Goal: Task Accomplishment & Management: Manage account settings

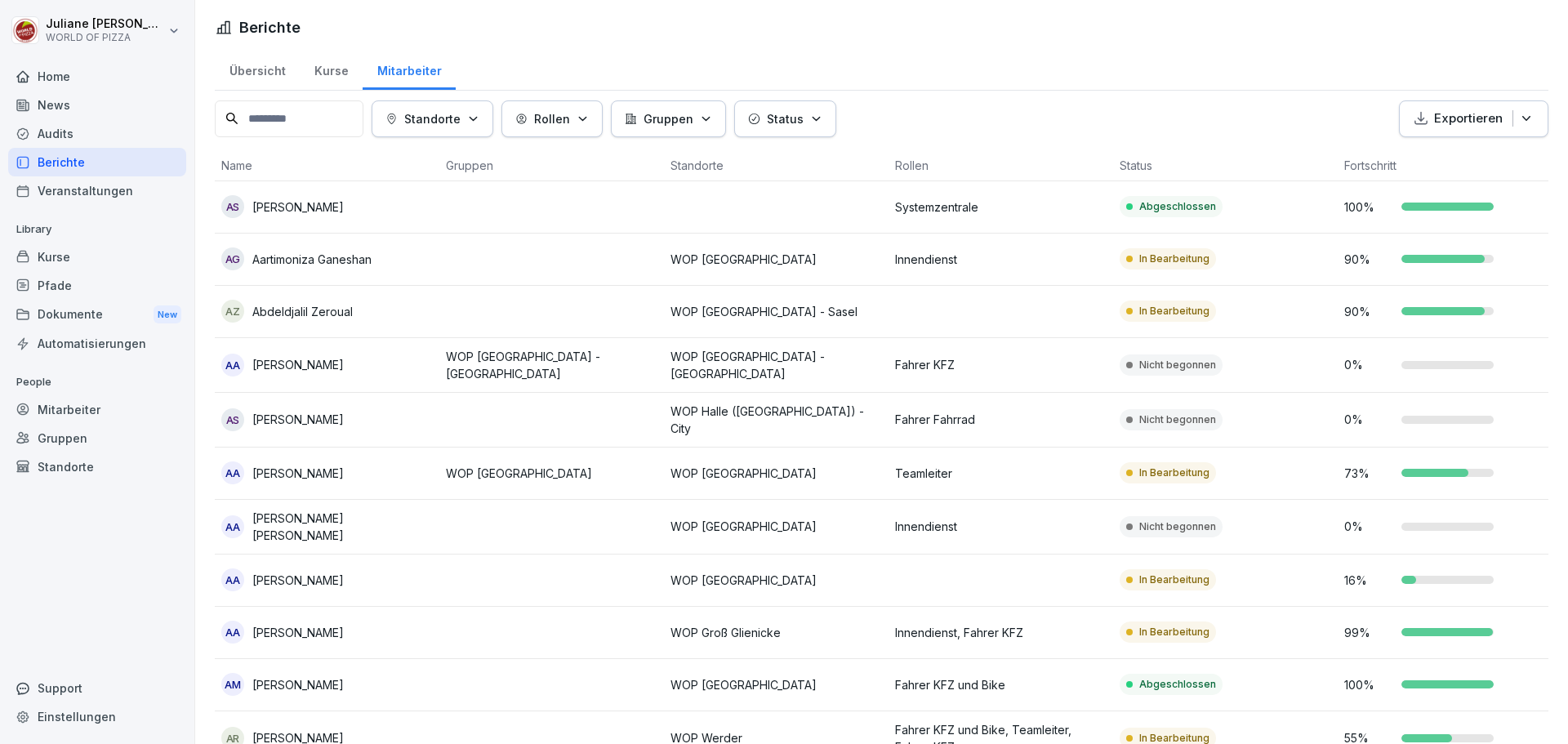
click at [59, 264] on div "Kurse" at bounding box center [97, 257] width 178 height 29
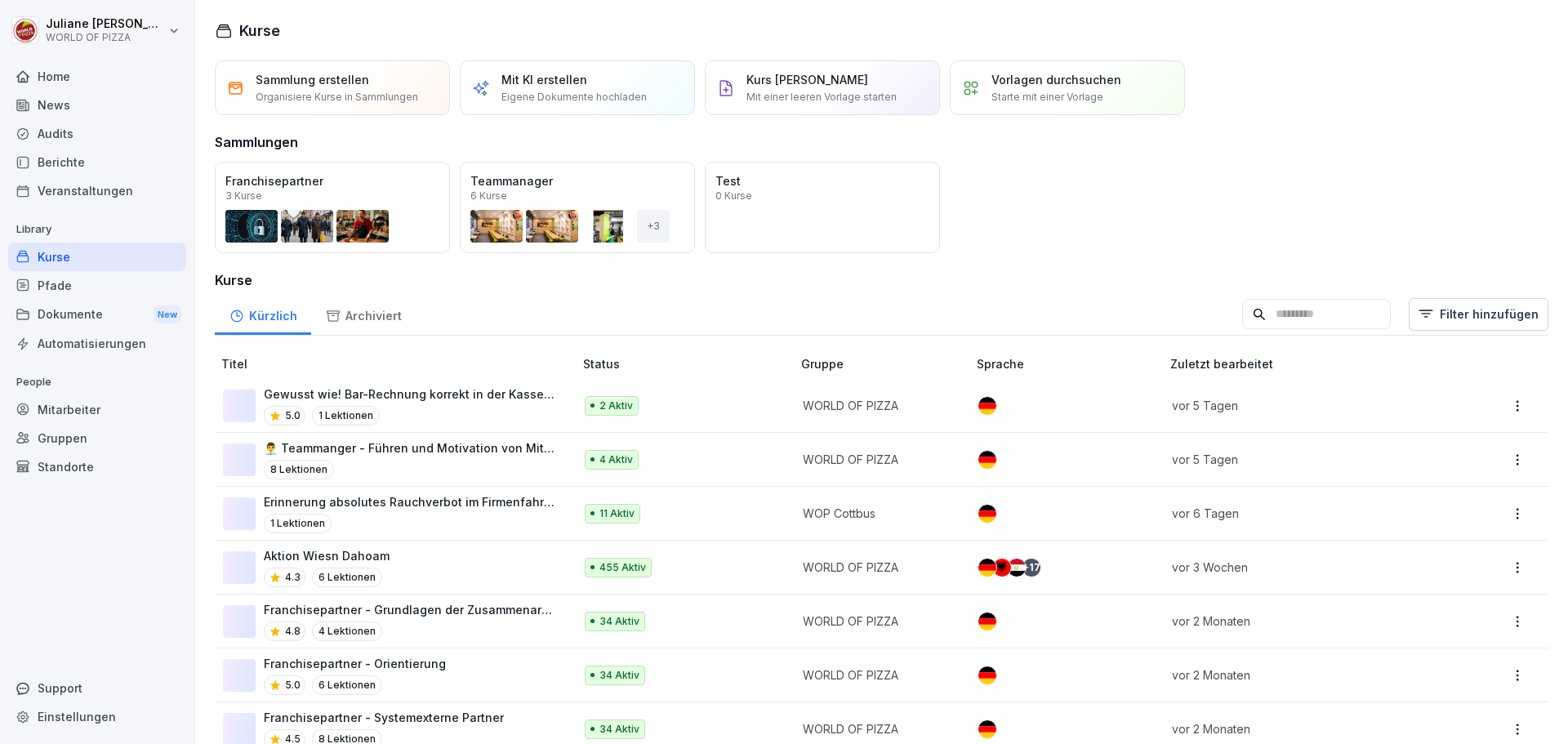
click at [61, 264] on div "Kurse" at bounding box center [97, 257] width 178 height 29
click at [0, 0] on div "Öffnen" at bounding box center [0, 0] width 0 height 0
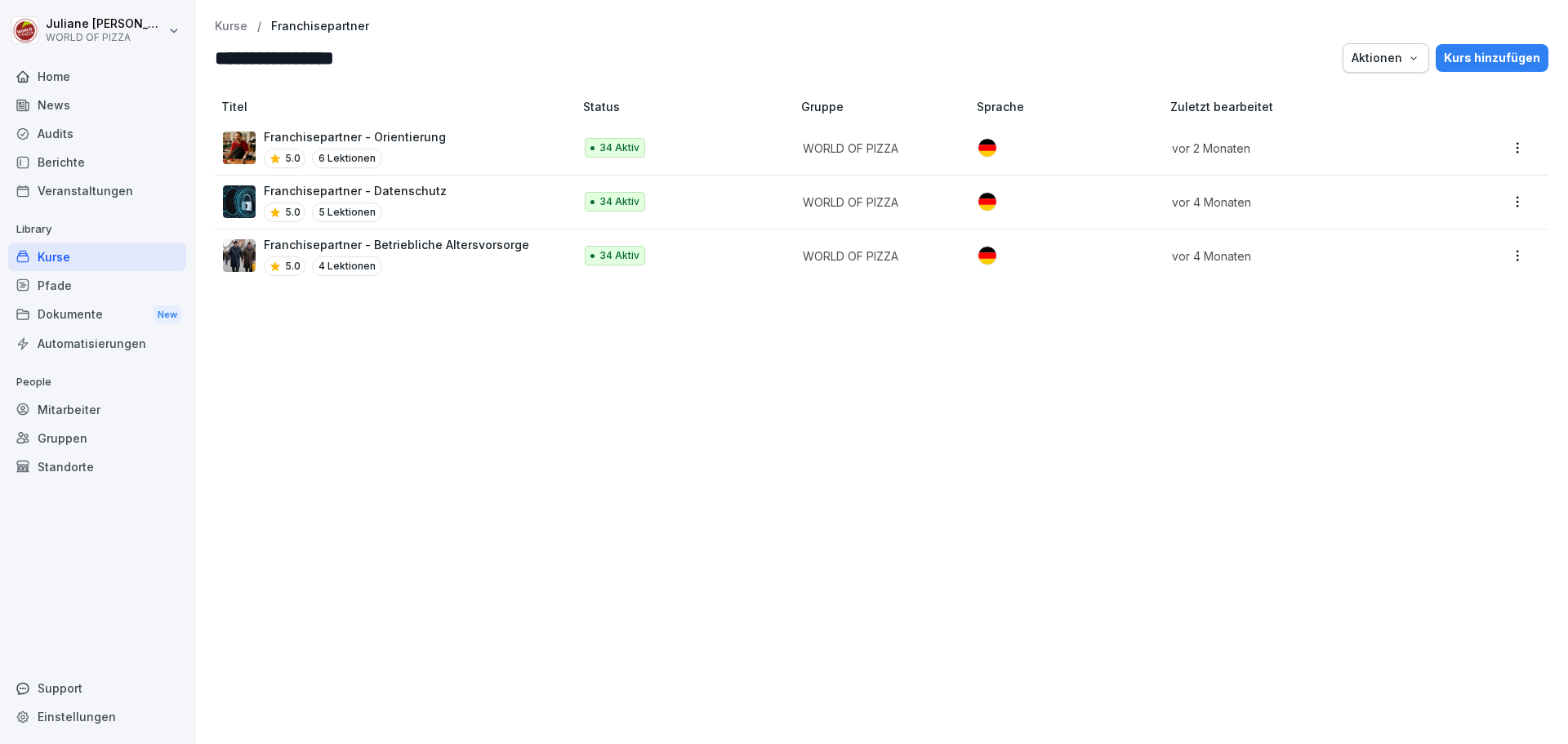
click at [1509, 56] on div "Kurs hinzufügen" at bounding box center [1491, 58] width 97 height 18
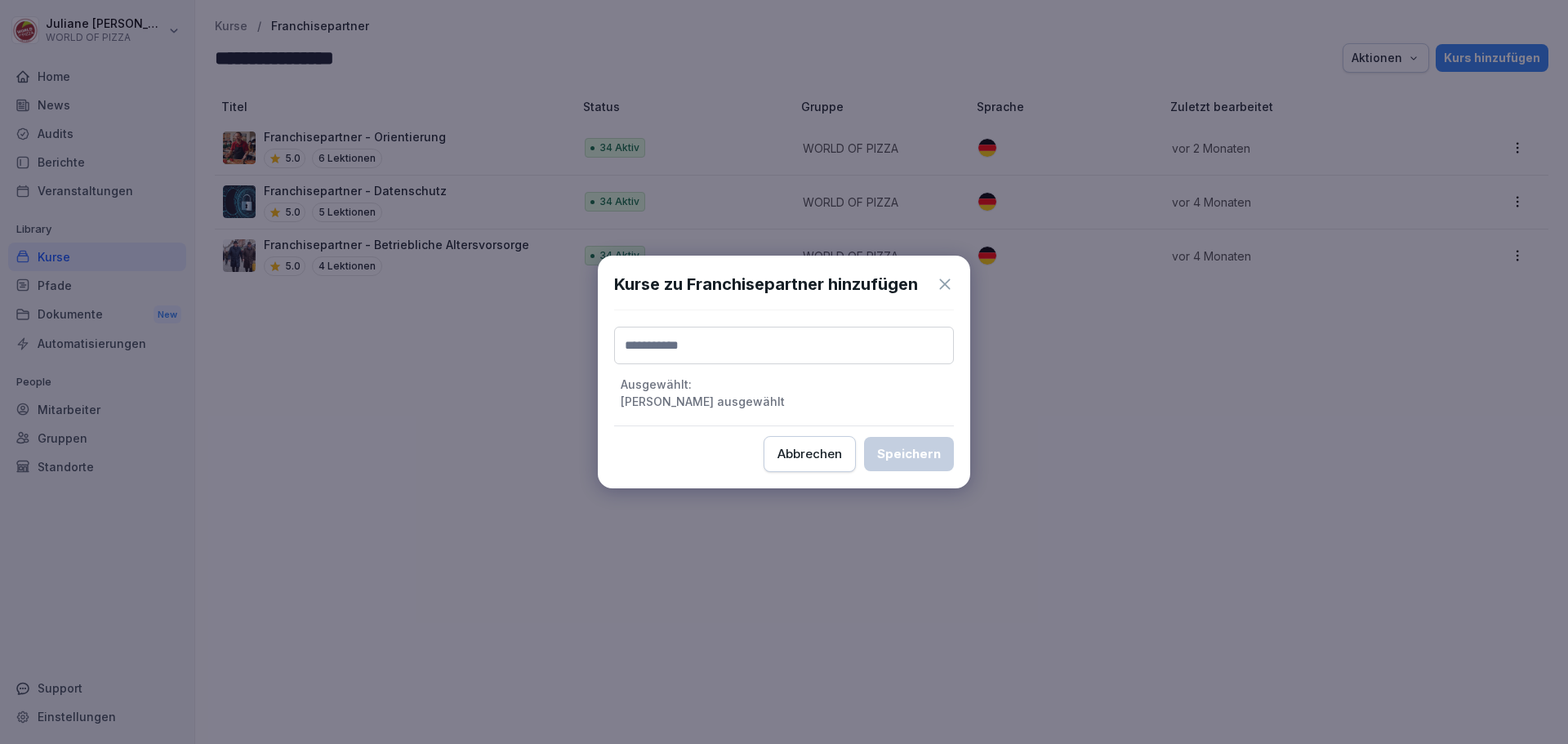
click at [653, 335] on input at bounding box center [784, 345] width 340 height 38
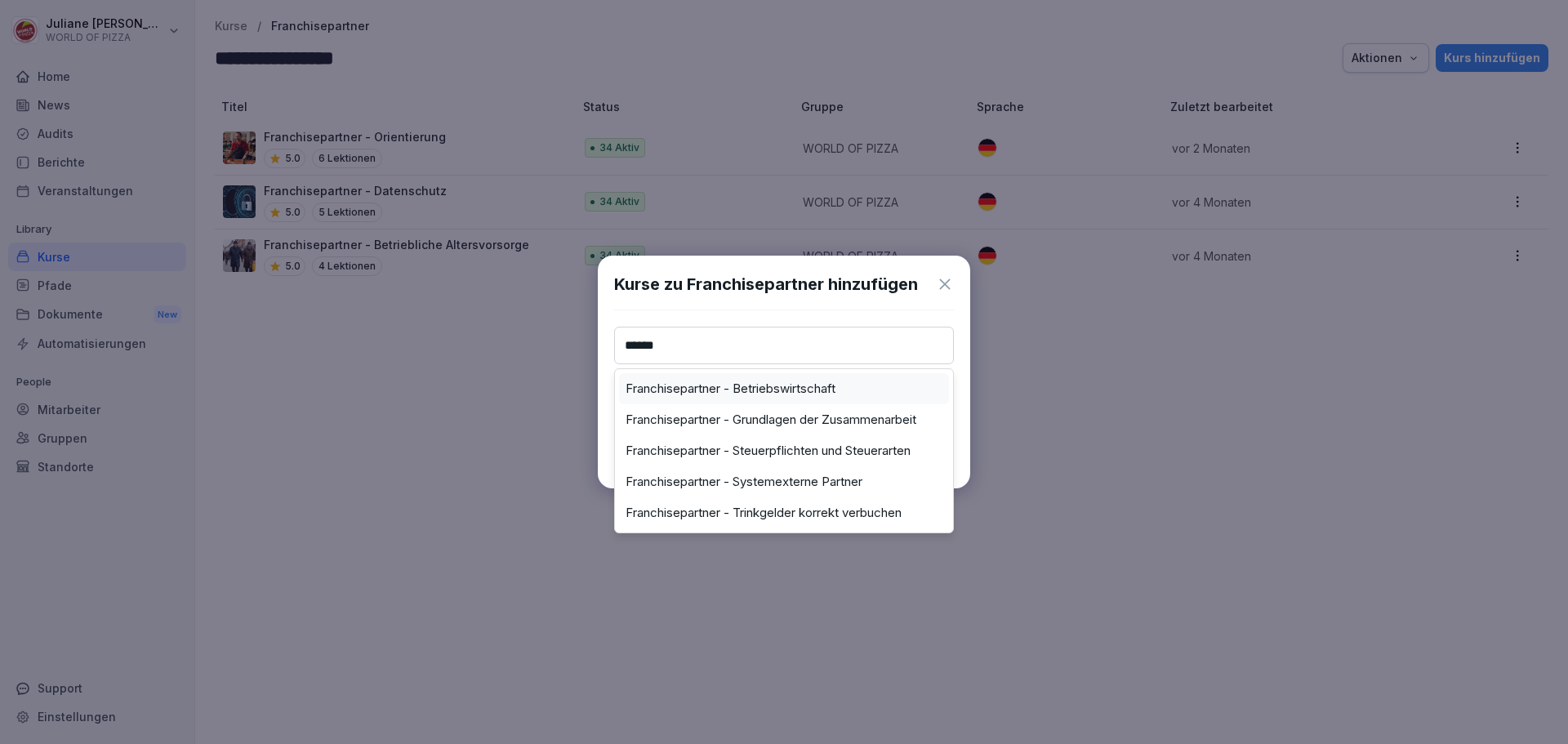
type input "******"
click at [721, 391] on label "Franchisepartner - Betriebswirtschaft" at bounding box center [731, 389] width 210 height 14
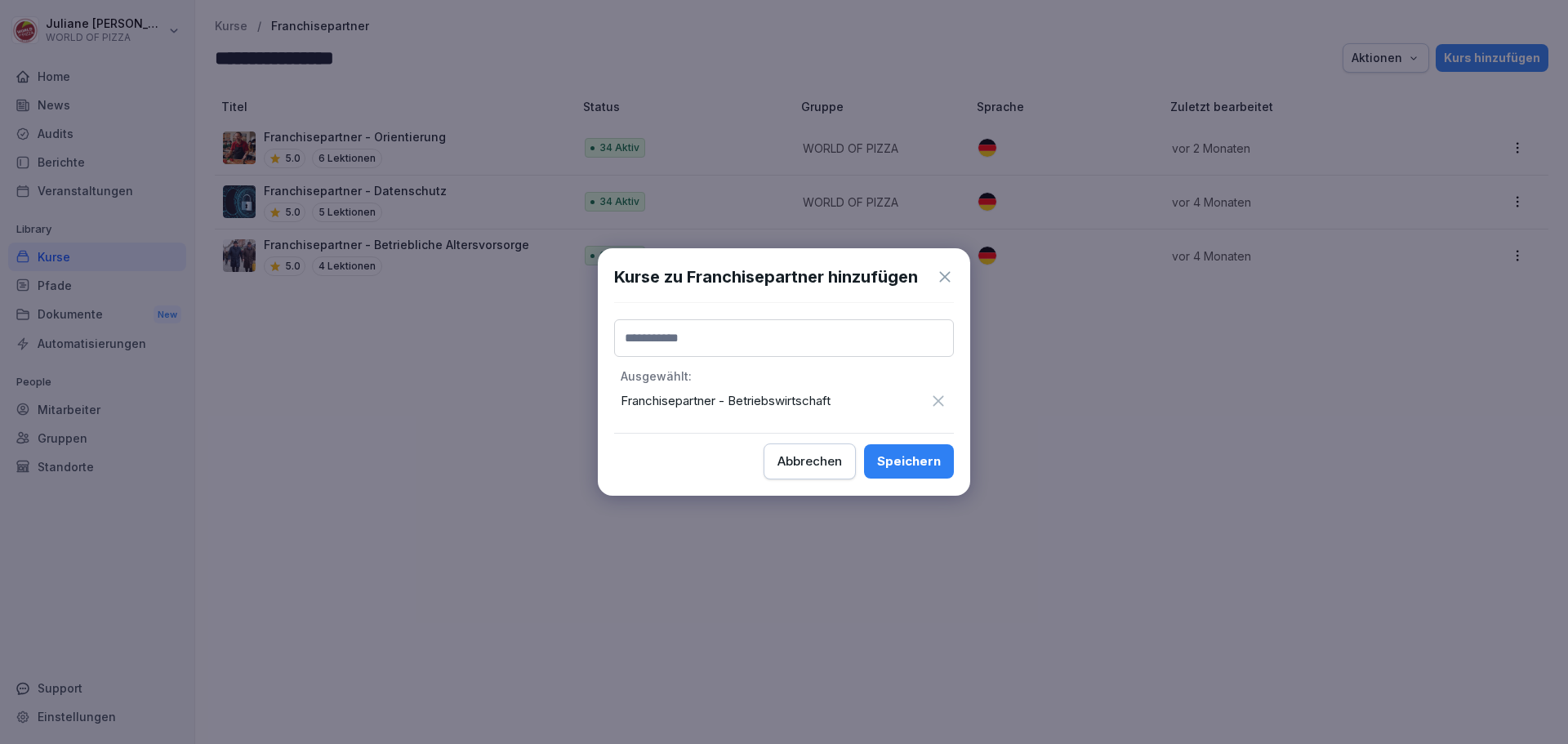
click at [752, 410] on p "Franchisepartner - Betriebswirtschaft" at bounding box center [770, 400] width 300 height 19
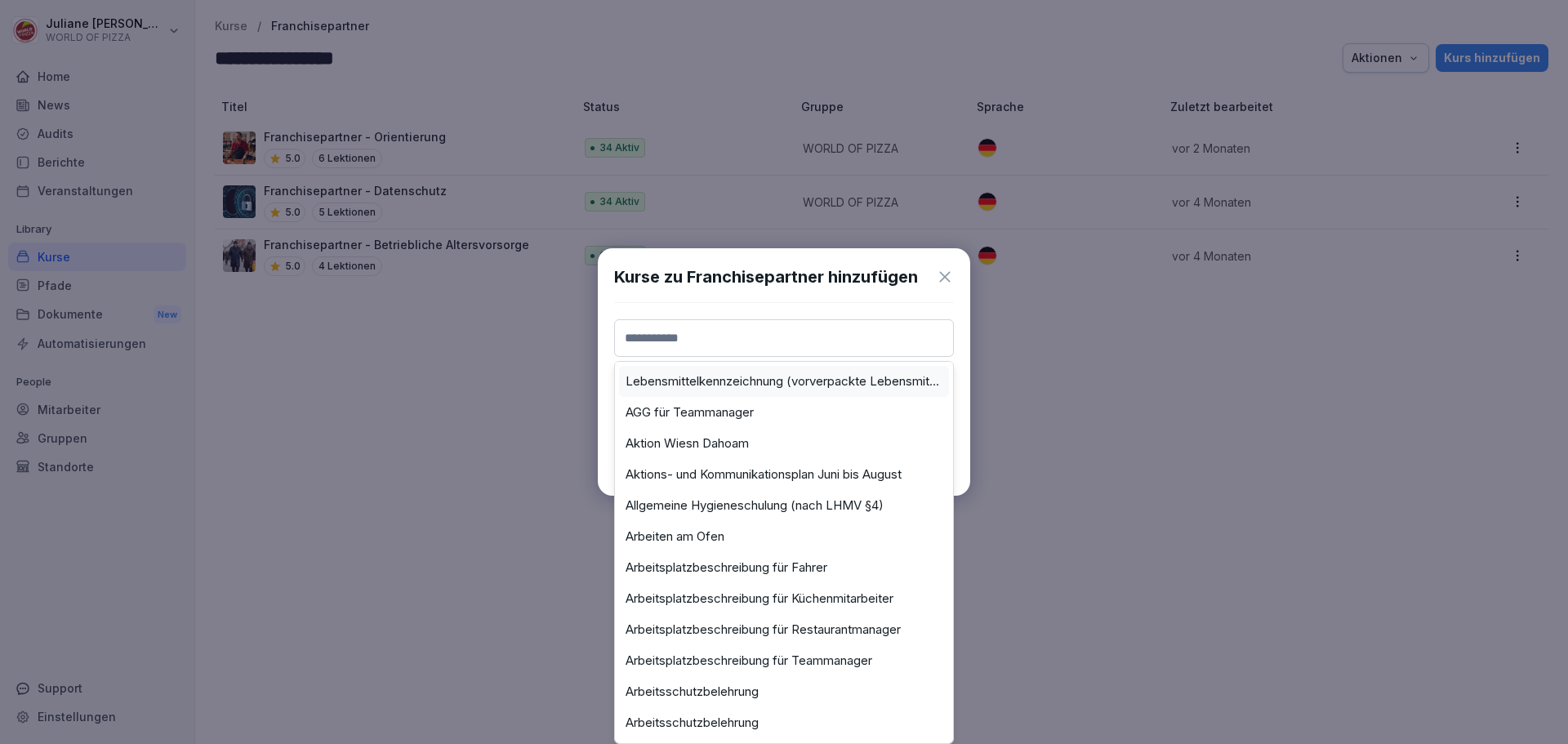
click at [657, 332] on input at bounding box center [784, 338] width 340 height 38
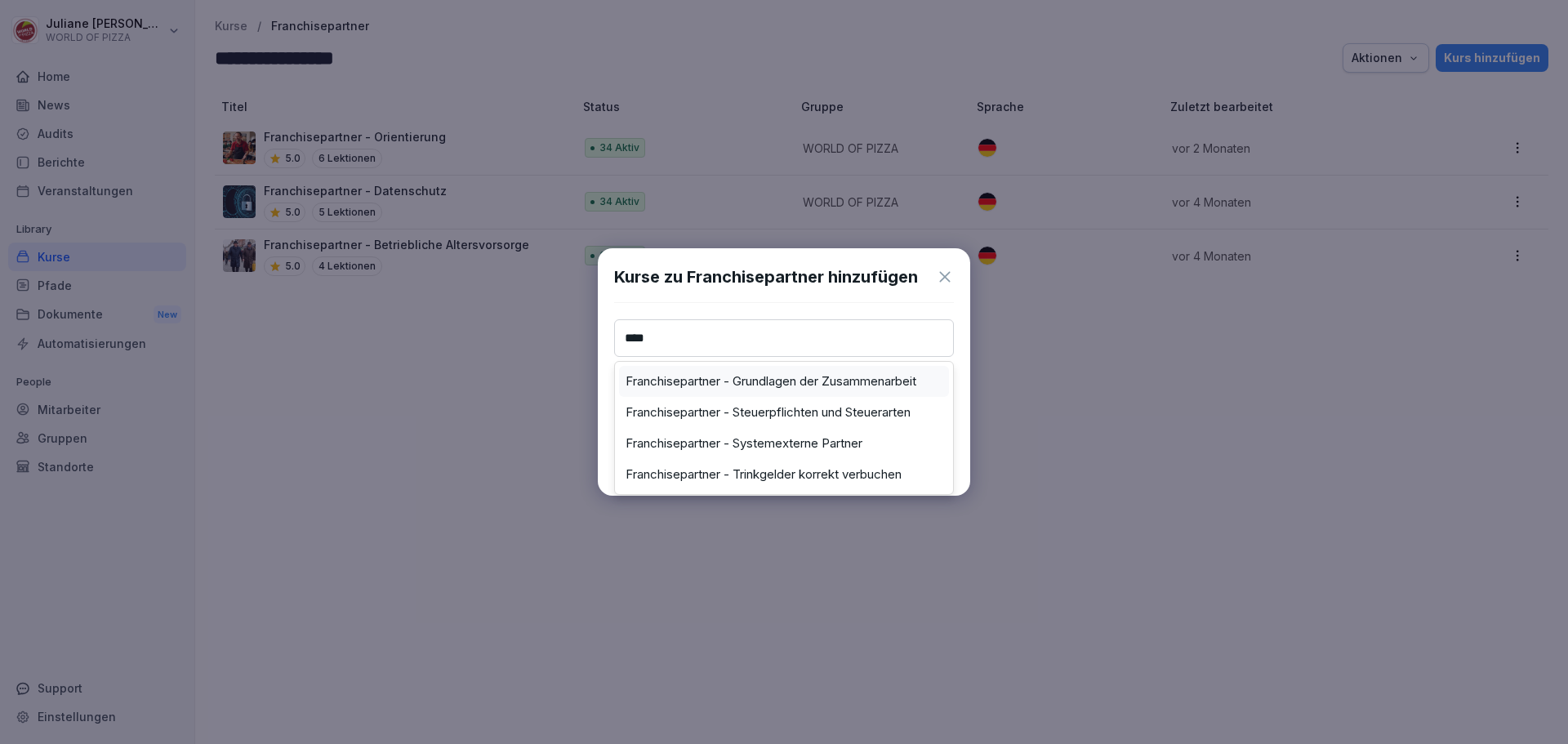
type input "****"
click at [670, 395] on div "Franchisepartner - Grundlagen der Zusammenarbeit" at bounding box center [783, 381] width 330 height 31
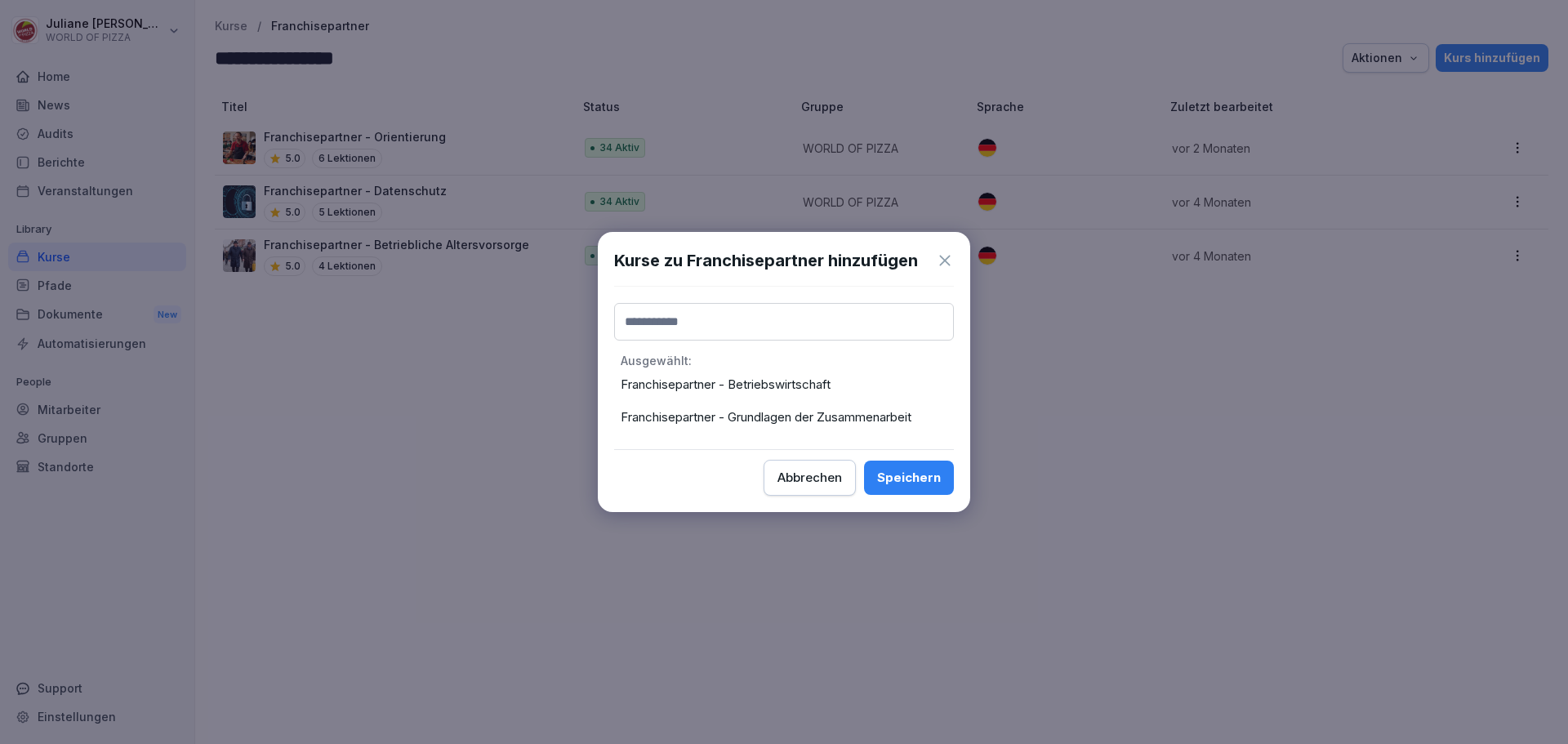
click at [677, 319] on input at bounding box center [784, 322] width 340 height 38
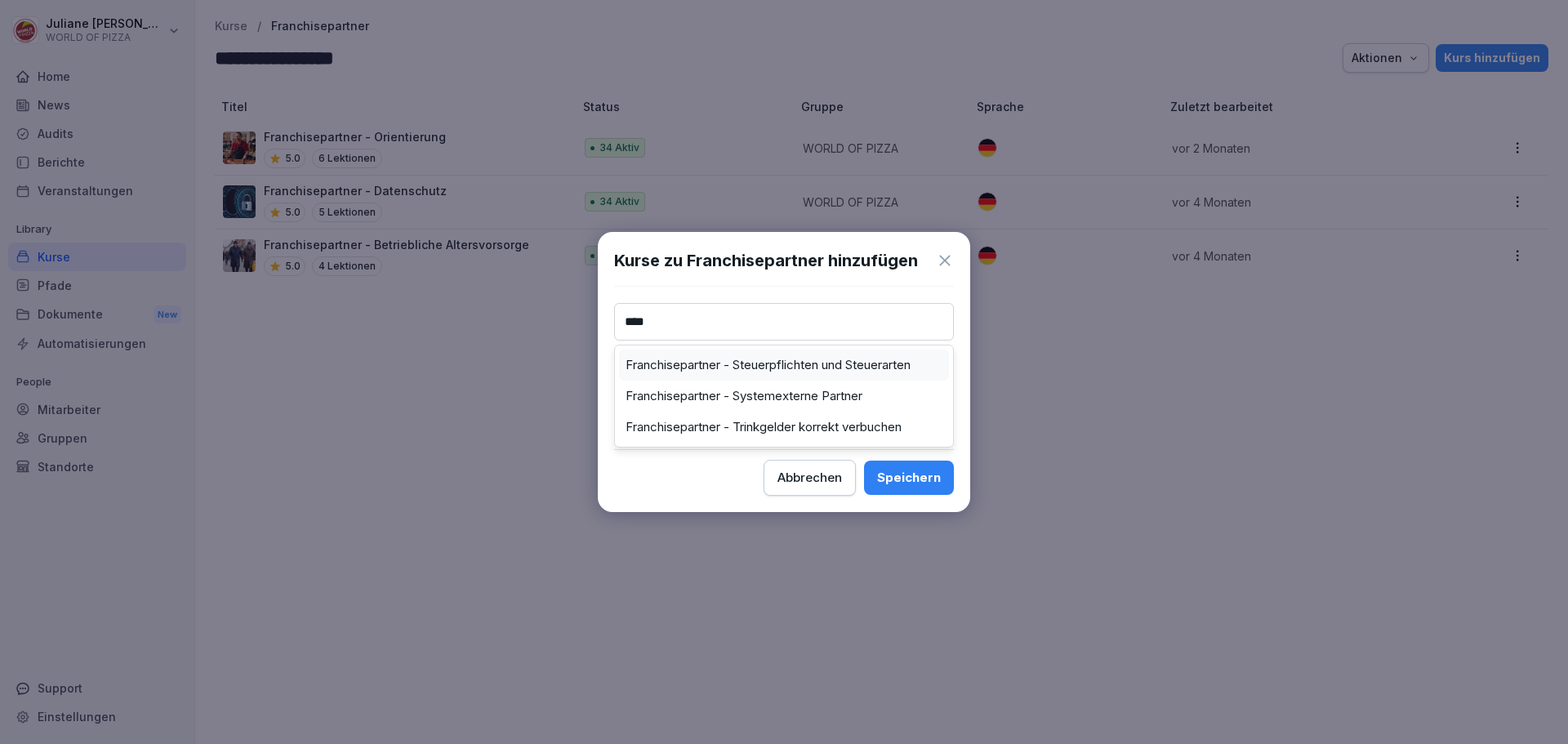
type input "****"
click at [700, 363] on label "Franchisepartner - Steuerpflichten und Steuerarten" at bounding box center [768, 364] width 285 height 14
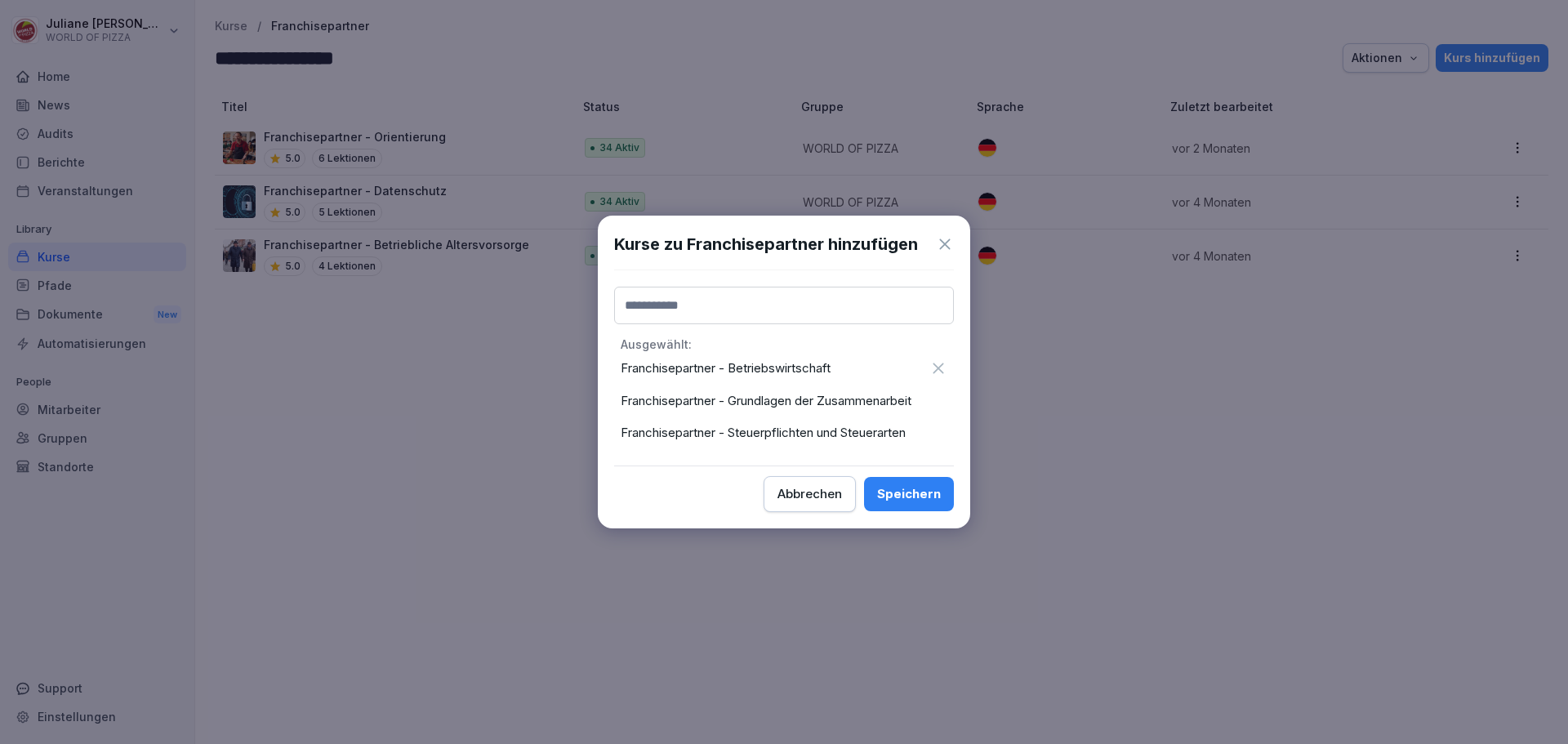
click at [711, 371] on p "Franchisepartner - Betriebswirtschaft" at bounding box center [770, 368] width 300 height 19
click at [760, 400] on p "Franchisepartner - Grundlagen der Zusammenarbeit" at bounding box center [770, 400] width 300 height 19
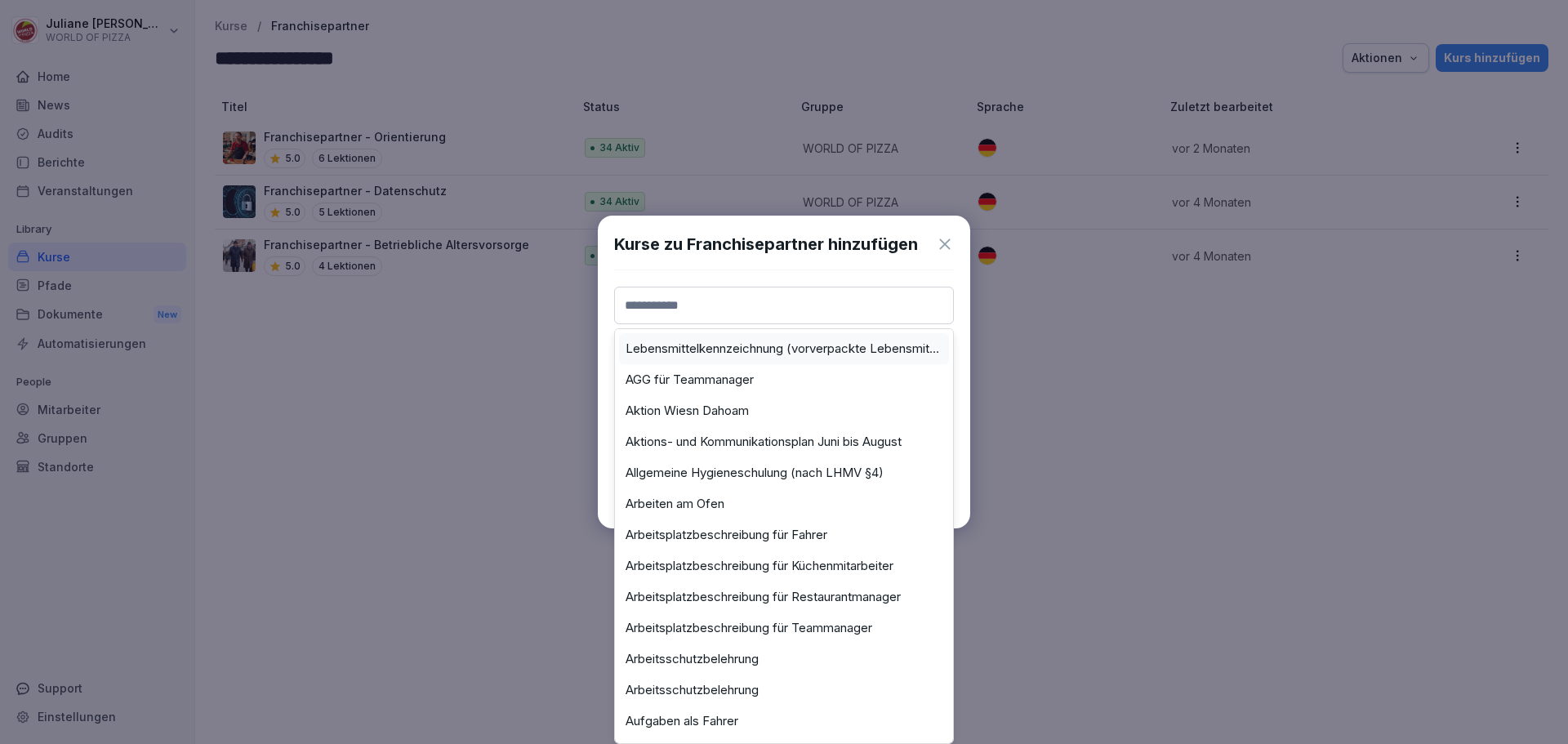
click at [710, 311] on input at bounding box center [784, 306] width 340 height 38
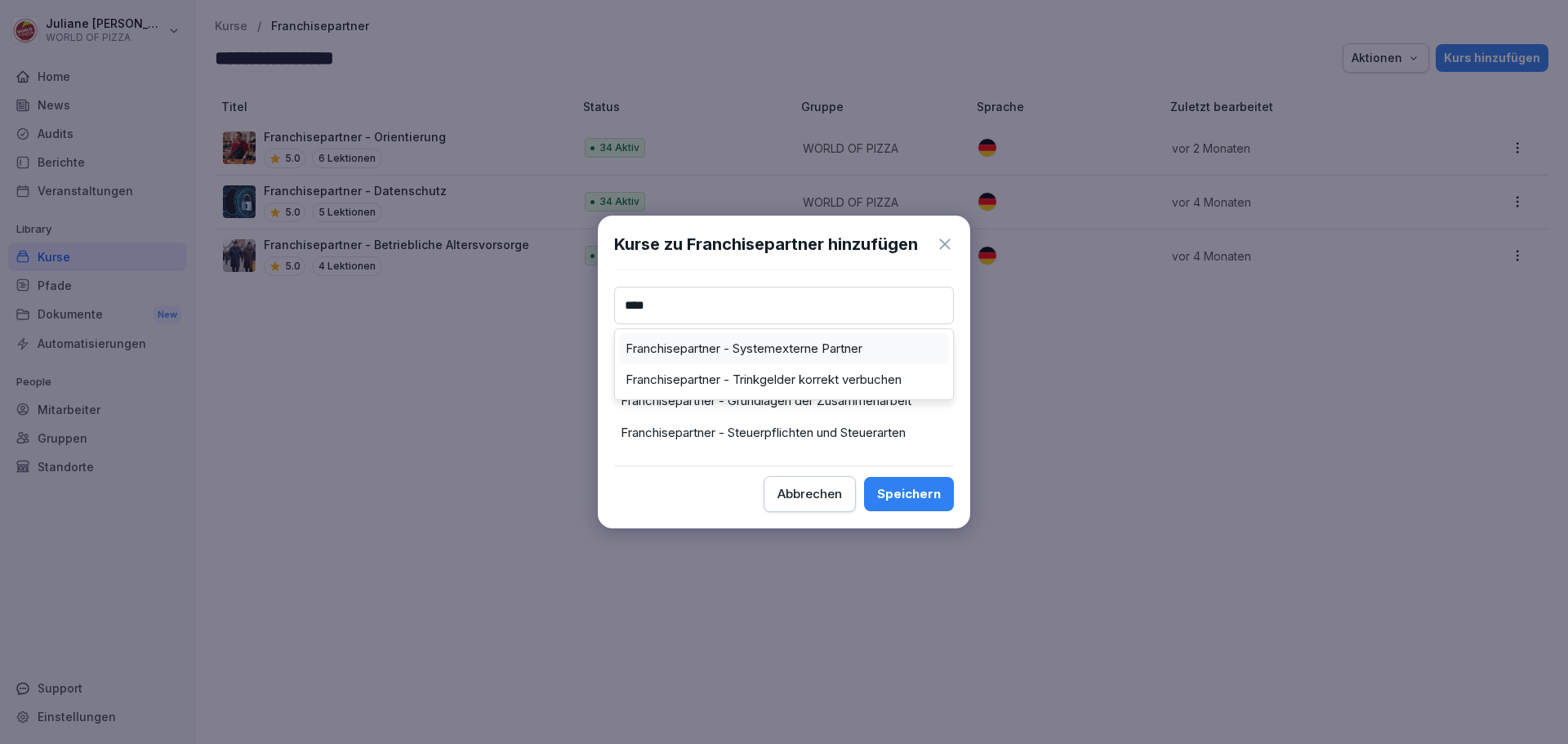
type input "****"
click at [720, 347] on label "Franchisepartner - Systemexterne Partner" at bounding box center [744, 348] width 237 height 14
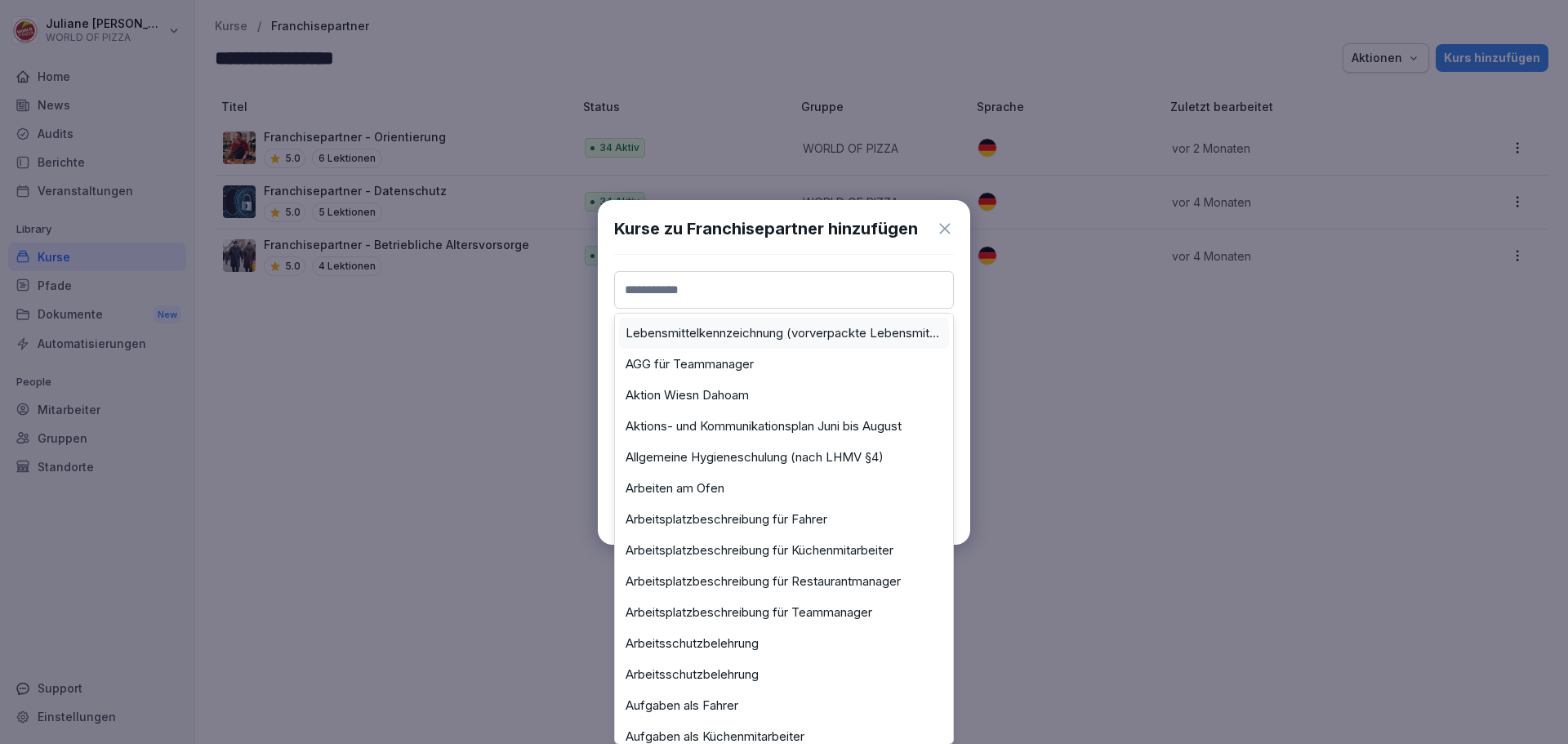
click at [706, 298] on input at bounding box center [784, 290] width 340 height 38
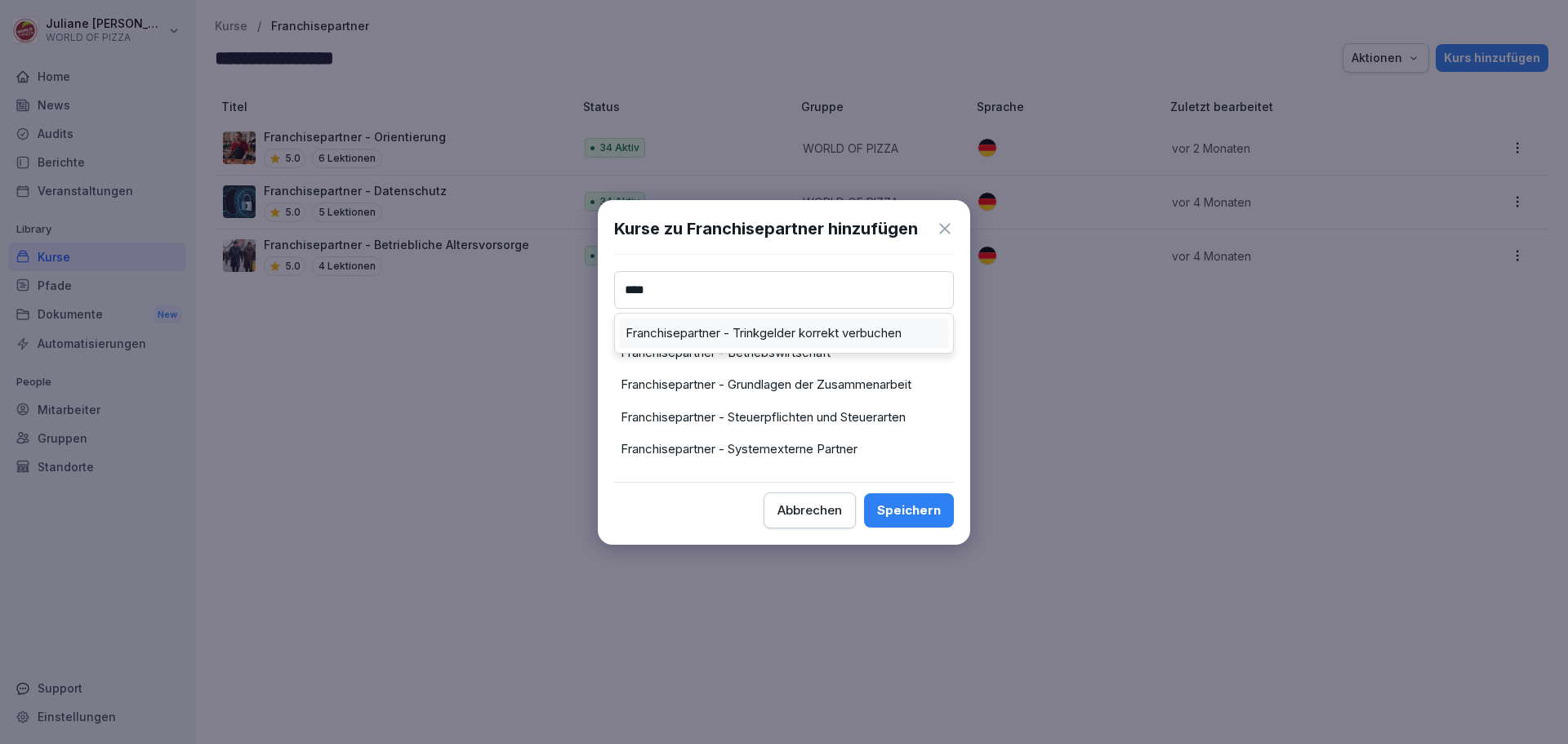
type input "****"
click at [744, 335] on label "Franchisepartner - Trinkgelder korrekt verbuchen" at bounding box center [763, 333] width 276 height 14
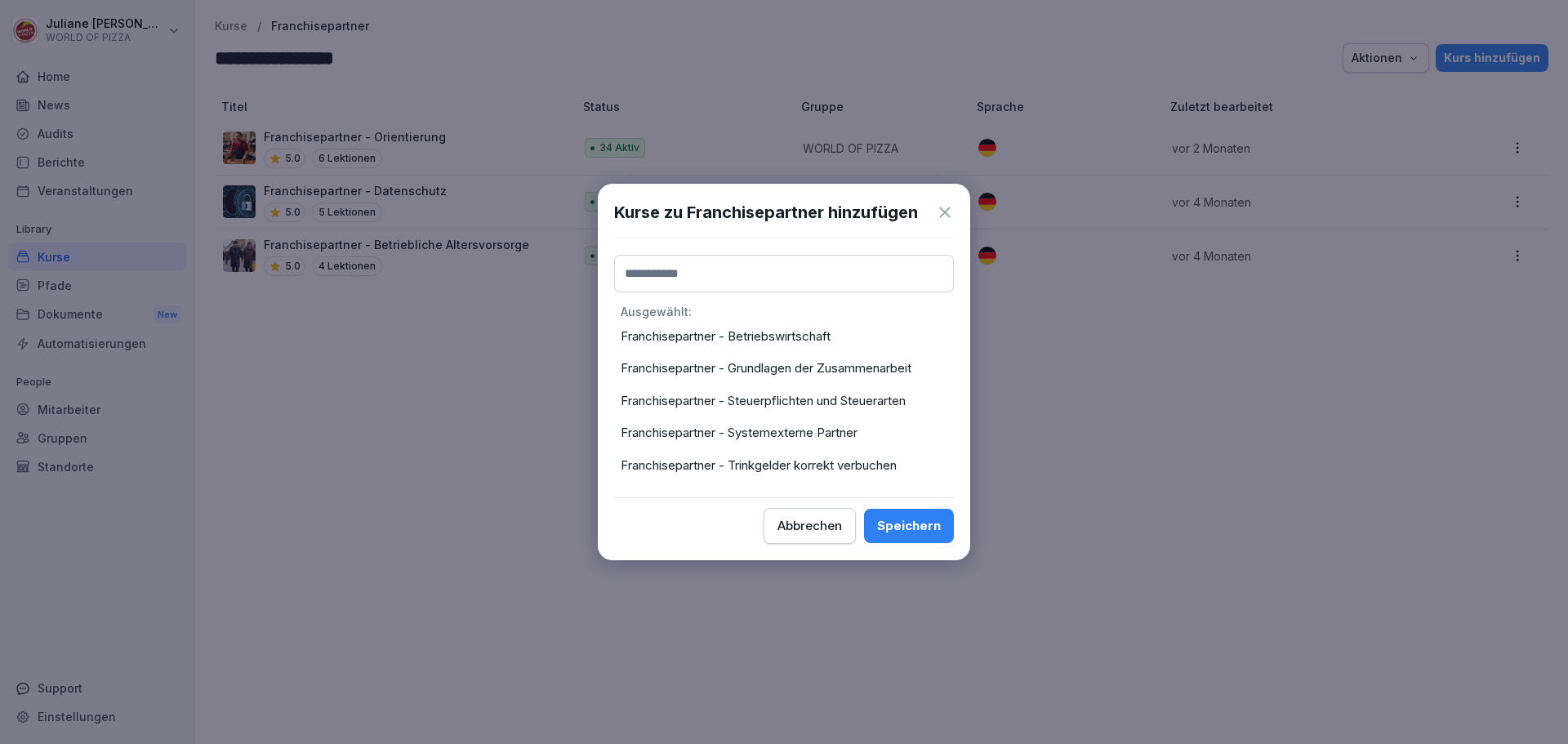
click at [758, 278] on input at bounding box center [784, 274] width 340 height 38
type input "****"
click at [914, 530] on div "Speichern" at bounding box center [909, 526] width 63 height 18
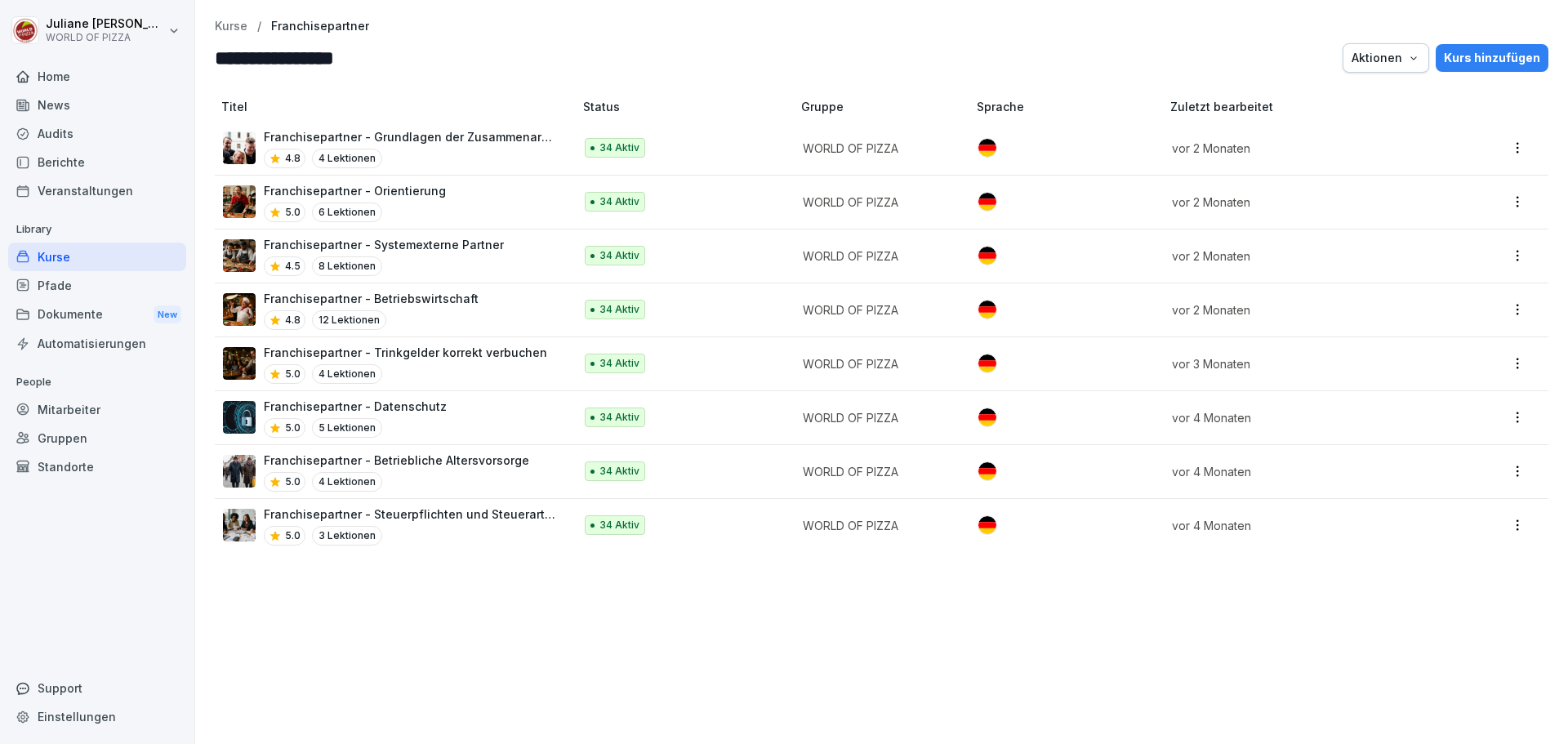
click at [234, 33] on p "Kurse" at bounding box center [231, 26] width 33 height 14
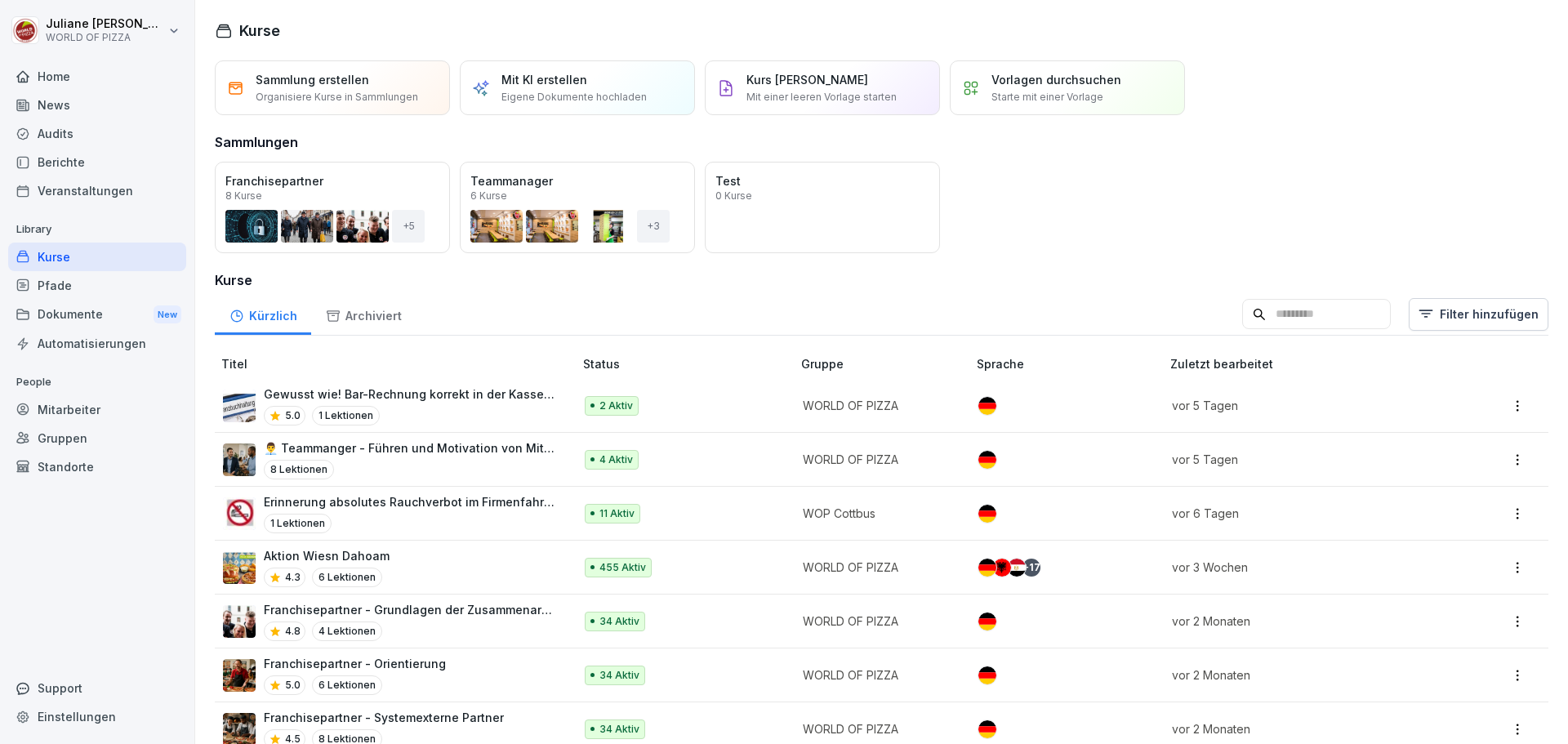
click at [413, 401] on p "Gewusst wie! Bar-Rechnung korrekt in der Kasse verbuchen." at bounding box center [411, 393] width 293 height 17
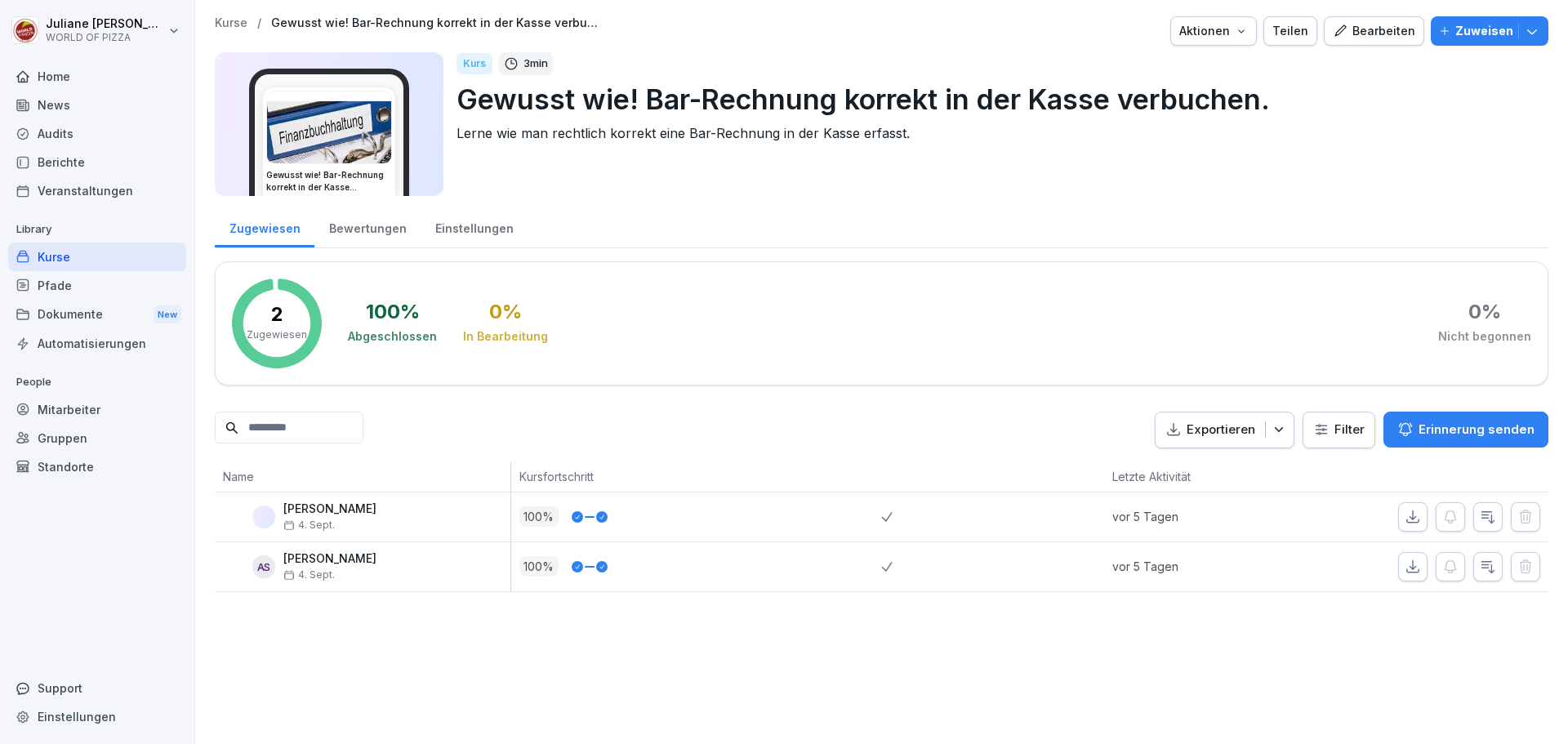
click at [1473, 33] on p "Zuweisen" at bounding box center [1484, 31] width 58 height 18
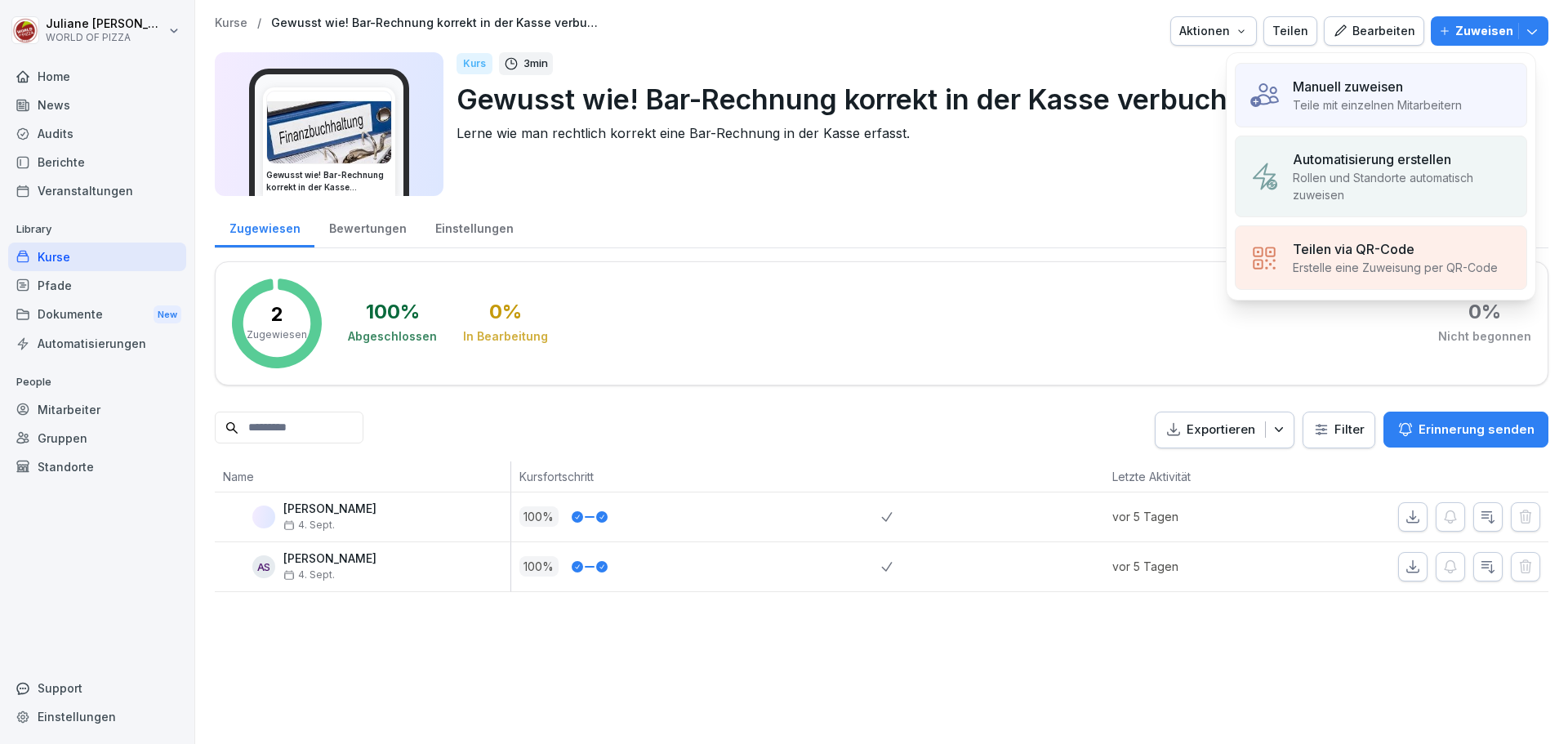
click at [1073, 232] on div "Zugewiesen Bewertungen Einstellungen" at bounding box center [881, 227] width 1333 height 42
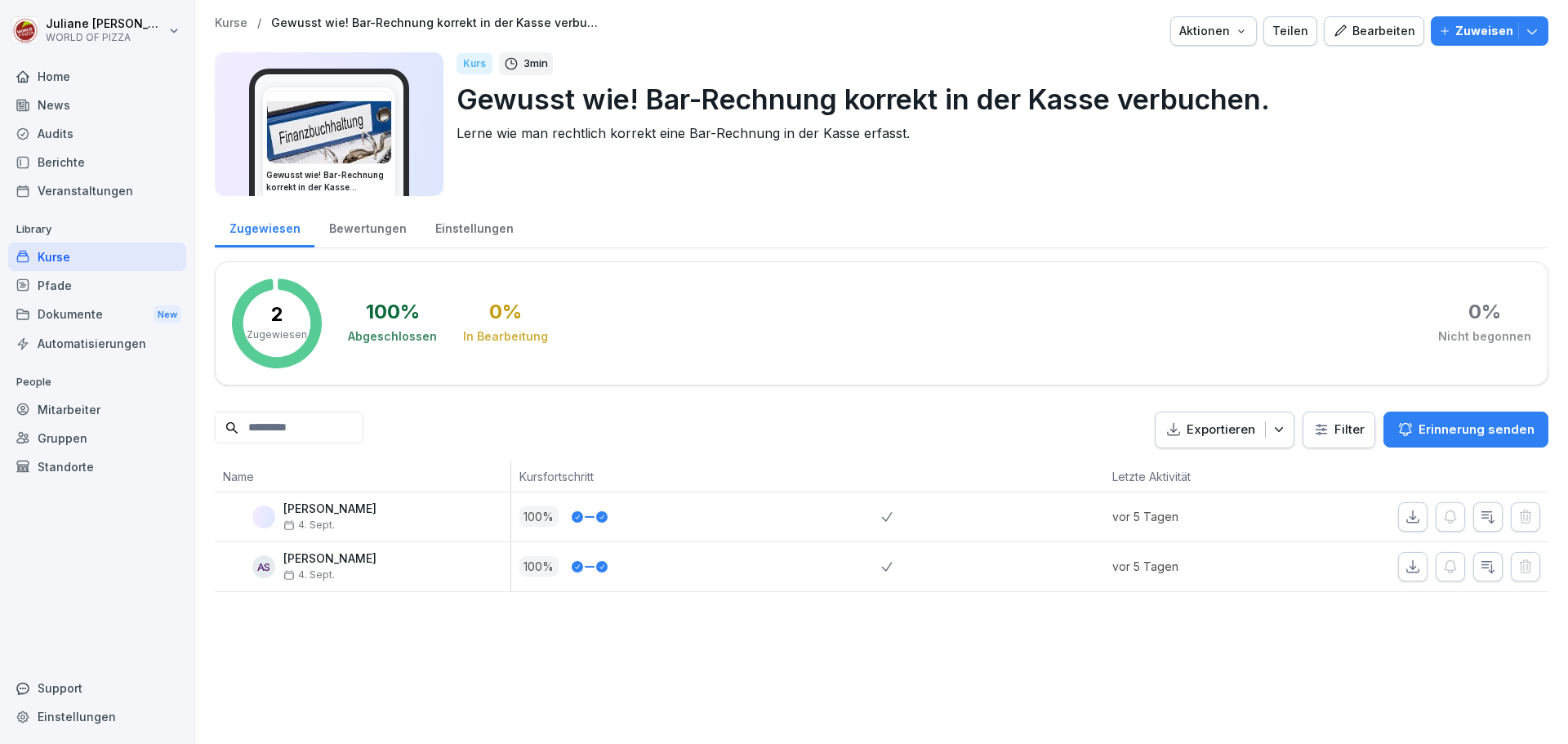
click at [66, 293] on div "Pfade" at bounding box center [97, 286] width 178 height 29
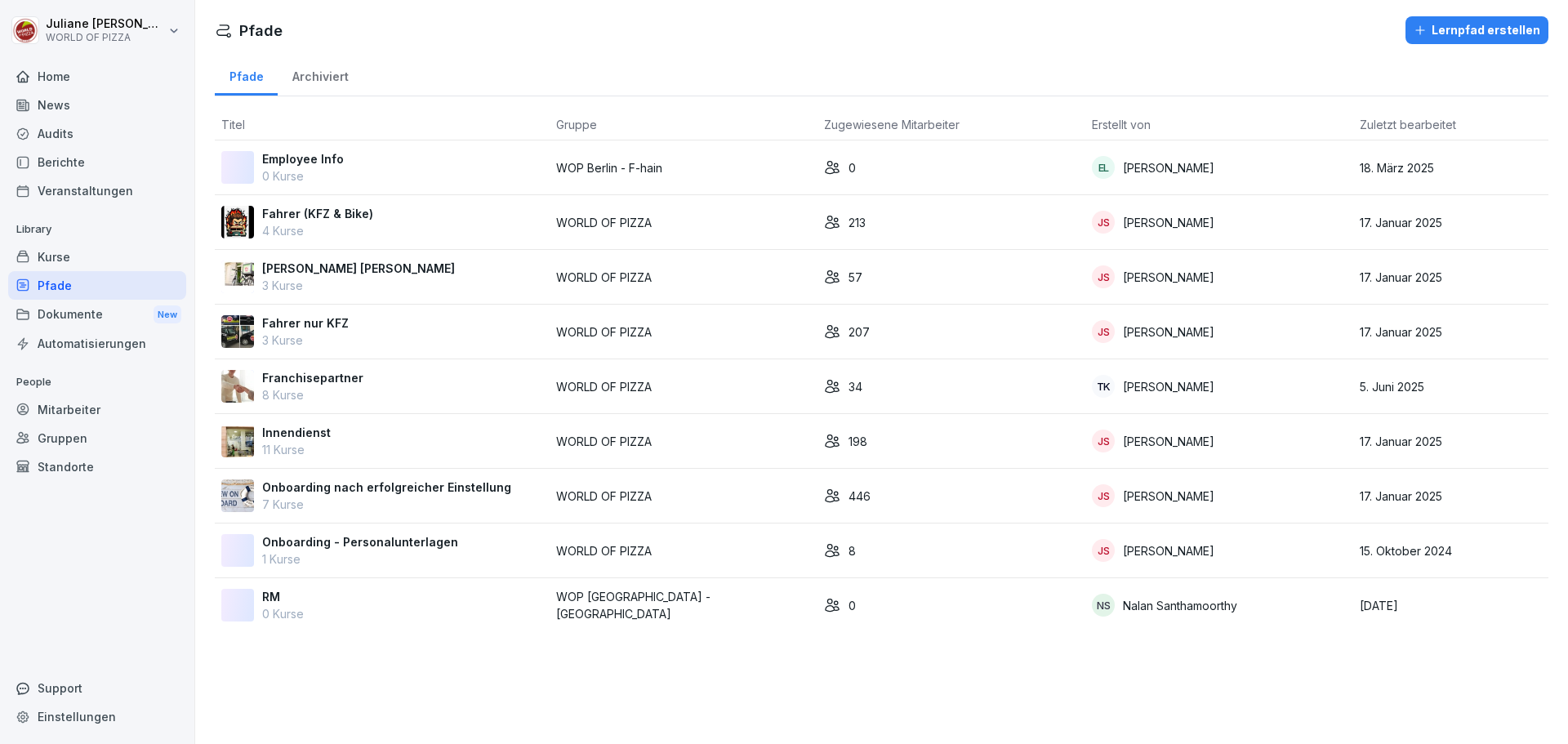
click at [341, 384] on p "Franchisepartner" at bounding box center [313, 377] width 101 height 17
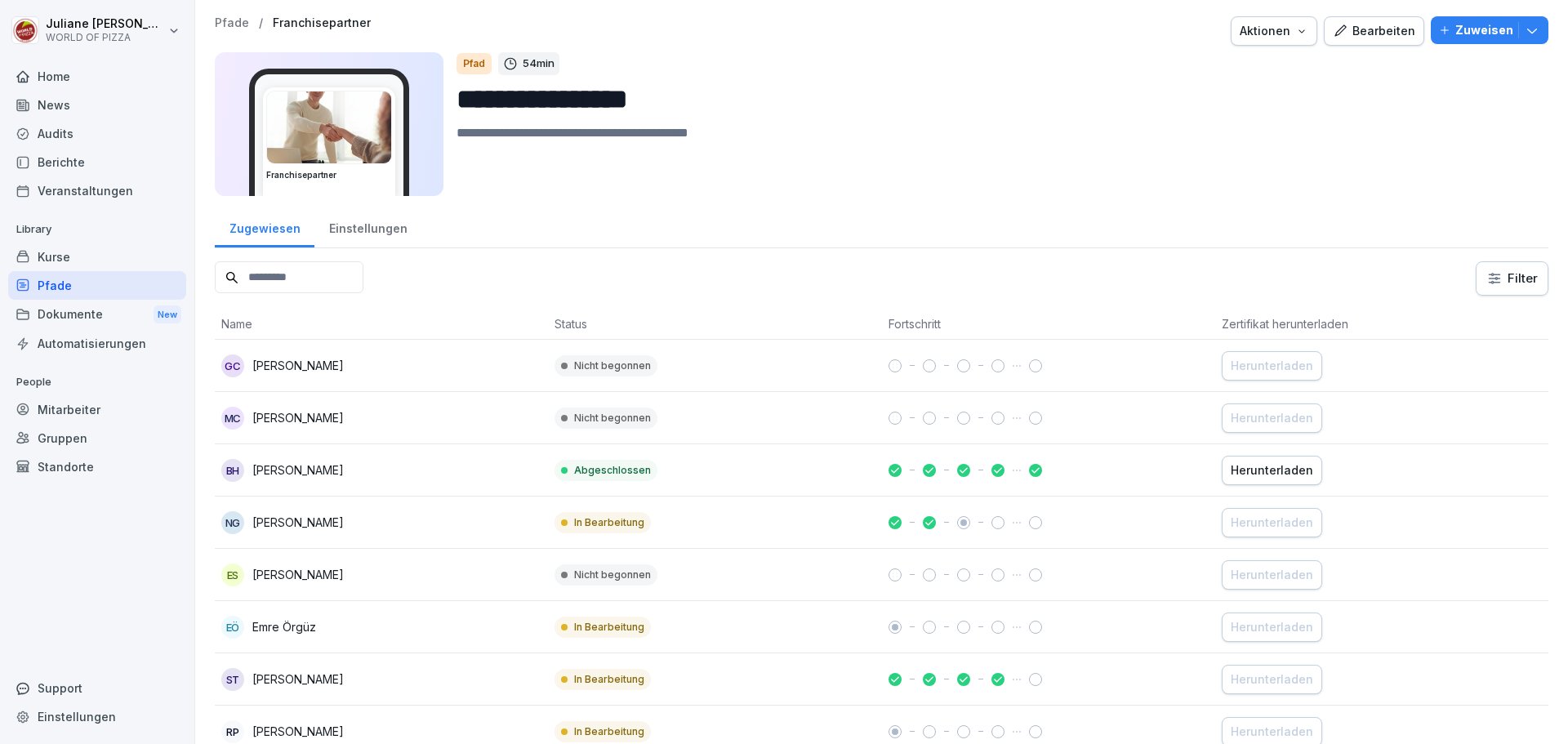
click at [1382, 28] on div "Bearbeiten" at bounding box center [1374, 31] width 82 height 18
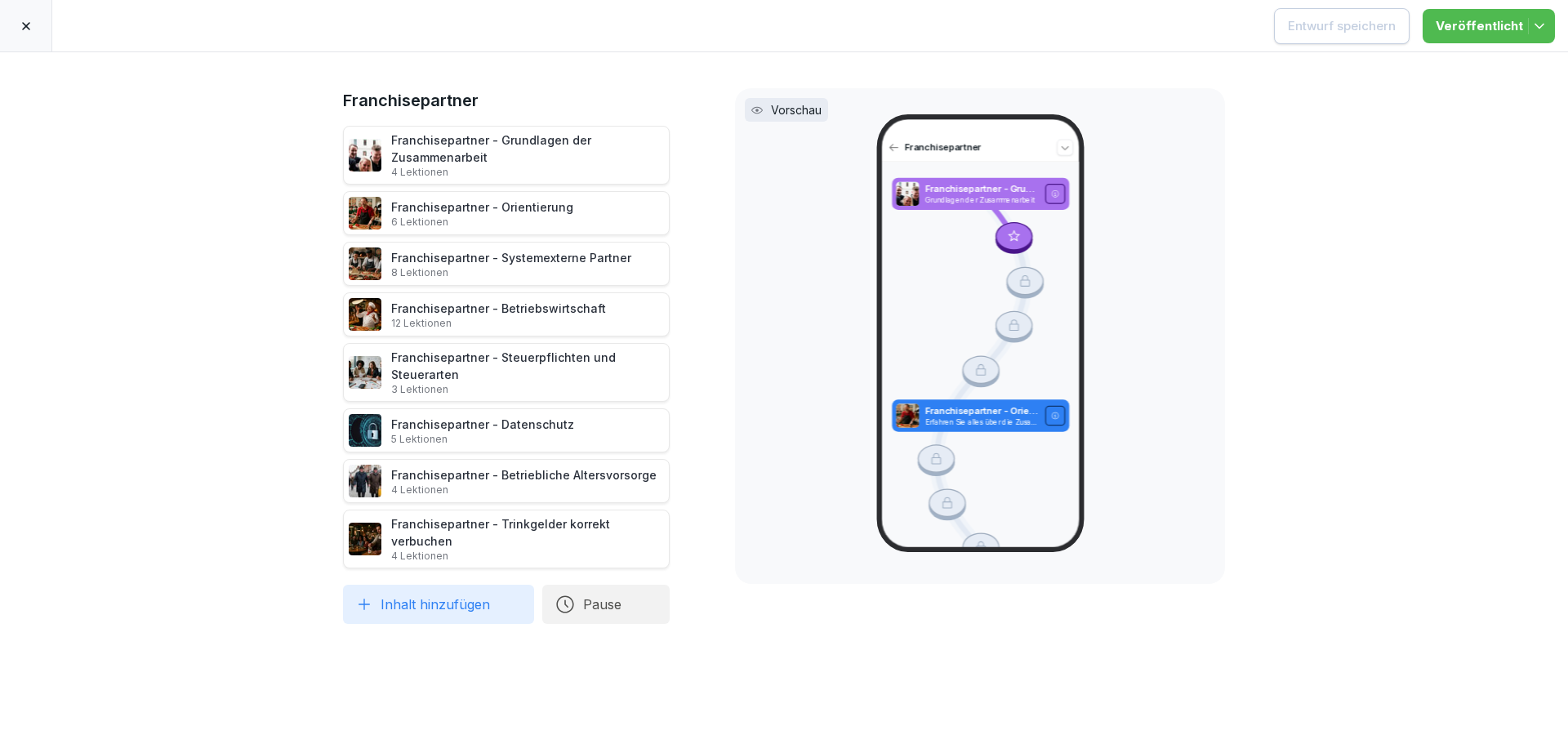
click at [436, 587] on button "Inhalt hinzufügen" at bounding box center [438, 603] width 191 height 39
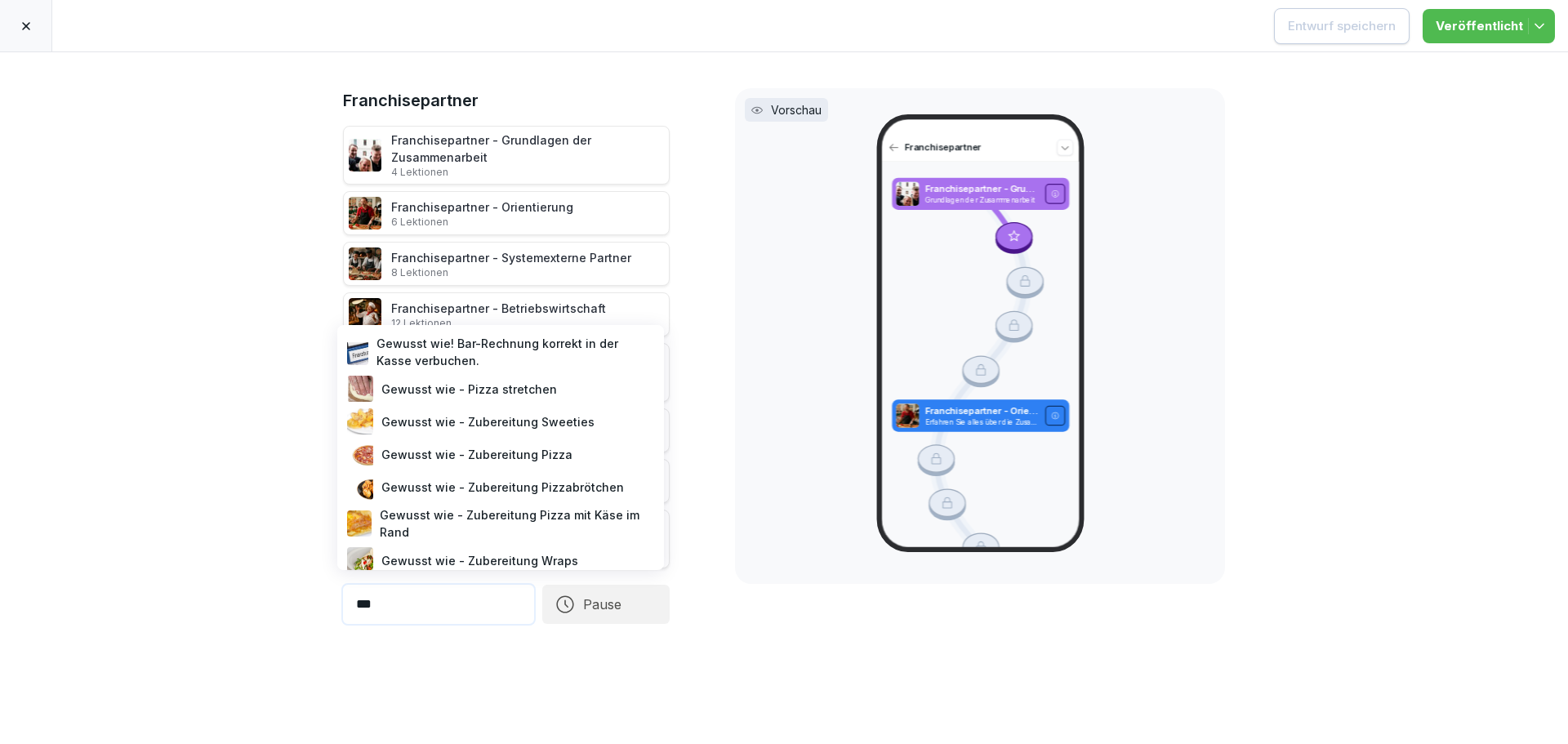
type input "***"
click at [491, 344] on div "Gewusst wie! Bar-Rechnung korrekt in der Kasse verbuchen." at bounding box center [500, 352] width 314 height 41
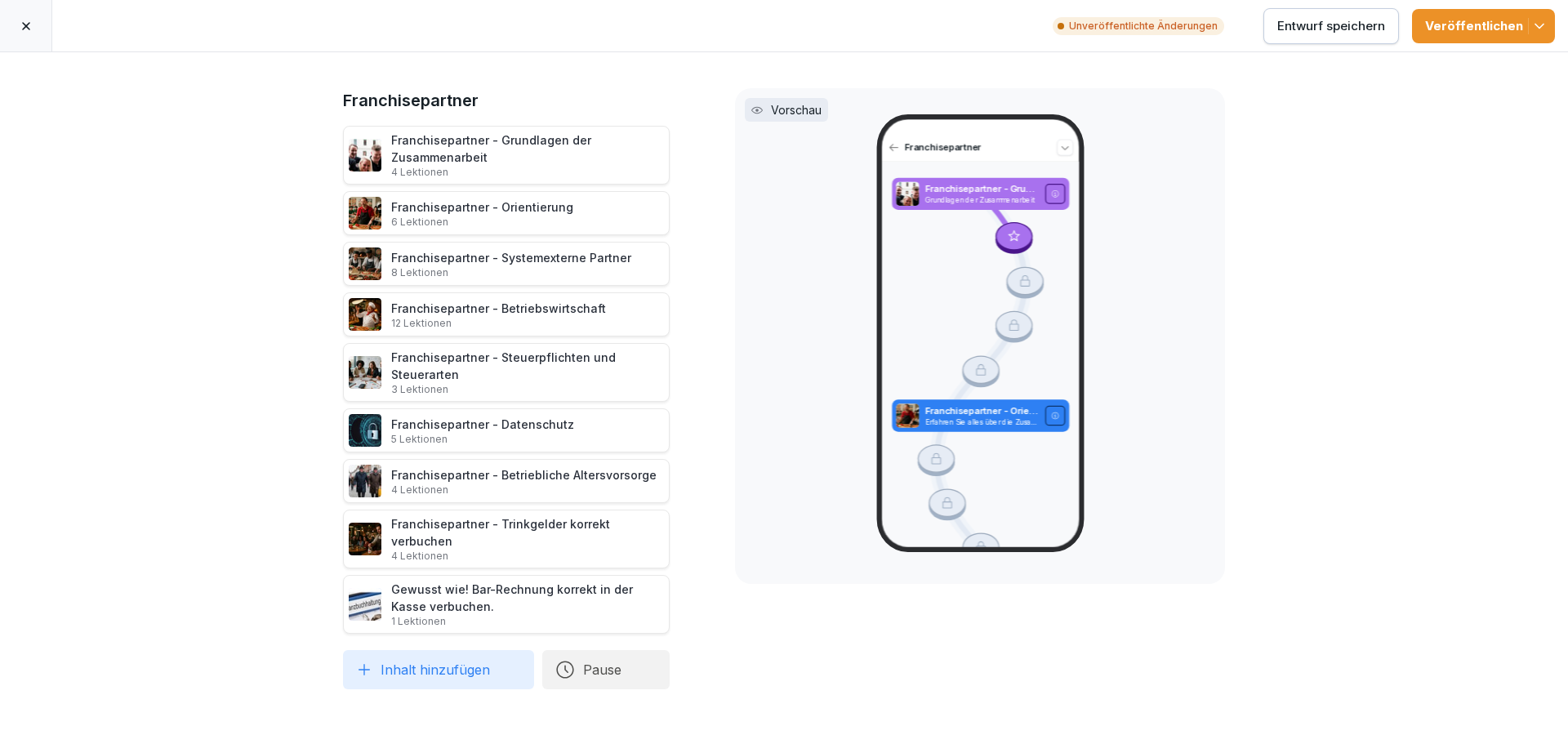
click at [1488, 17] on div "Veröffentlichen" at bounding box center [1483, 26] width 117 height 18
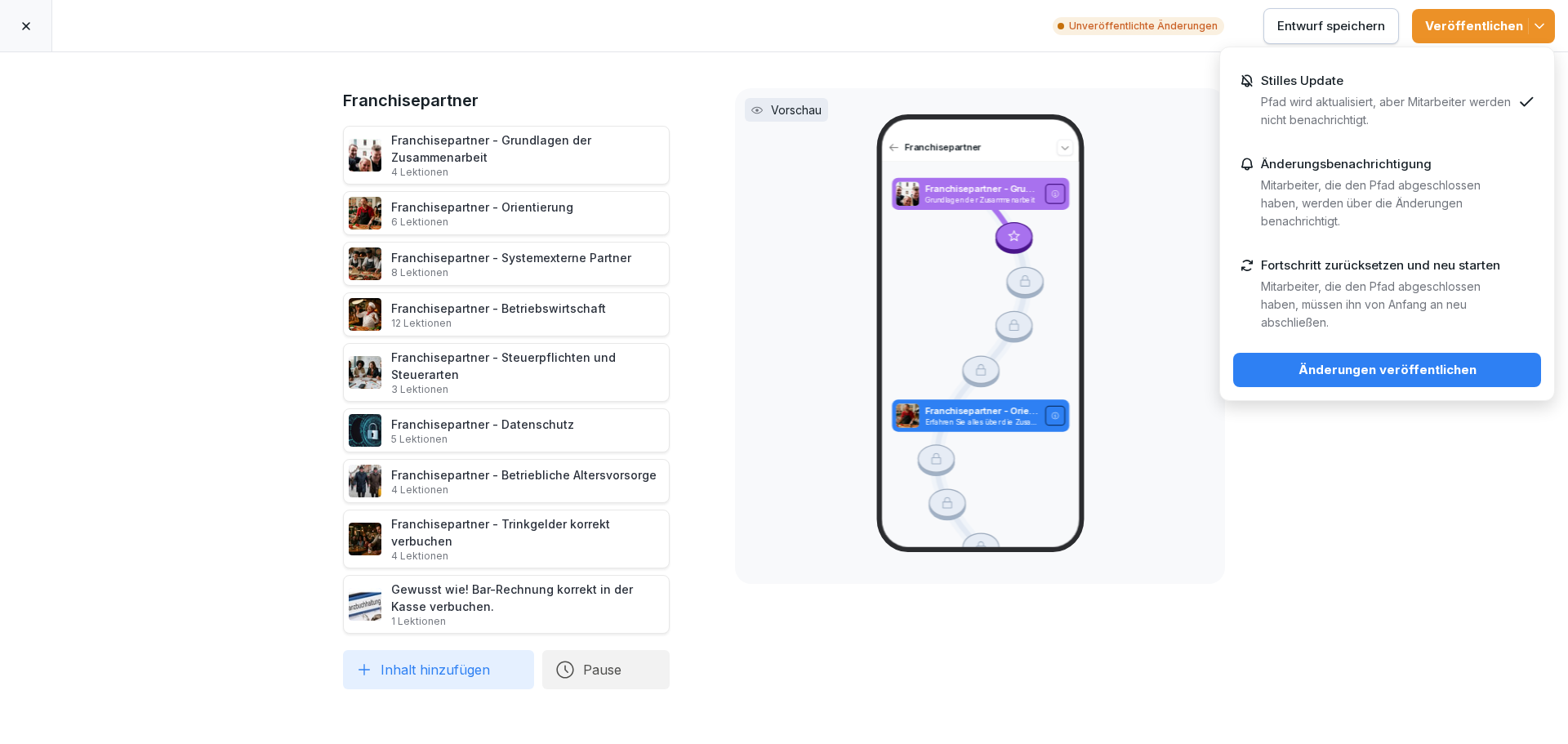
click at [1384, 359] on button "Änderungen veröffentlichen" at bounding box center [1386, 370] width 307 height 34
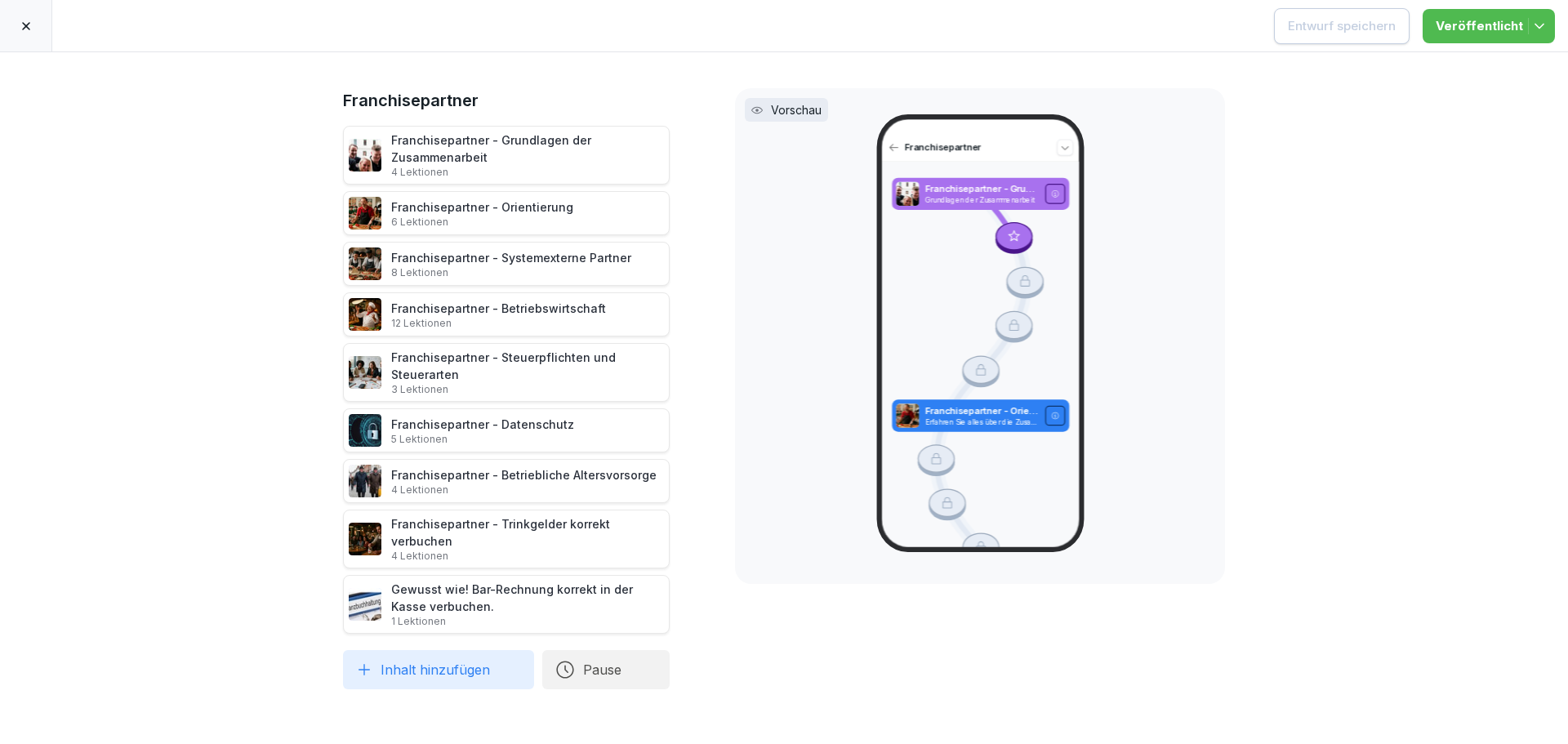
click at [27, 25] on icon at bounding box center [25, 25] width 8 height 8
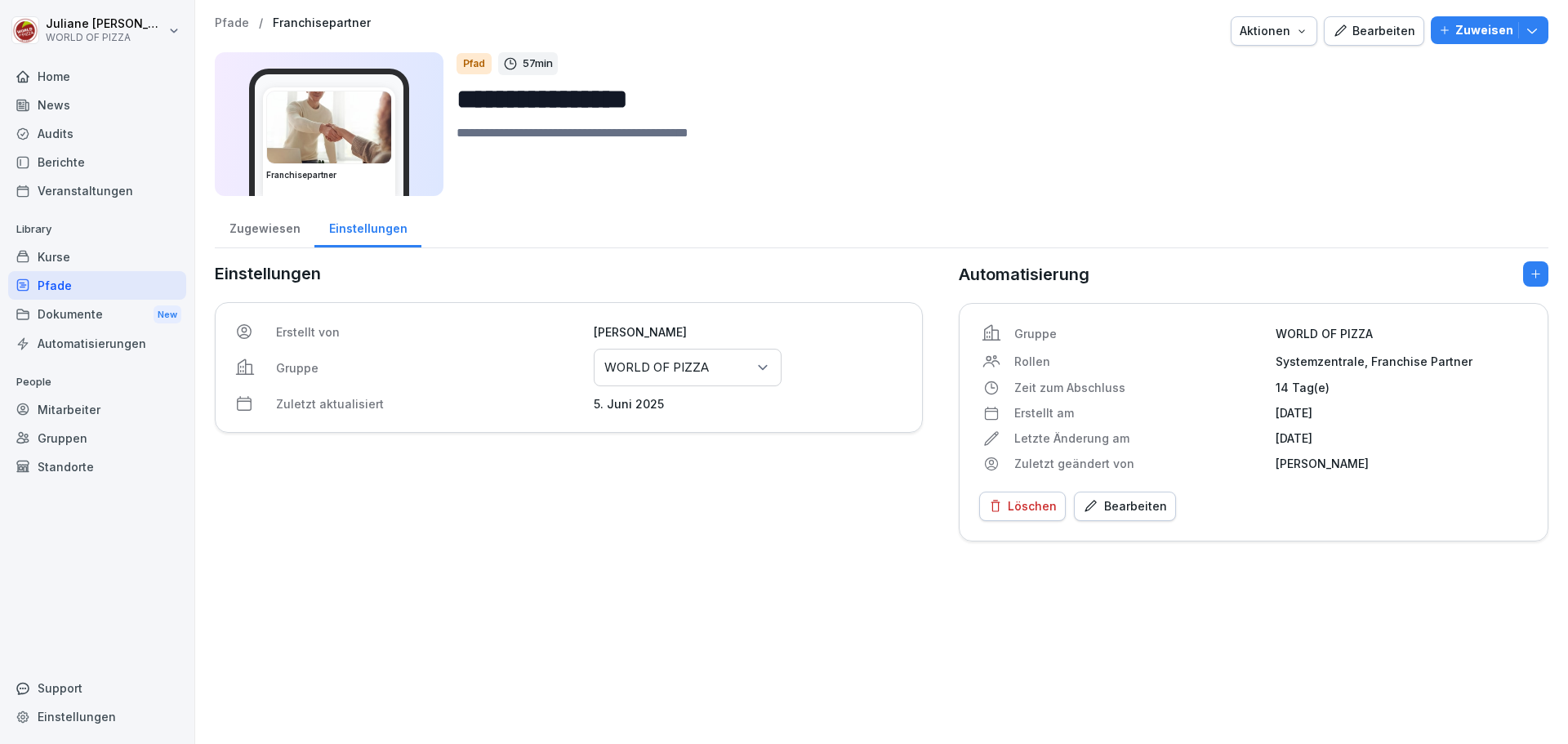
click at [74, 292] on div "Pfade" at bounding box center [97, 286] width 178 height 29
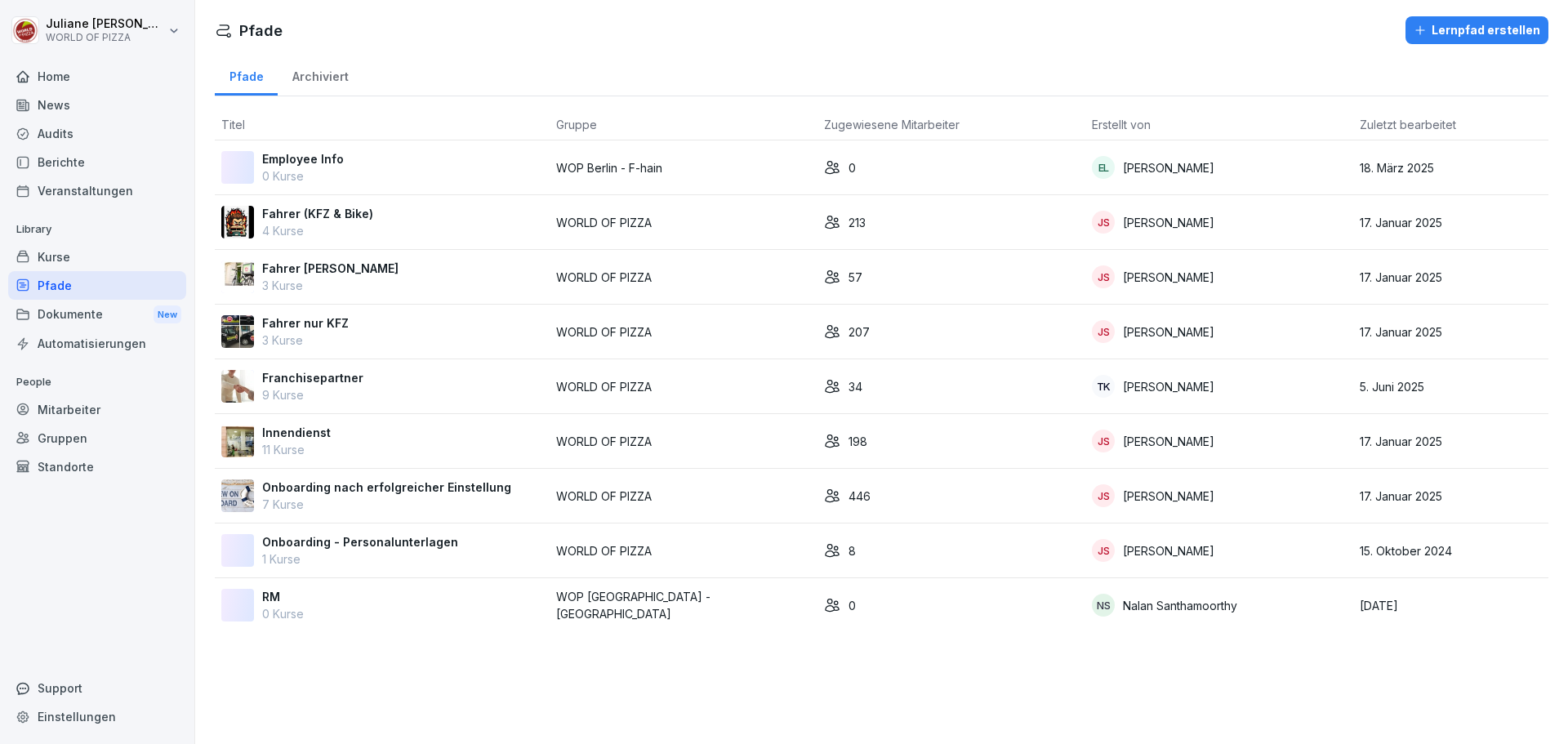
click at [1463, 26] on div "Lernpfad erstellen" at bounding box center [1477, 30] width 127 height 18
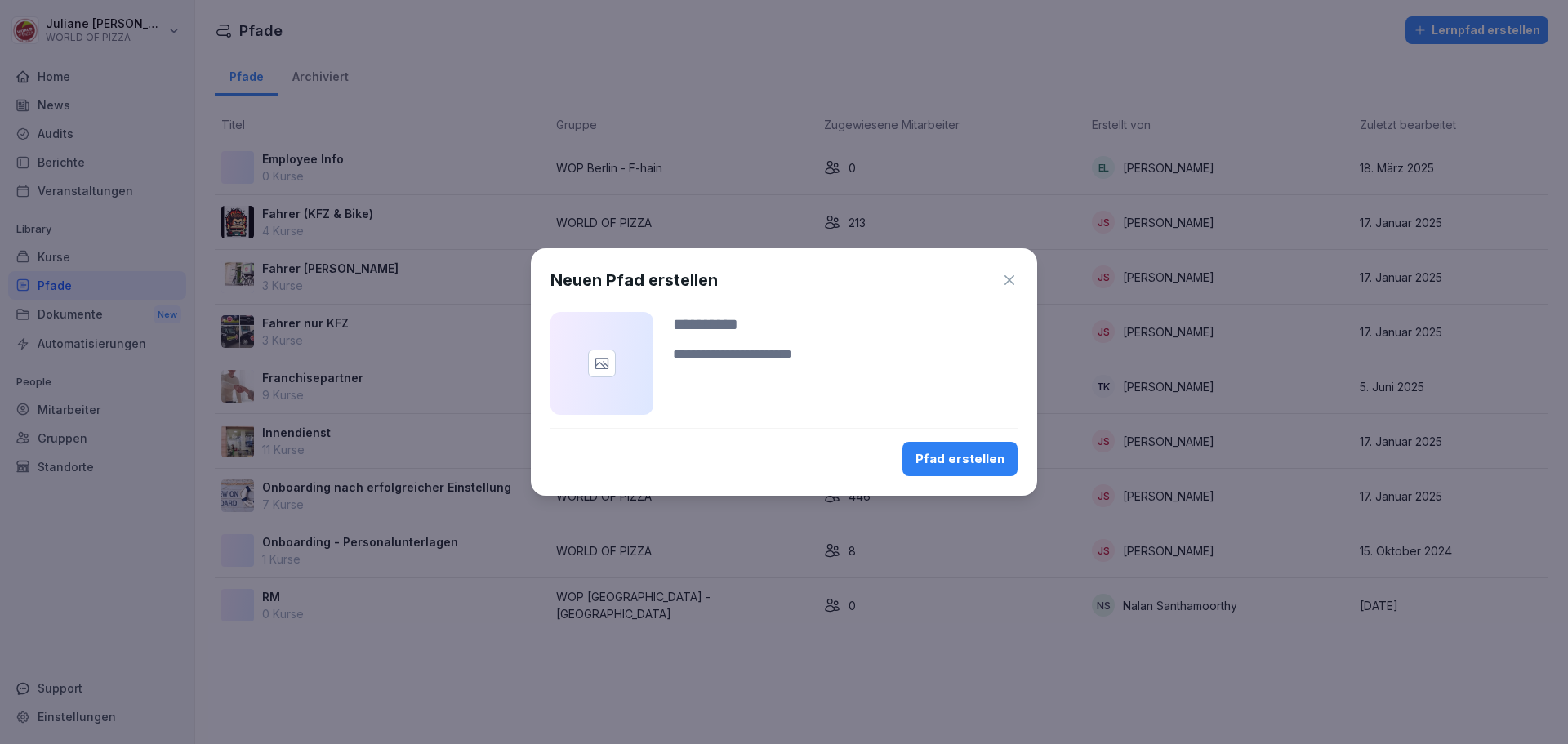
click at [702, 315] on input at bounding box center [845, 324] width 345 height 24
type input "**********"
click at [953, 450] on div "Pfad erstellen" at bounding box center [959, 459] width 89 height 18
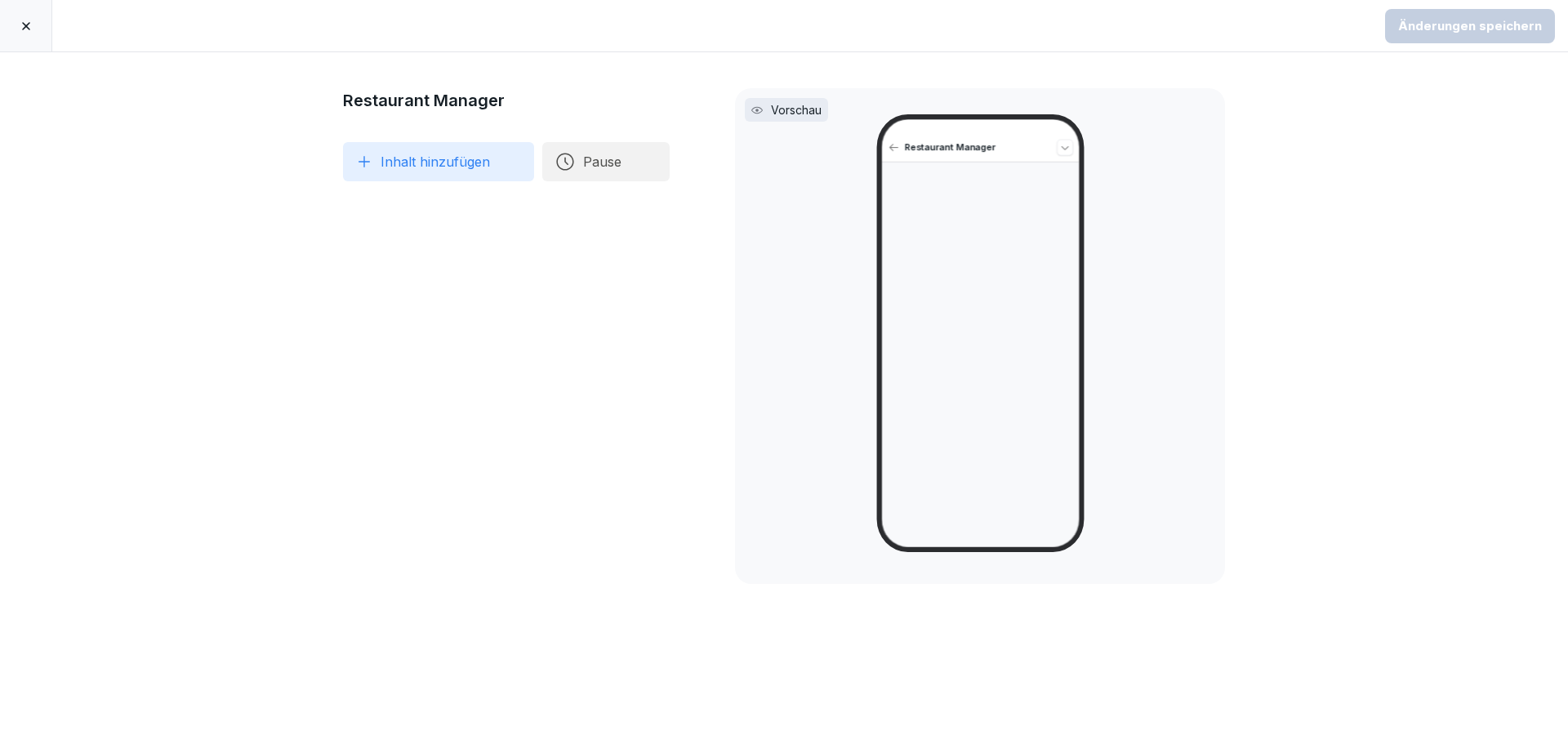
click at [409, 157] on button "Inhalt hinzufügen" at bounding box center [438, 161] width 191 height 39
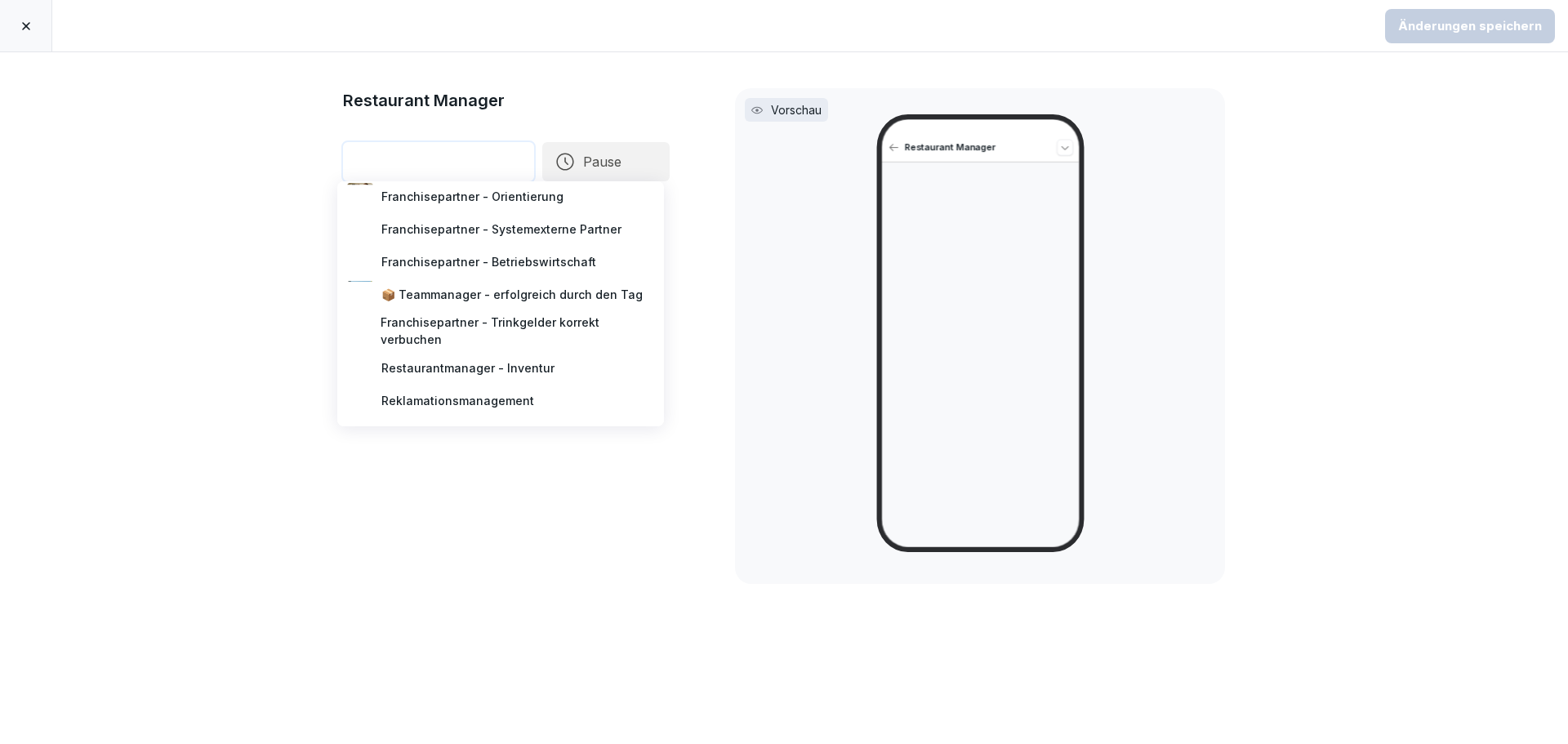
scroll to position [245, 0]
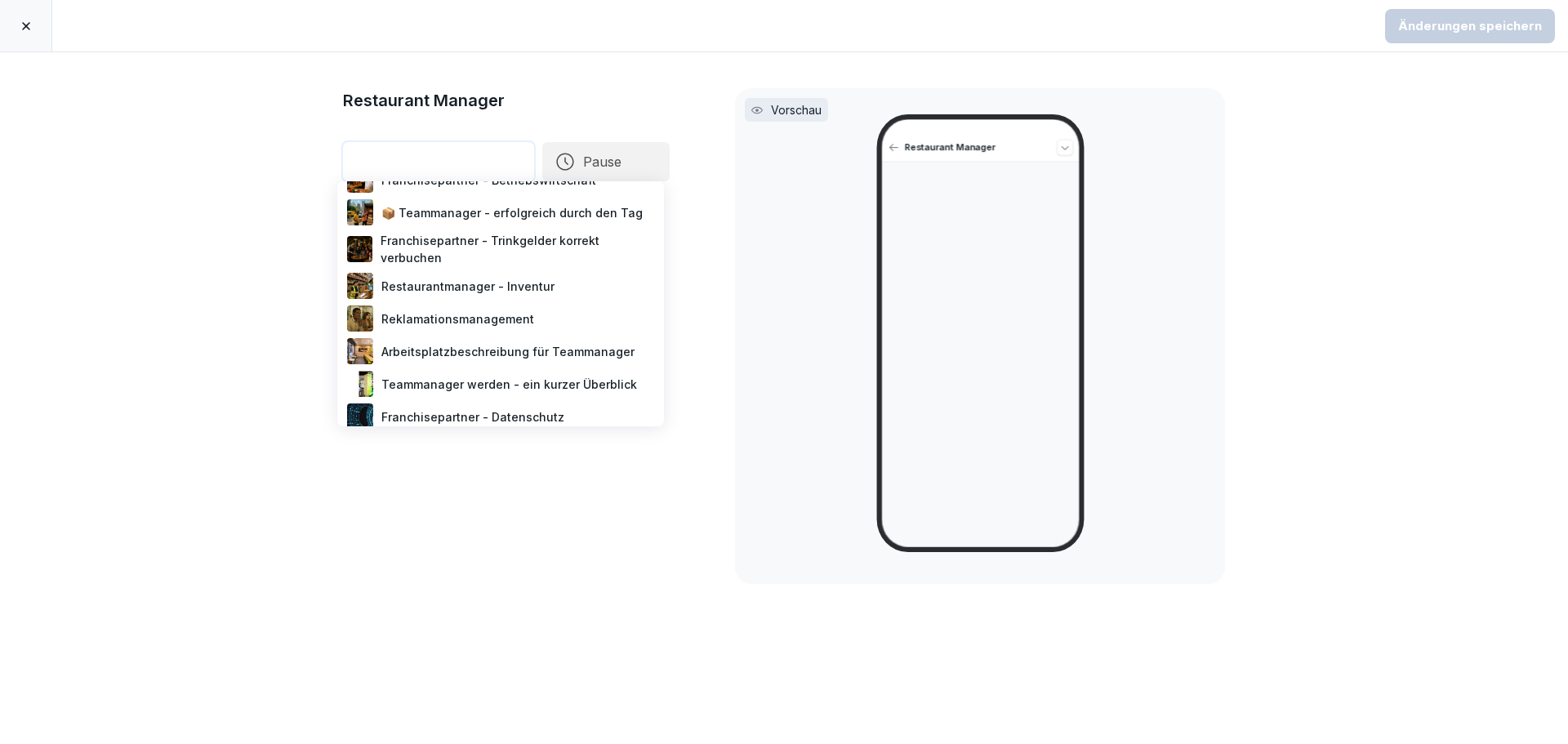
click at [515, 287] on div "Restaurantmanager - Inventur" at bounding box center [500, 286] width 314 height 33
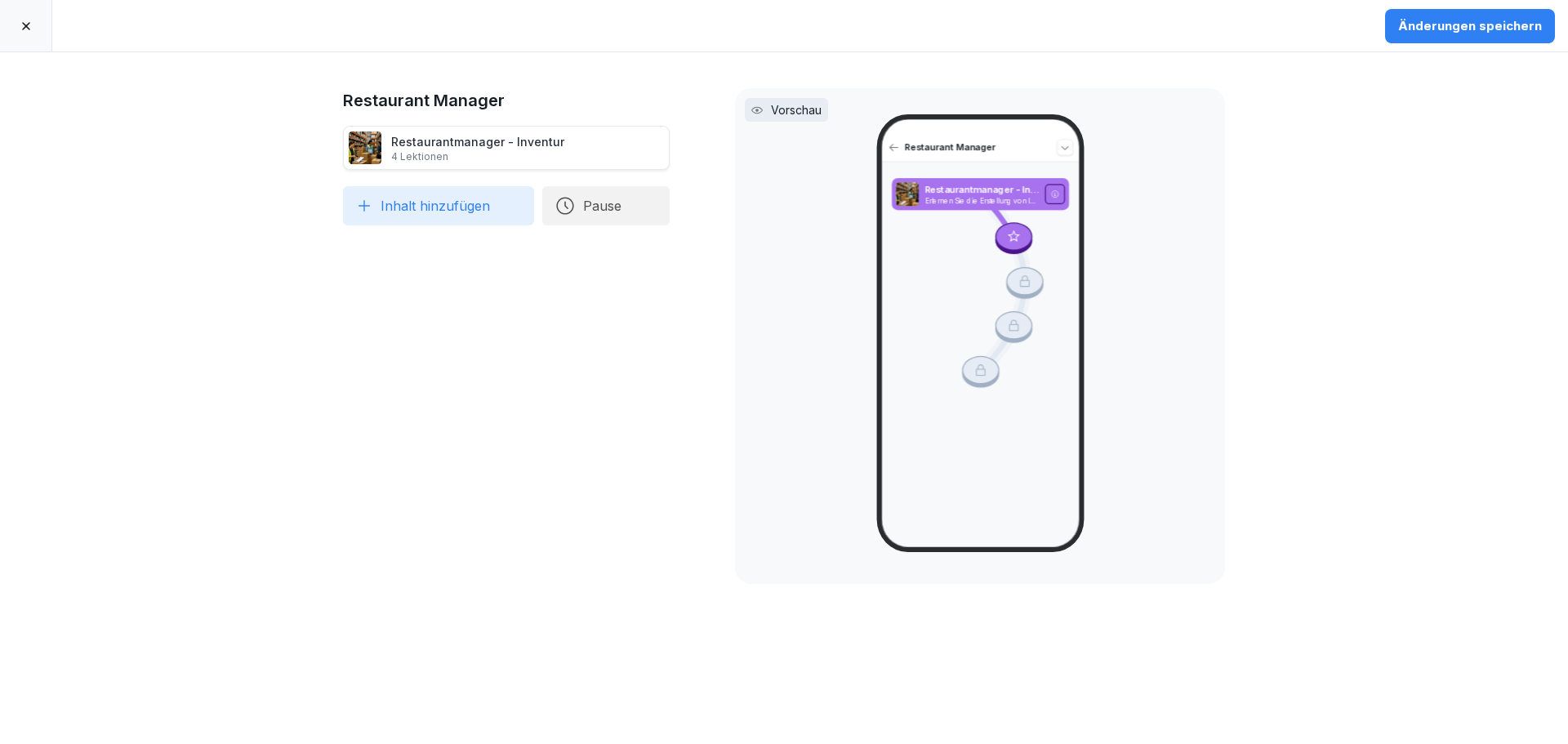
click at [471, 210] on button "Inhalt hinzufügen" at bounding box center [438, 205] width 191 height 39
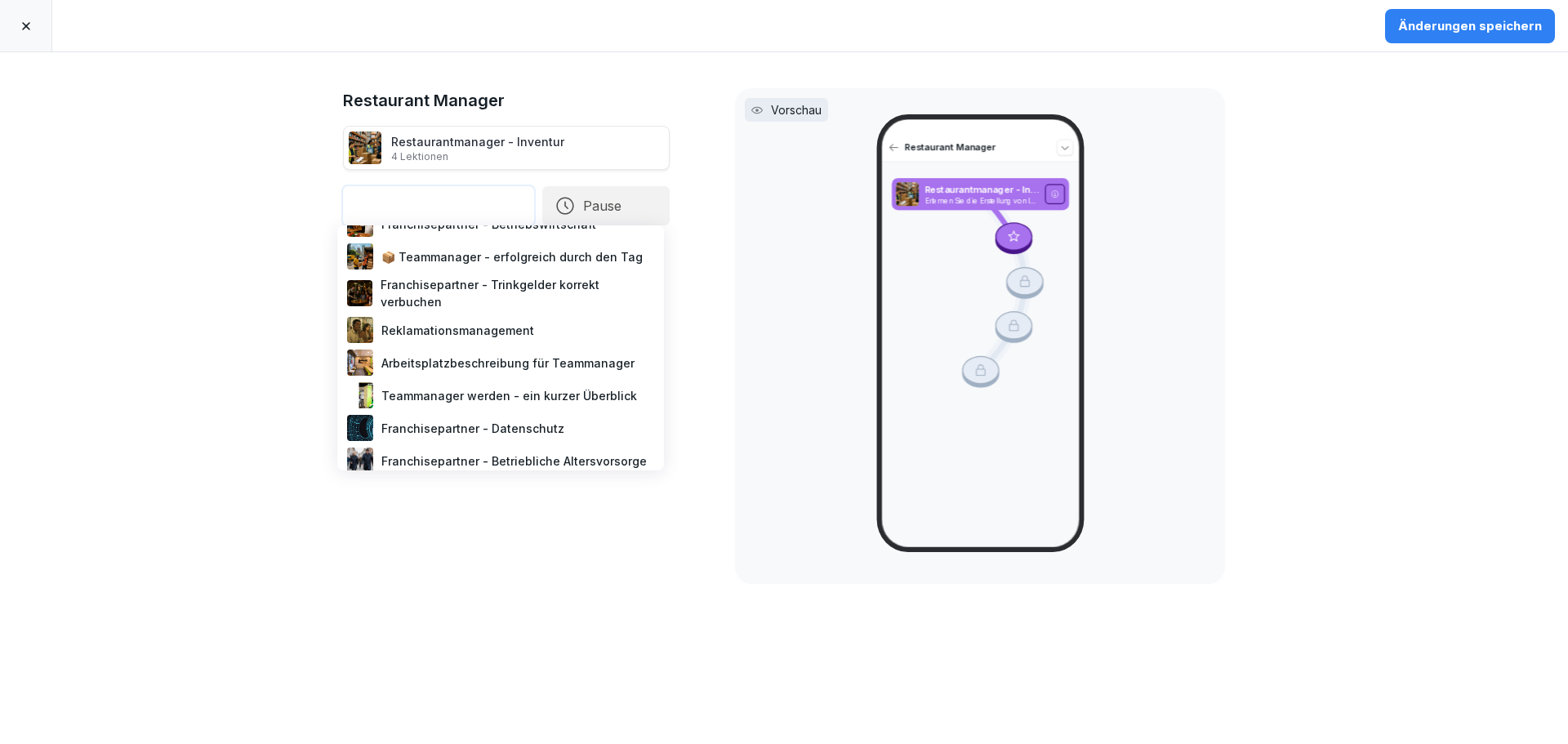
click at [509, 331] on div "Reklamationsmanagement" at bounding box center [500, 330] width 314 height 33
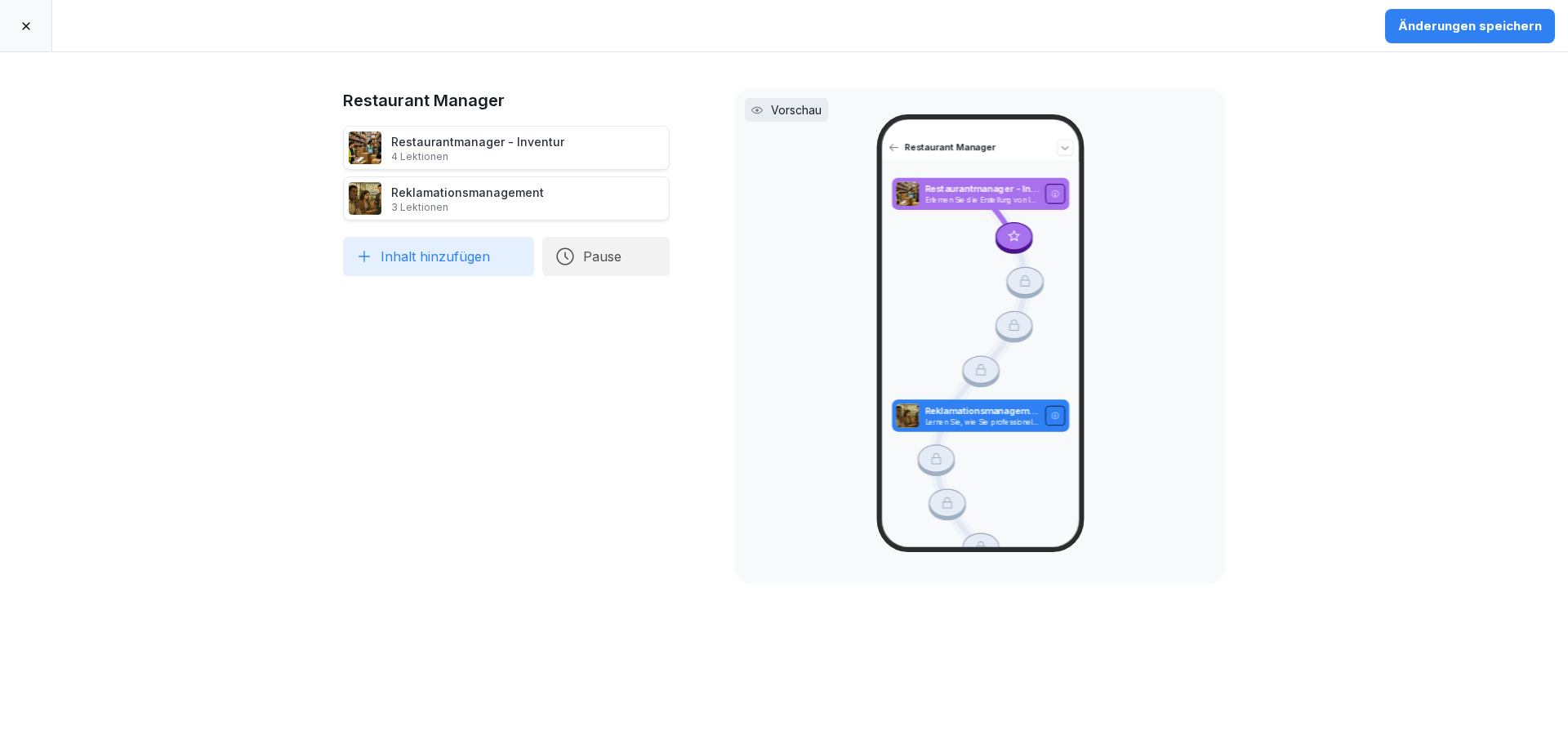
click at [468, 258] on button "Inhalt hinzufügen" at bounding box center [438, 256] width 191 height 39
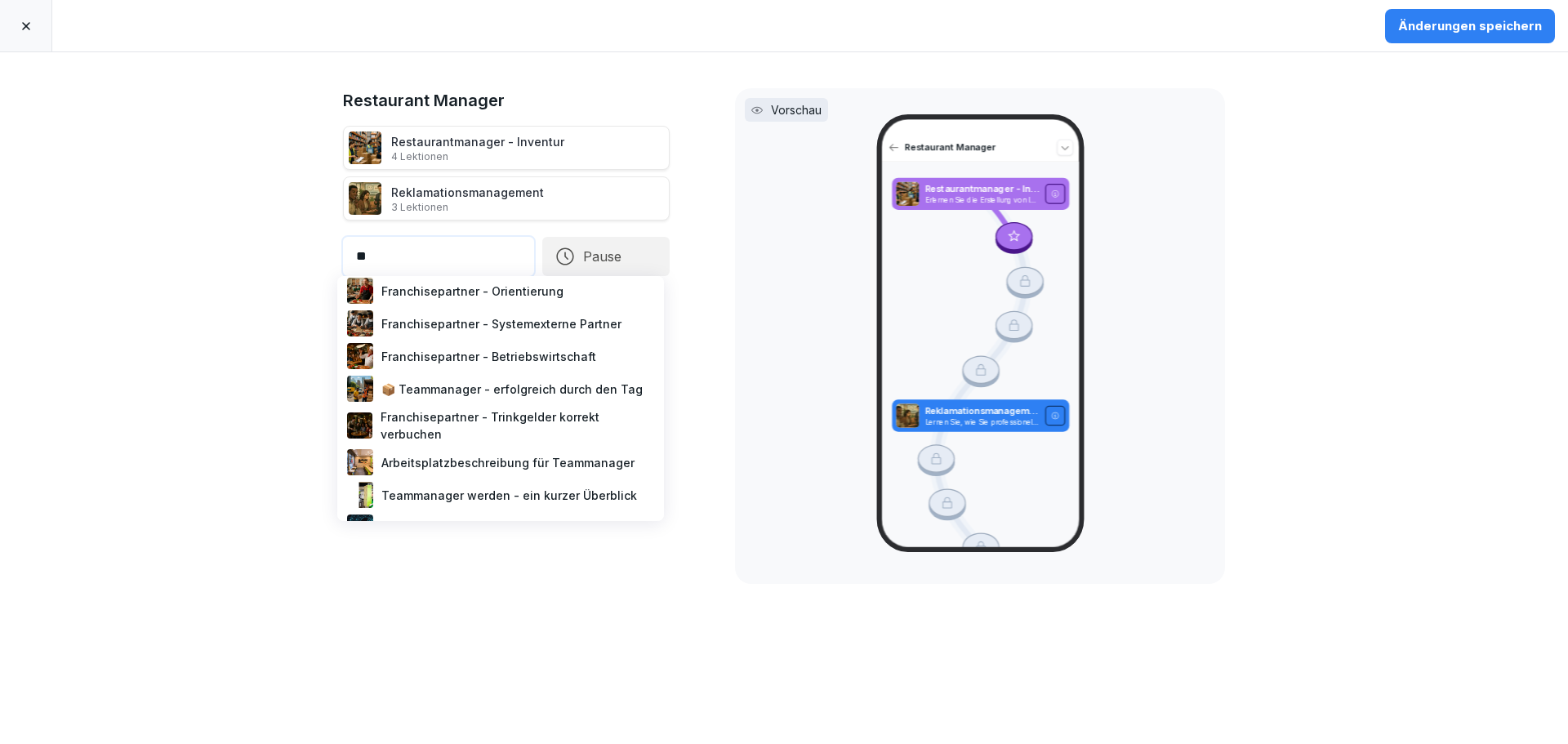
scroll to position [0, 0]
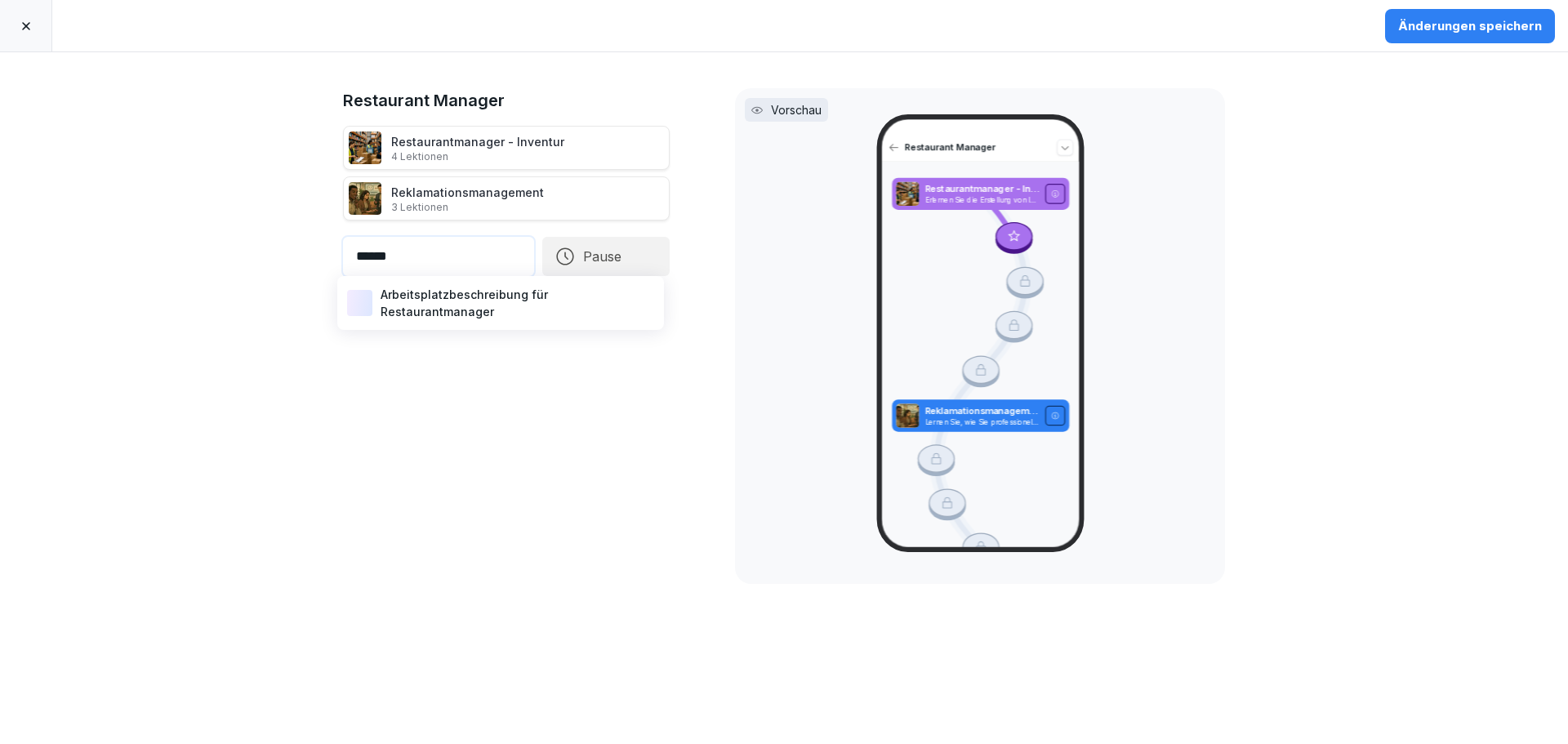
type input "******"
click at [480, 312] on div "Arbeitsplatzbeschreibung für Restaurantmanager" at bounding box center [500, 302] width 314 height 41
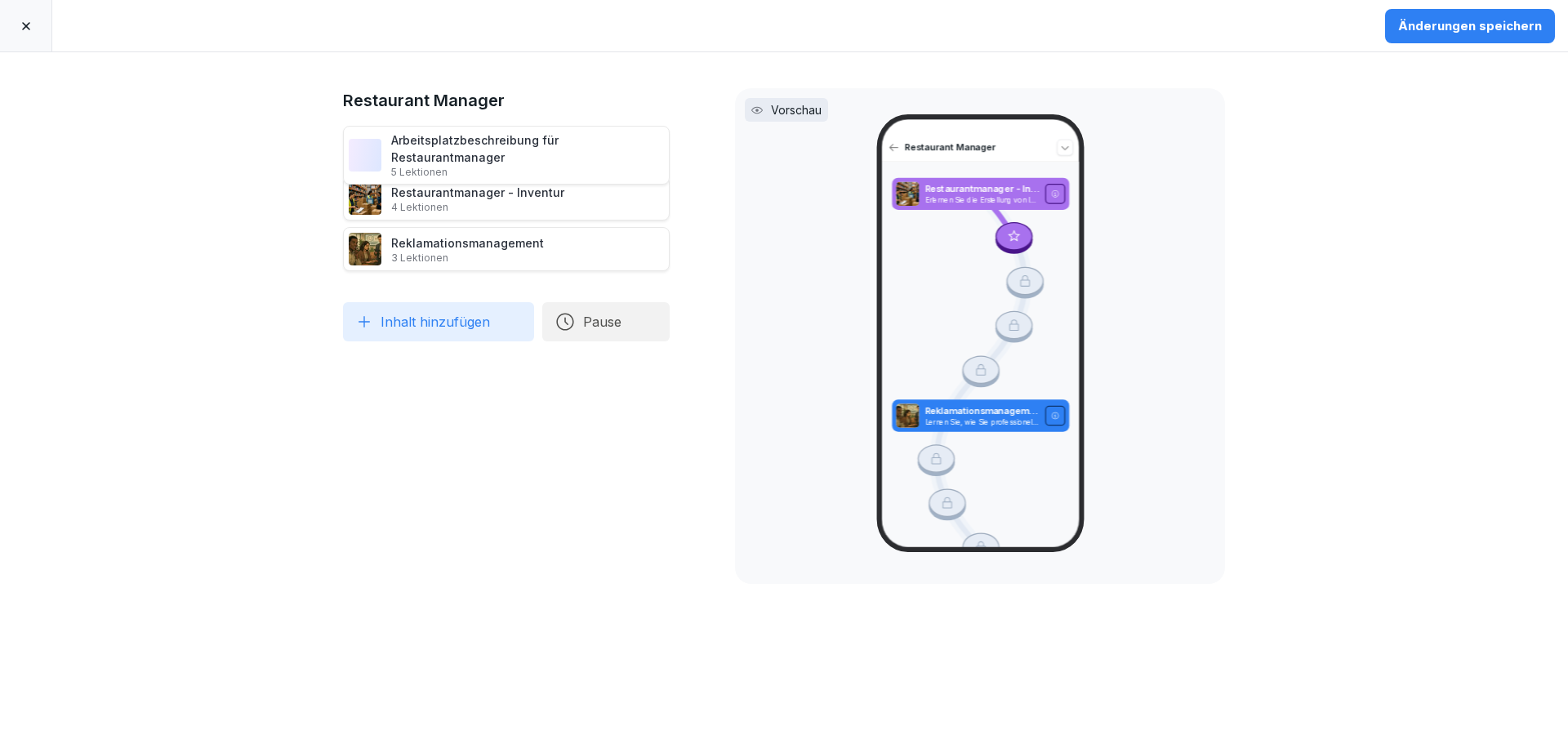
drag, startPoint x: 484, startPoint y: 258, endPoint x: 482, endPoint y: 140, distance: 118.0
click at [482, 140] on div "Arbeitsplatzbeschreibung für Restaurantmanager 5 Lektionen" at bounding box center [527, 155] width 273 height 47
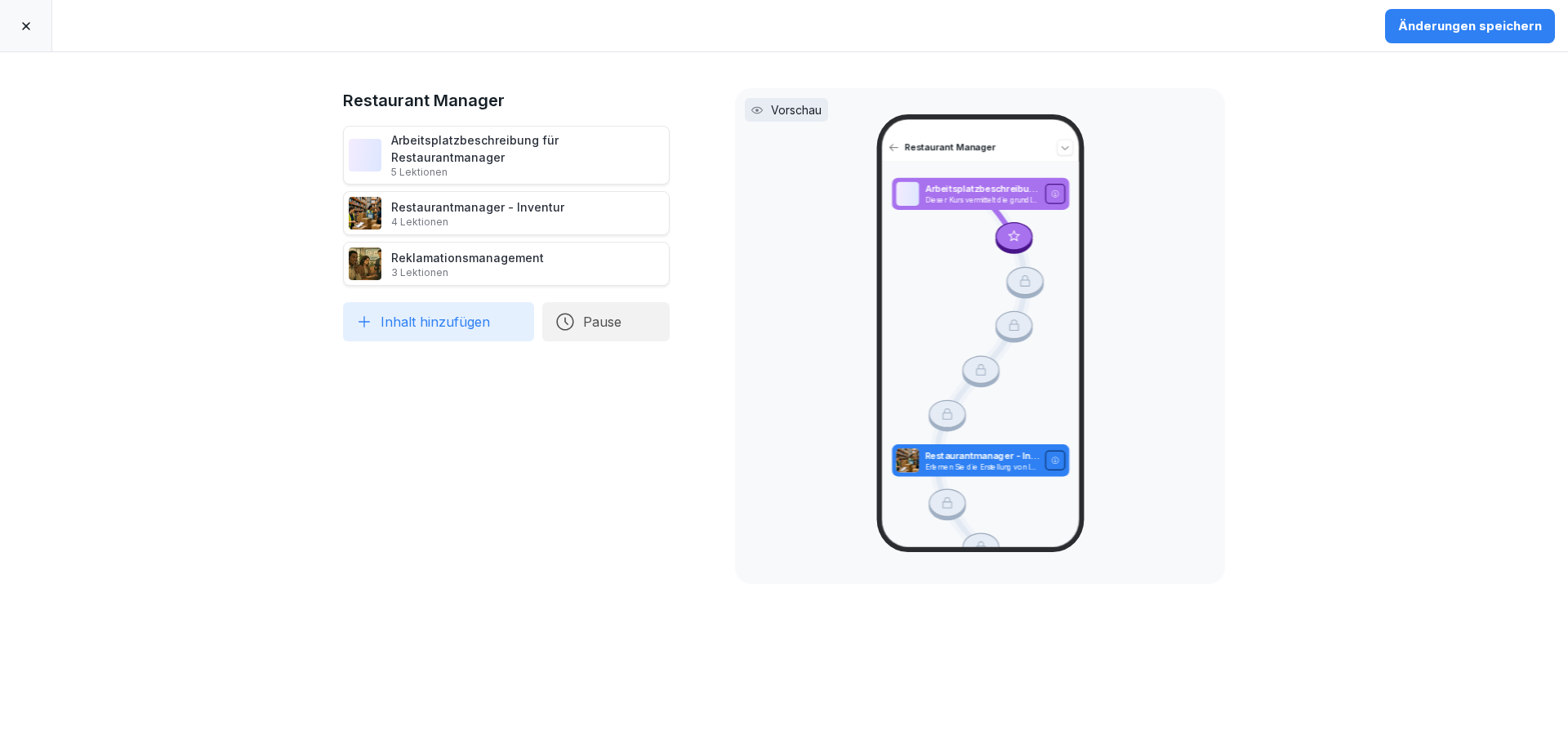
click at [454, 308] on button "Inhalt hinzufügen" at bounding box center [438, 321] width 191 height 39
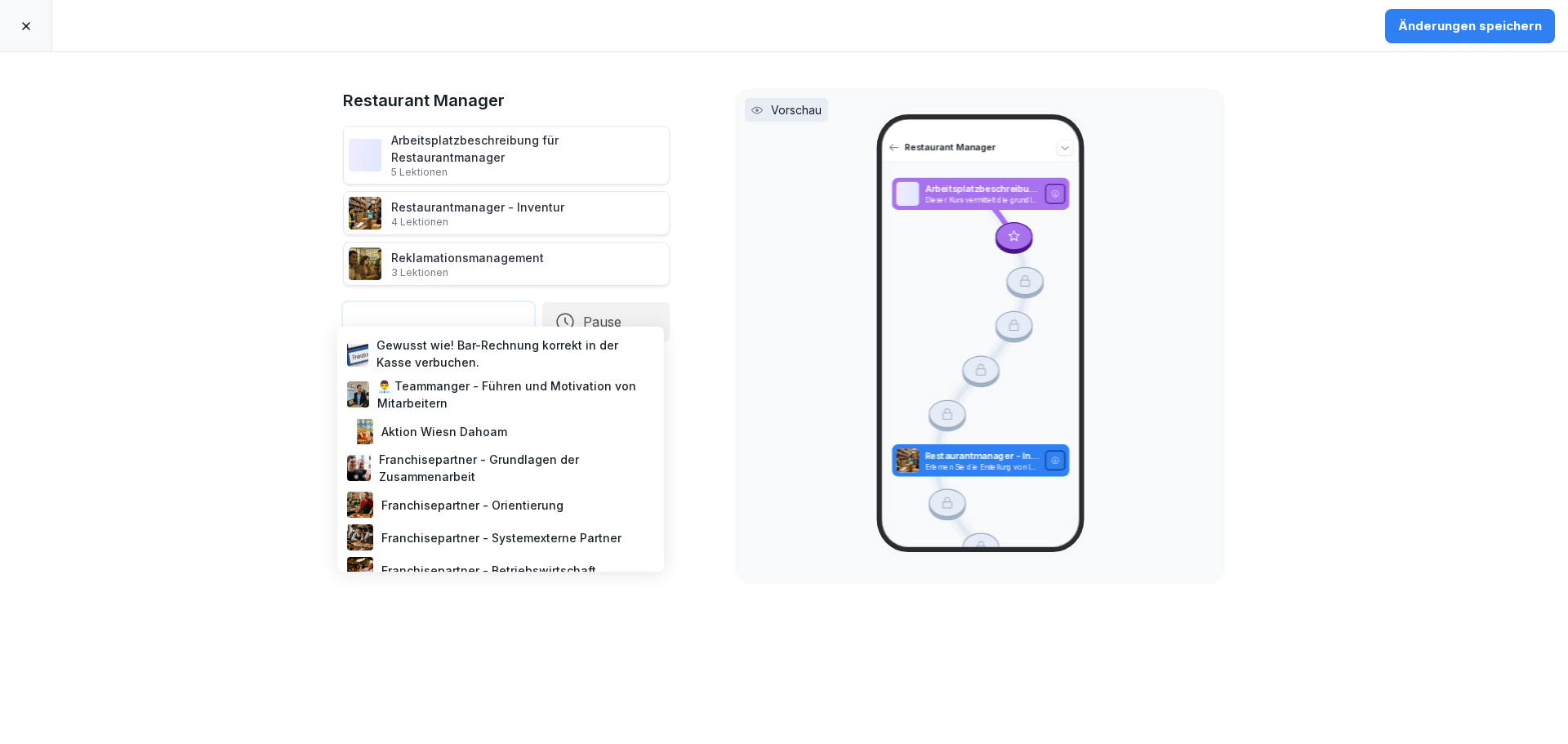
click at [459, 352] on div "Gewusst wie! Bar-Rechnung korrekt in der Kasse verbuchen." at bounding box center [500, 353] width 314 height 41
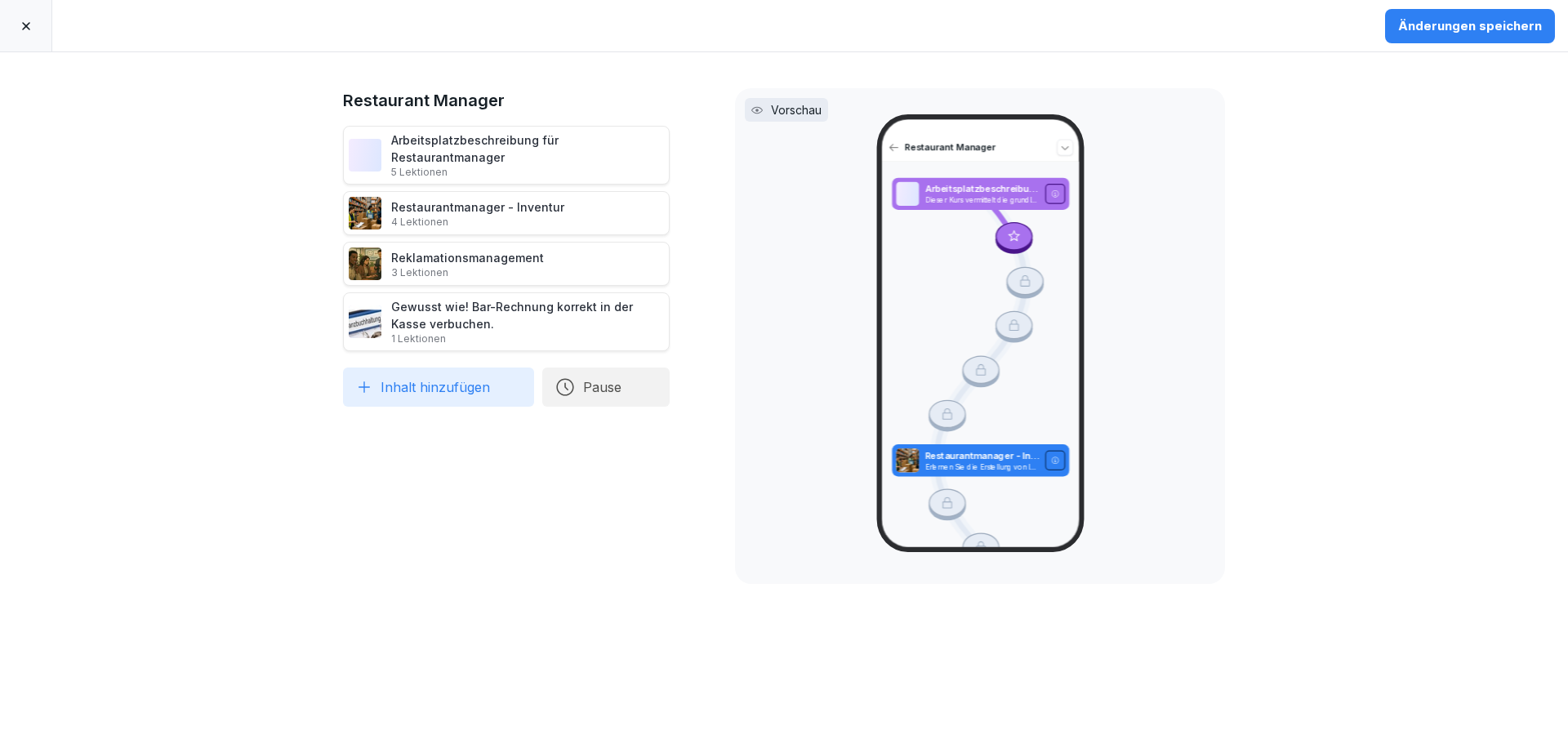
click at [1464, 24] on div "Änderungen speichern" at bounding box center [1469, 26] width 144 height 18
click at [24, 29] on icon at bounding box center [25, 25] width 8 height 8
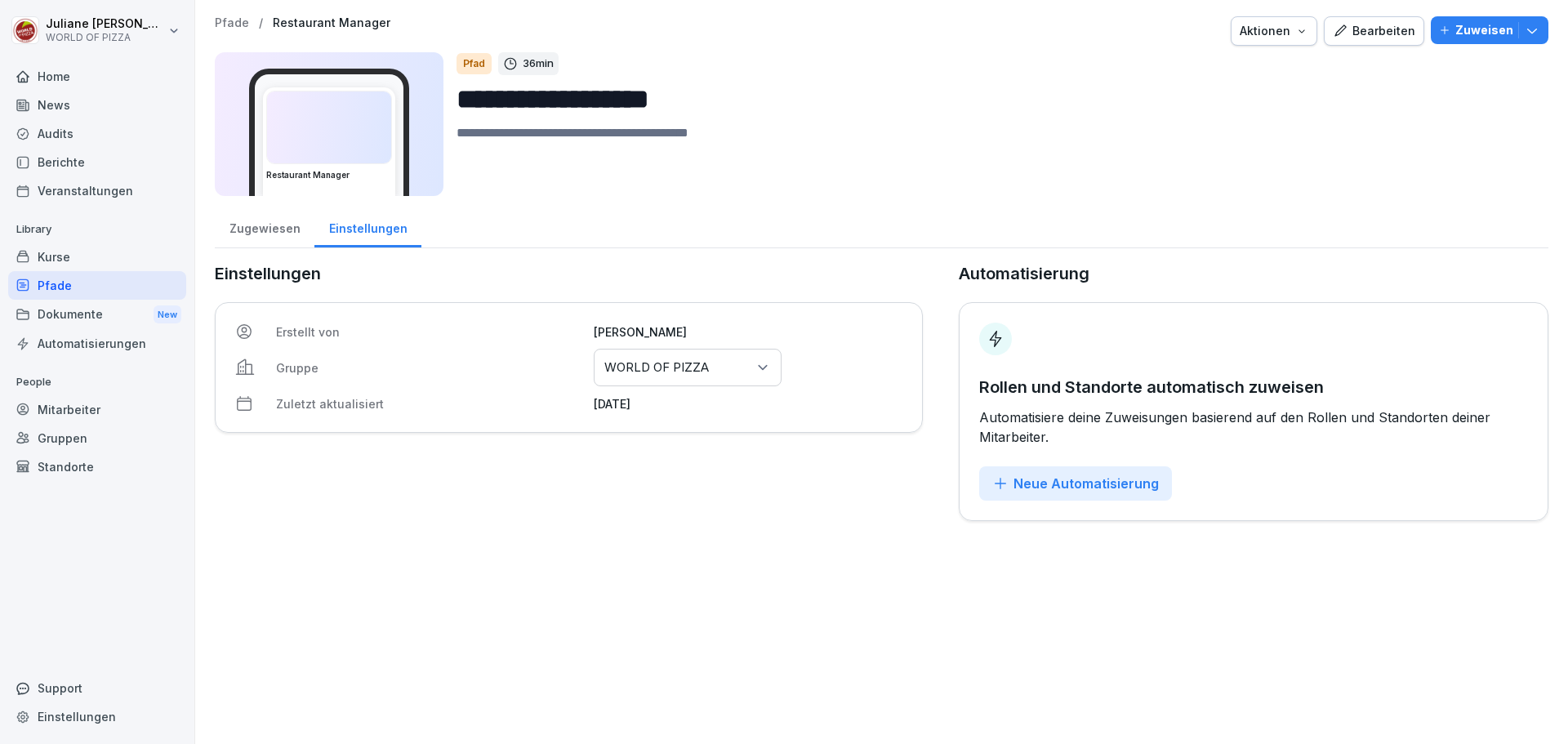
click at [1080, 480] on div "Neue Automatisierung" at bounding box center [1075, 484] width 166 height 18
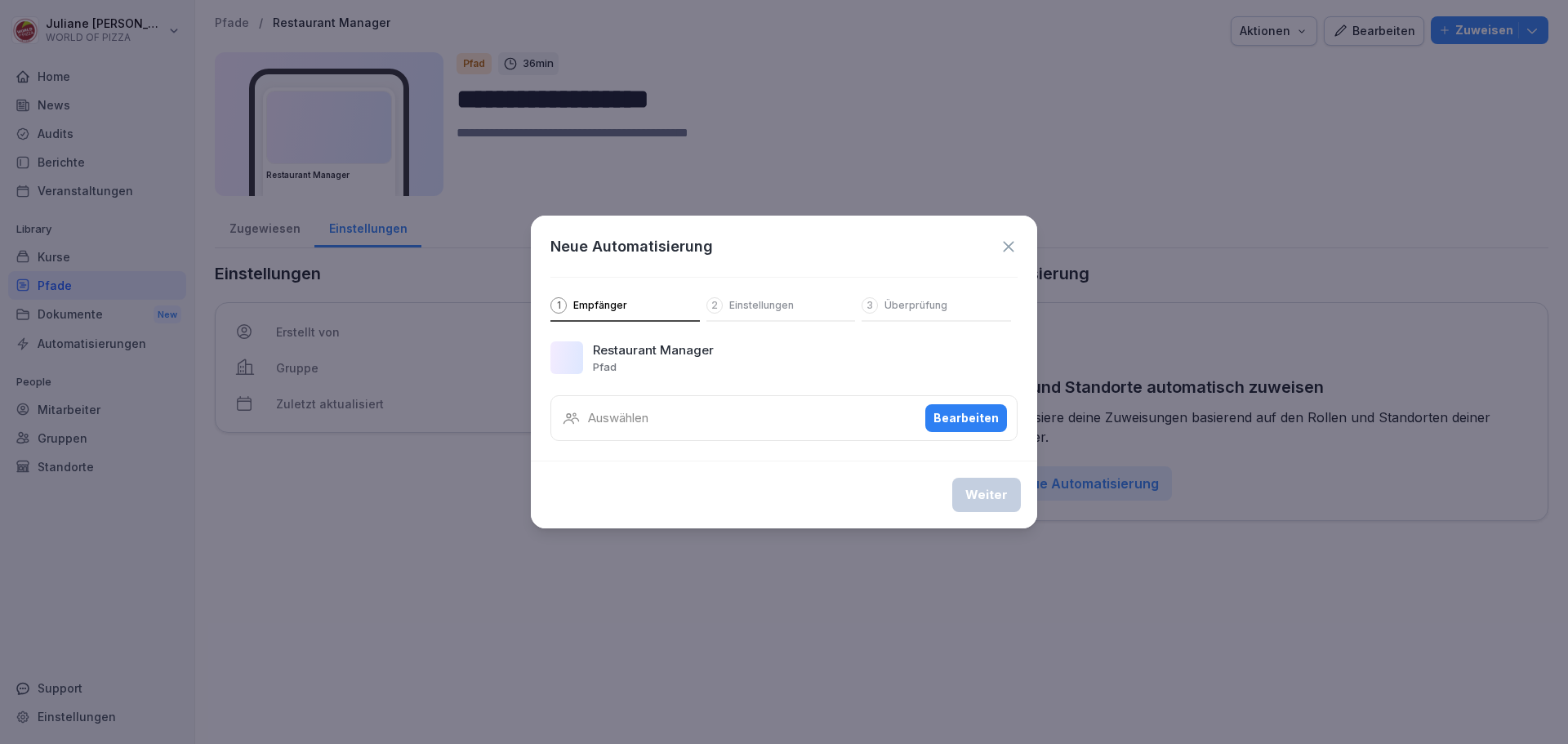
click at [641, 420] on p "Auswählen" at bounding box center [618, 418] width 61 height 19
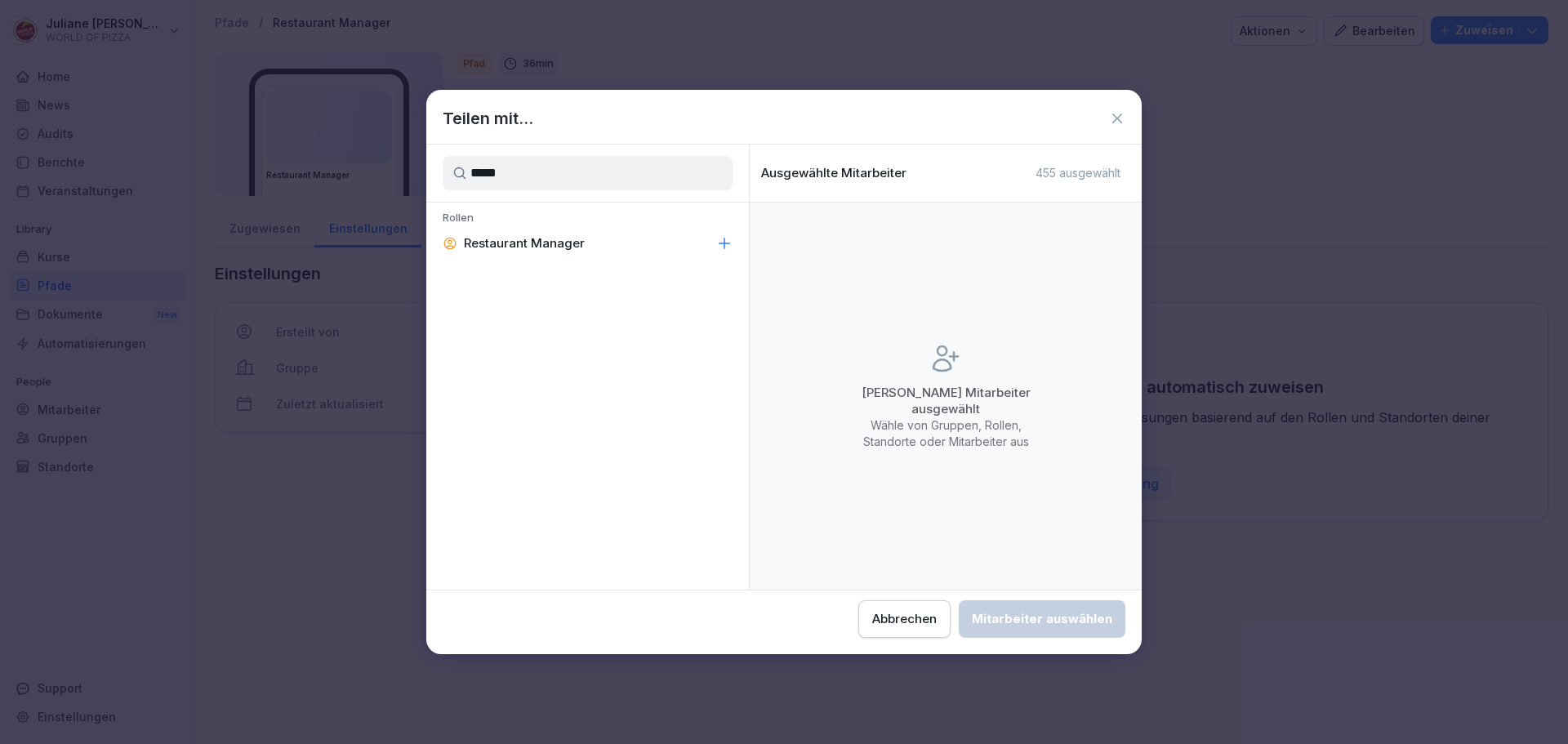
type input "*****"
click at [615, 229] on div "Restaurant Manager" at bounding box center [587, 243] width 323 height 30
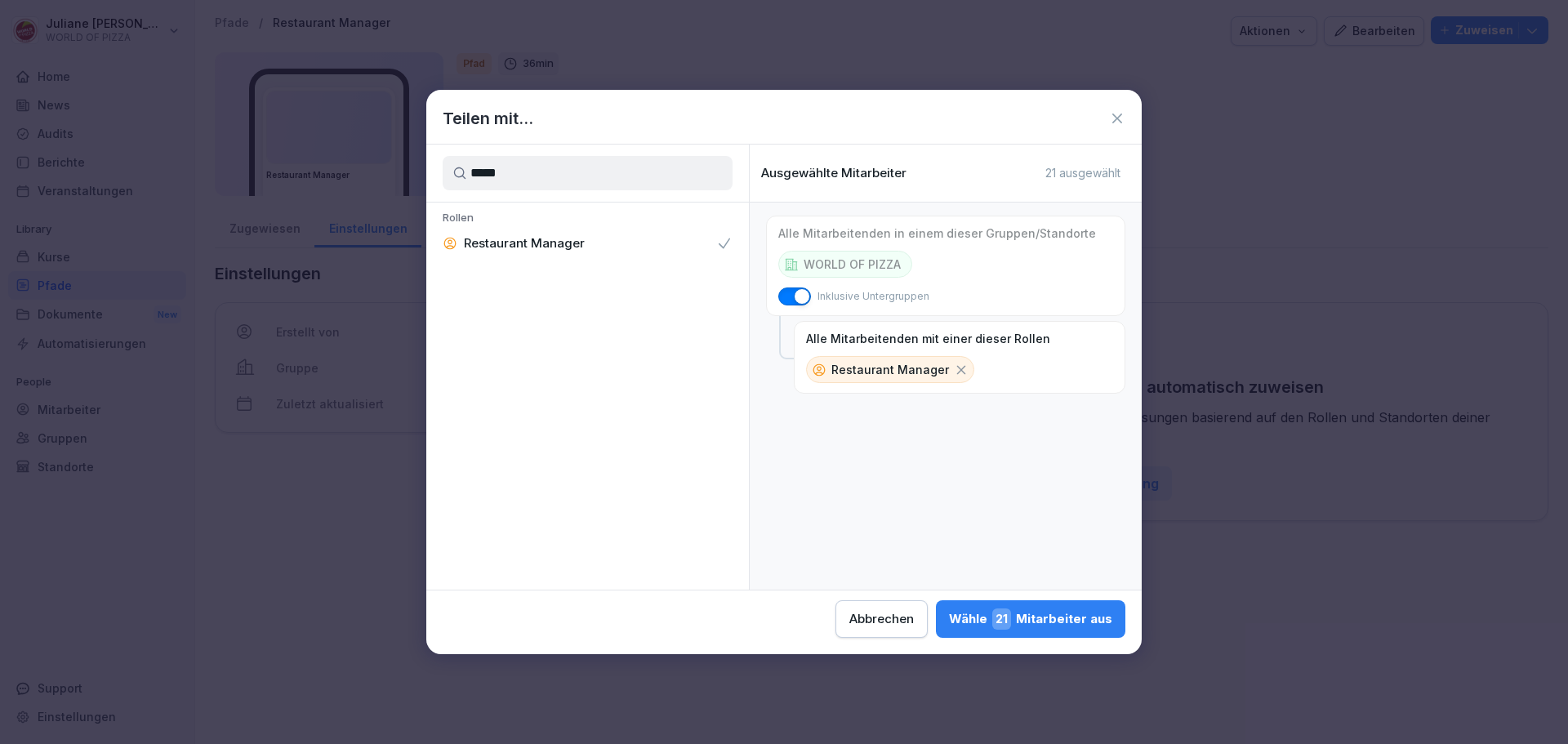
click at [1067, 618] on div "Wähle 21 Mitarbeiter aus" at bounding box center [1030, 618] width 164 height 21
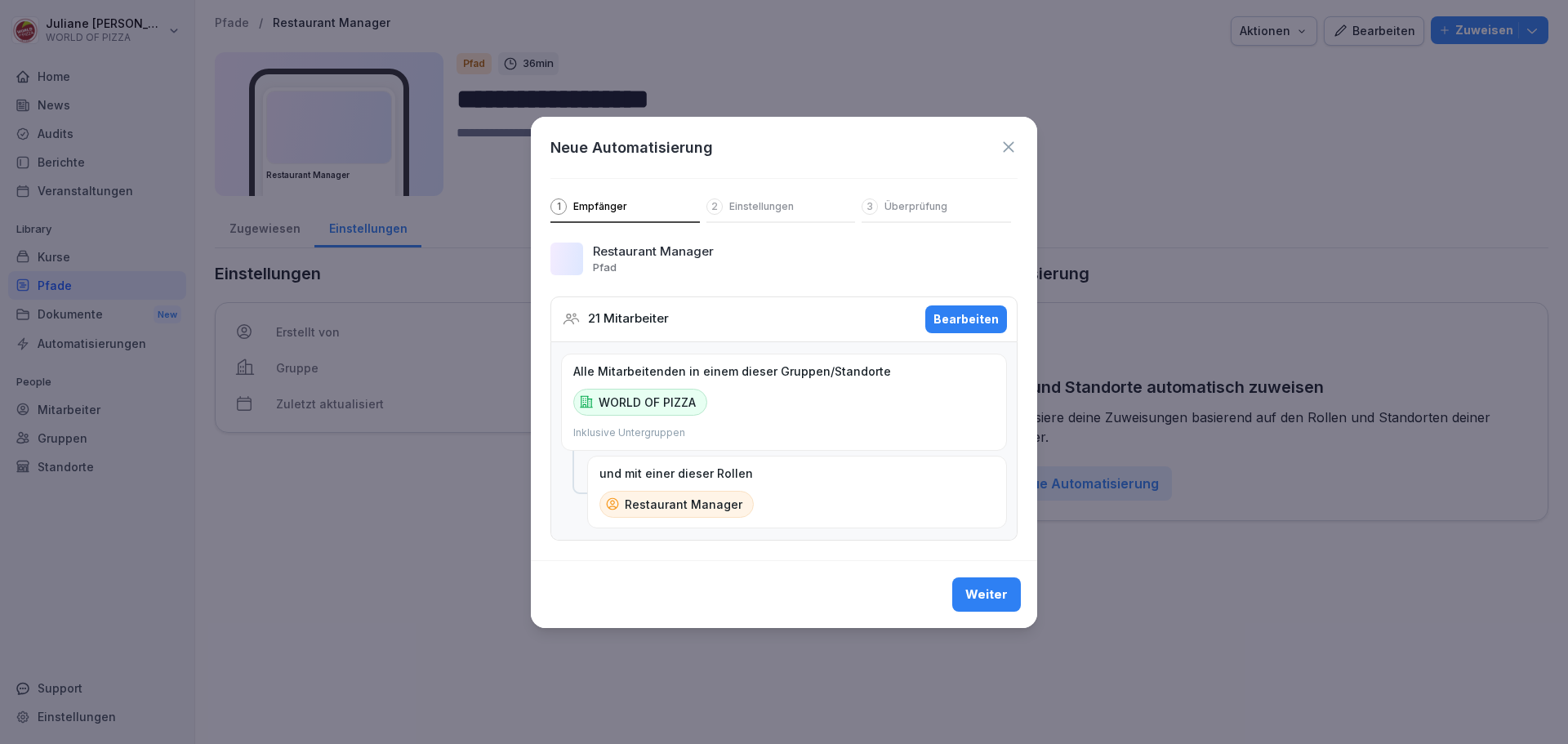
click at [995, 593] on div "Weiter" at bounding box center [986, 594] width 43 height 18
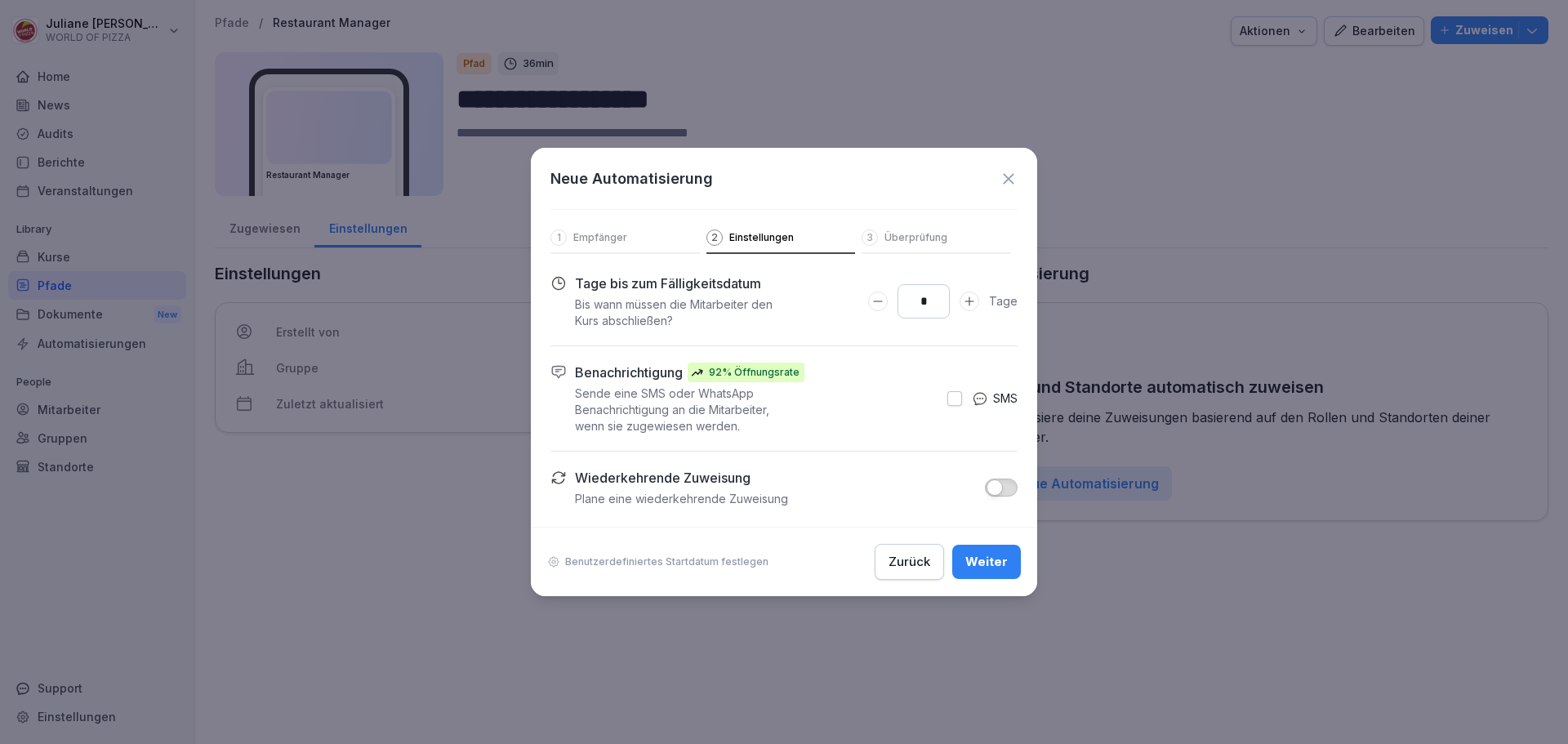
click at [988, 567] on div "Weiter" at bounding box center [986, 561] width 43 height 18
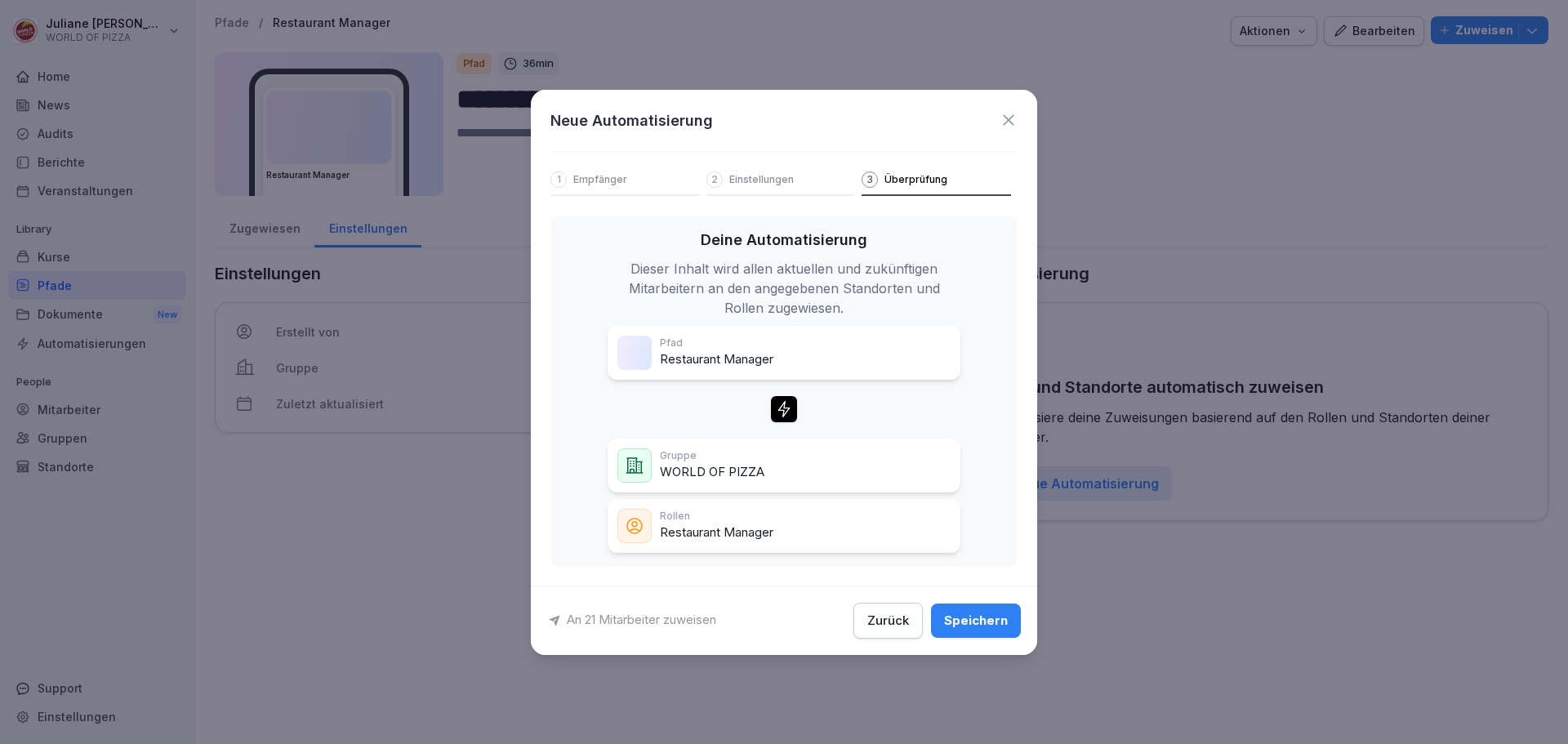
click at [994, 617] on div "Speichern" at bounding box center [976, 620] width 63 height 18
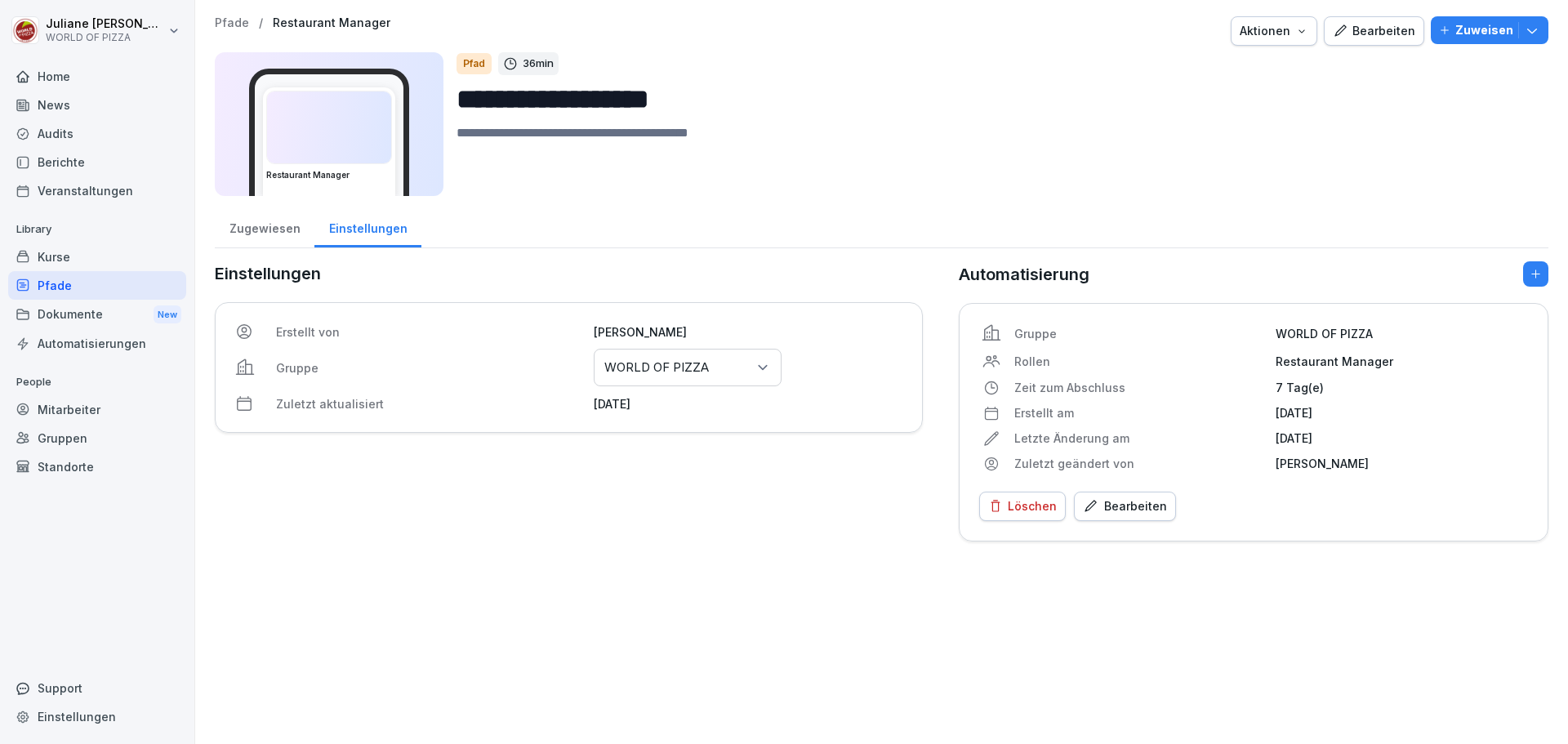
click at [69, 279] on div "Pfade" at bounding box center [97, 286] width 178 height 29
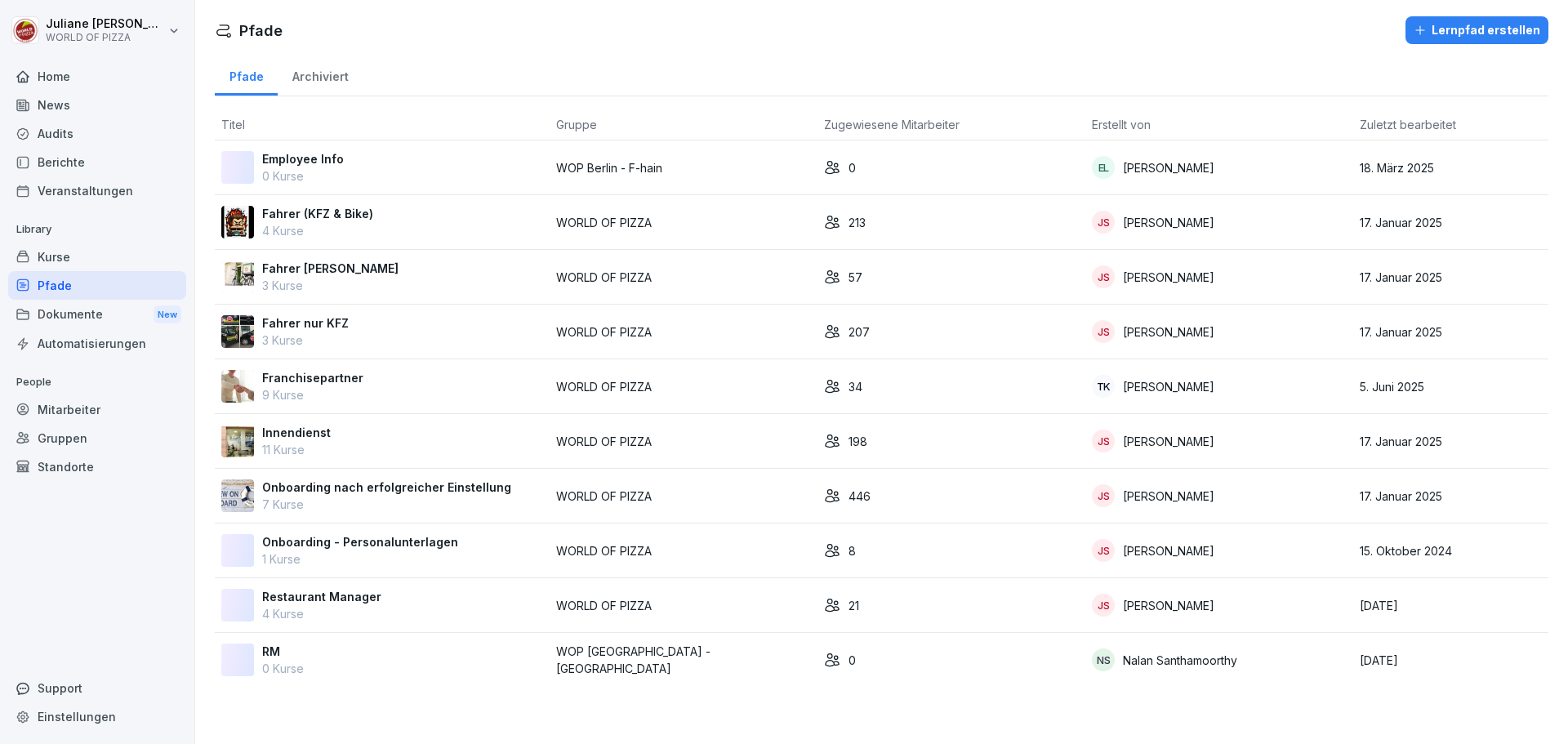
click at [1488, 26] on div "Lernpfad erstellen" at bounding box center [1477, 30] width 127 height 18
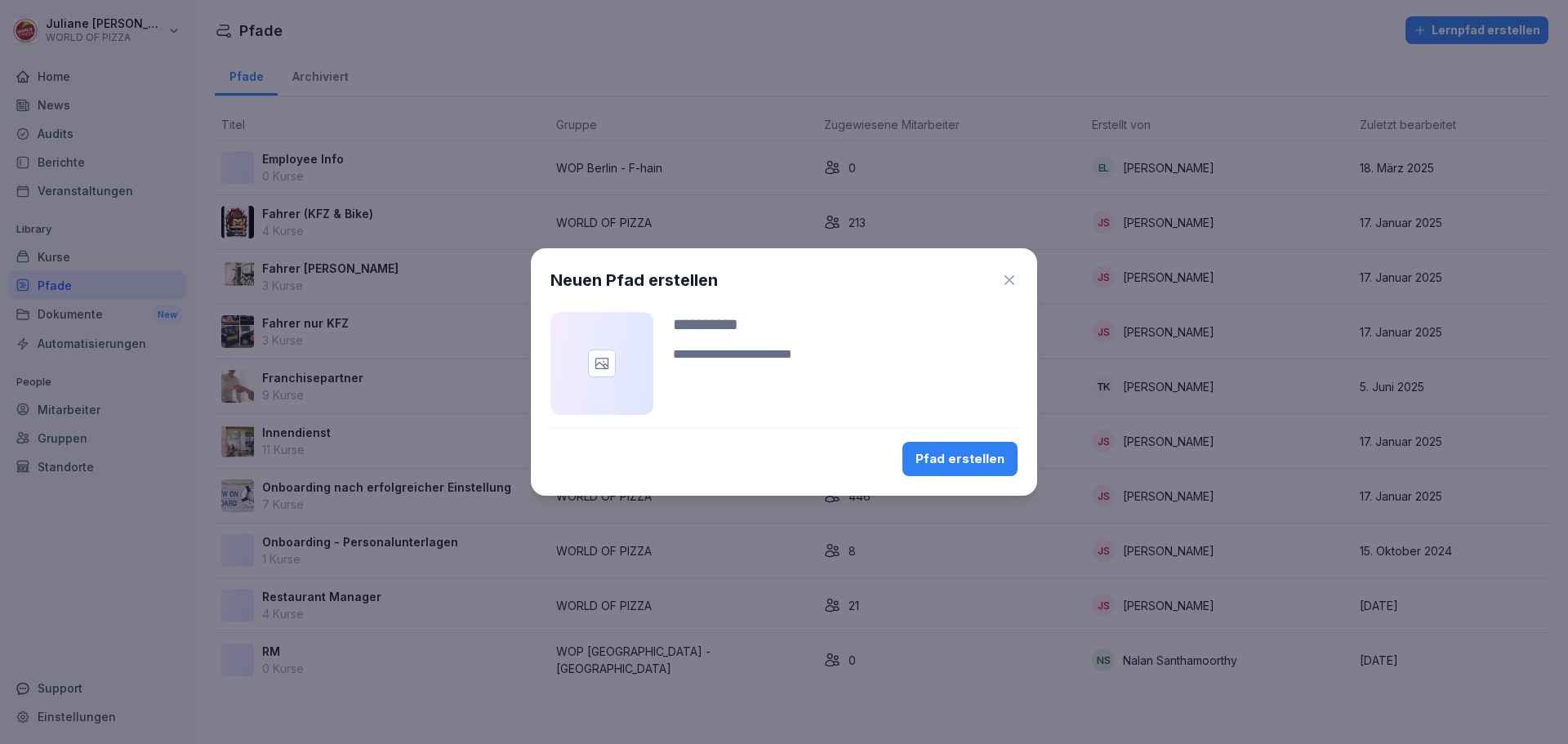
click at [709, 324] on input at bounding box center [845, 324] width 345 height 24
type input "**********"
click at [961, 453] on div "Pfad erstellen" at bounding box center [959, 459] width 89 height 18
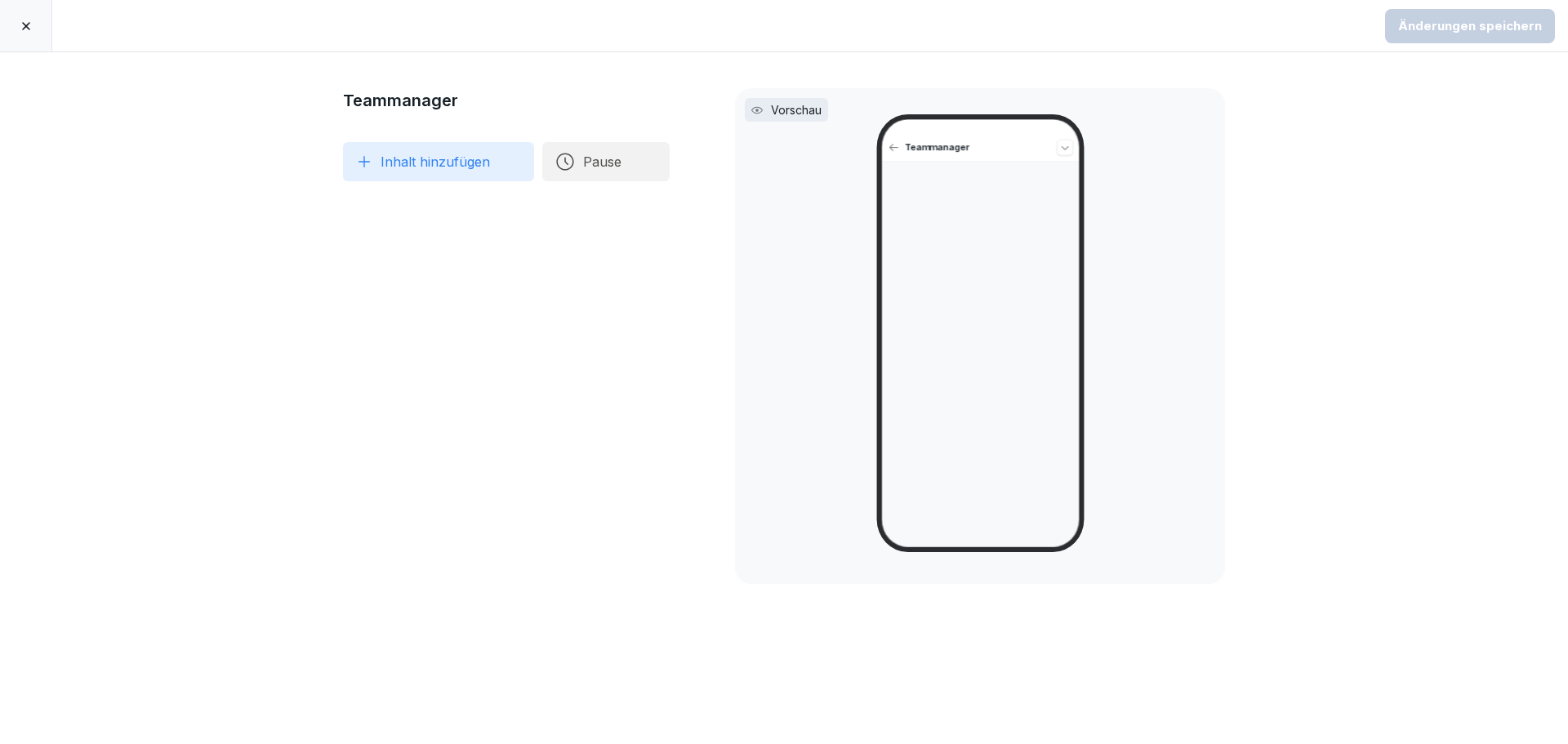
click at [433, 151] on button "Inhalt hinzufügen" at bounding box center [438, 161] width 191 height 39
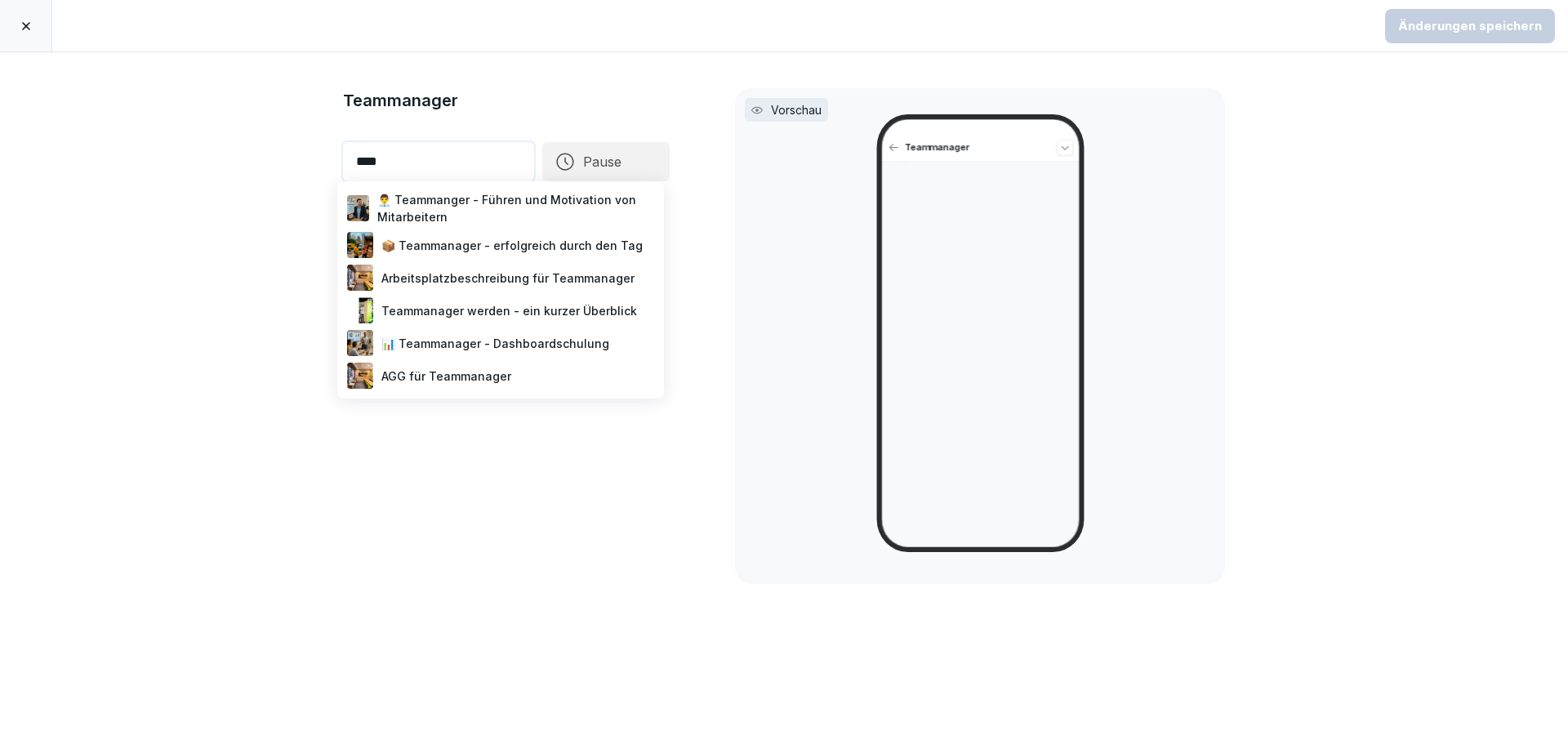
type input "****"
click at [463, 212] on div "👨‍💼 Teammanger - Führen und Motivation von Mitarbeitern" at bounding box center [500, 208] width 314 height 41
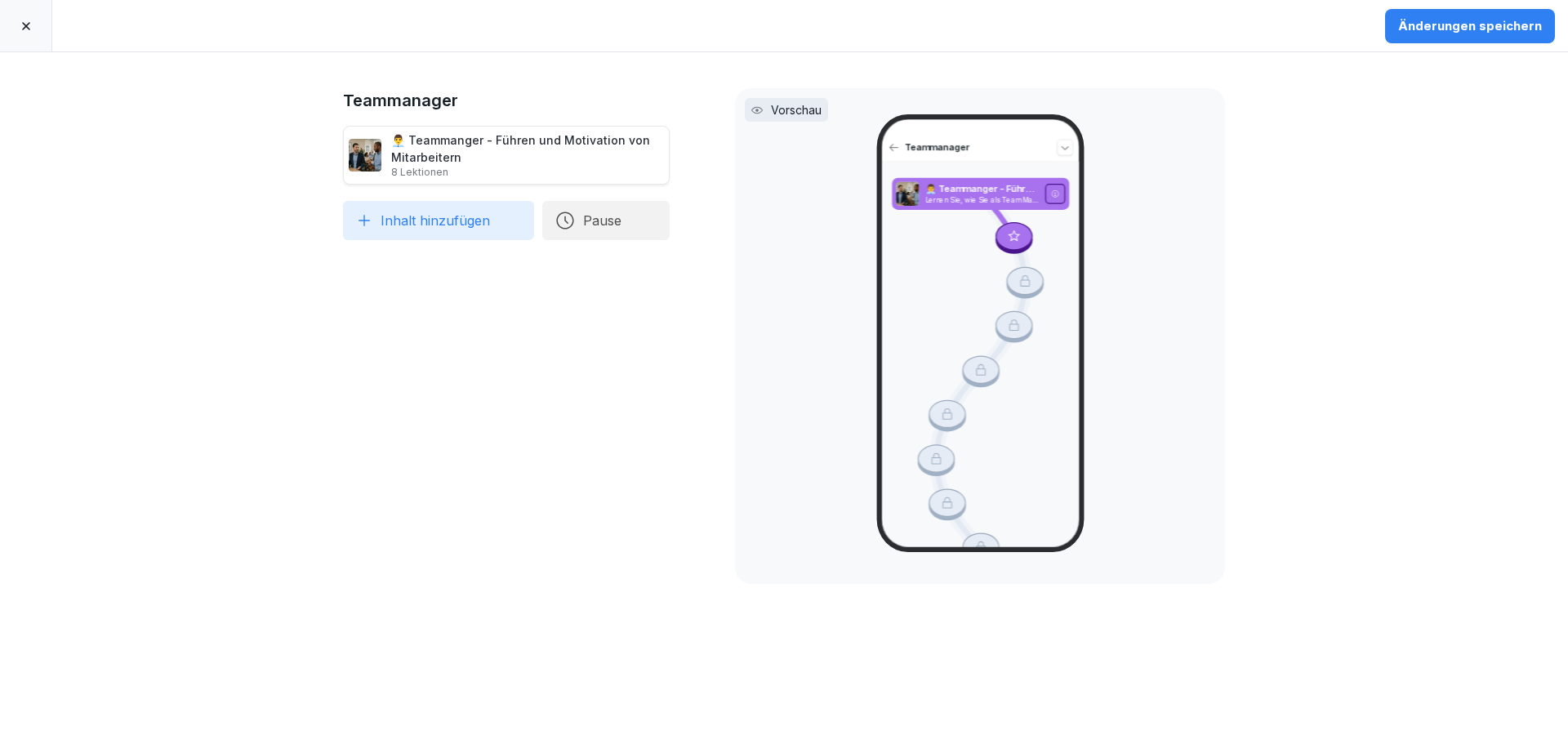
click at [420, 214] on button "Inhalt hinzufügen" at bounding box center [438, 220] width 191 height 39
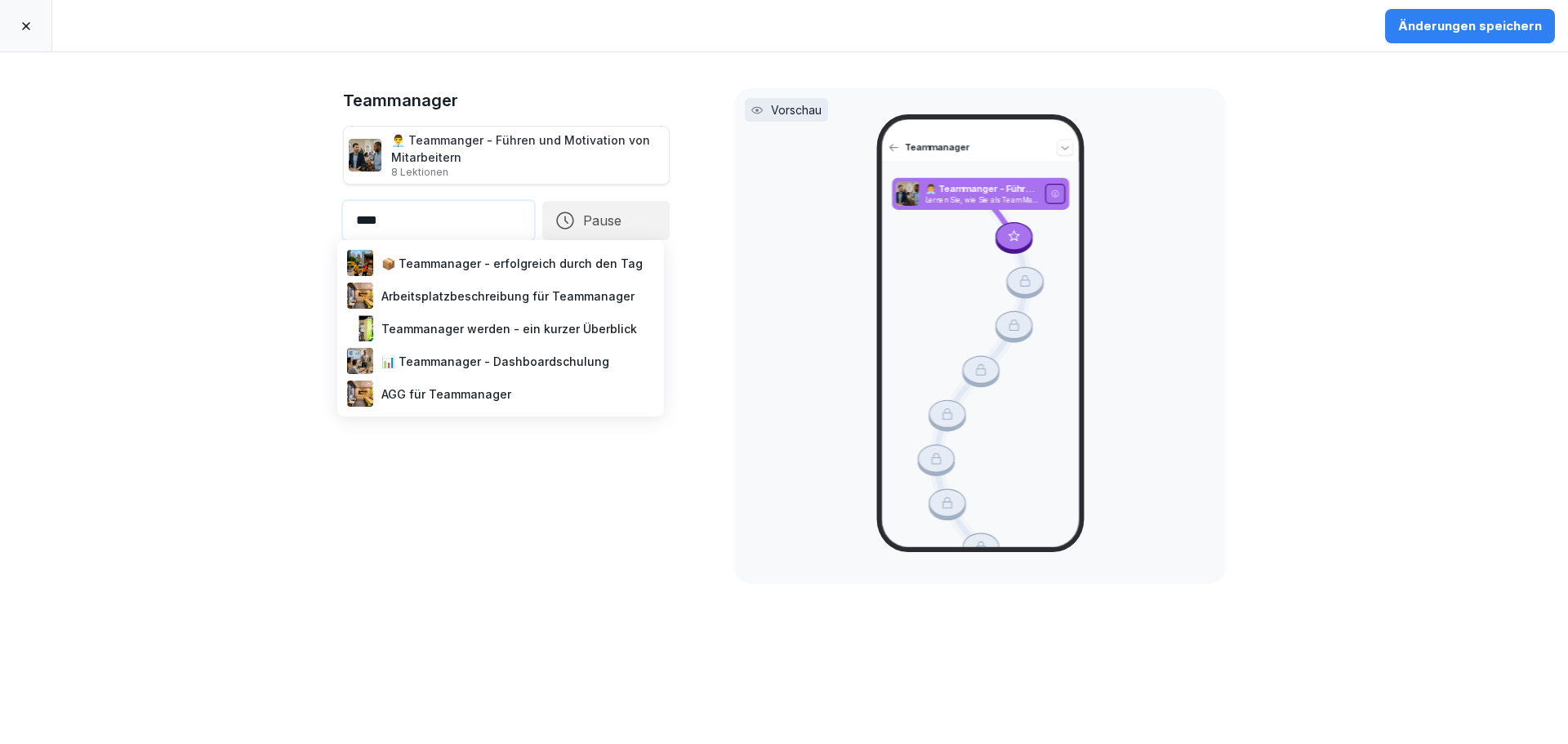
type input "****"
click at [468, 270] on div "📦 Teammanager - erfolgreich durch den Tag" at bounding box center [500, 263] width 314 height 33
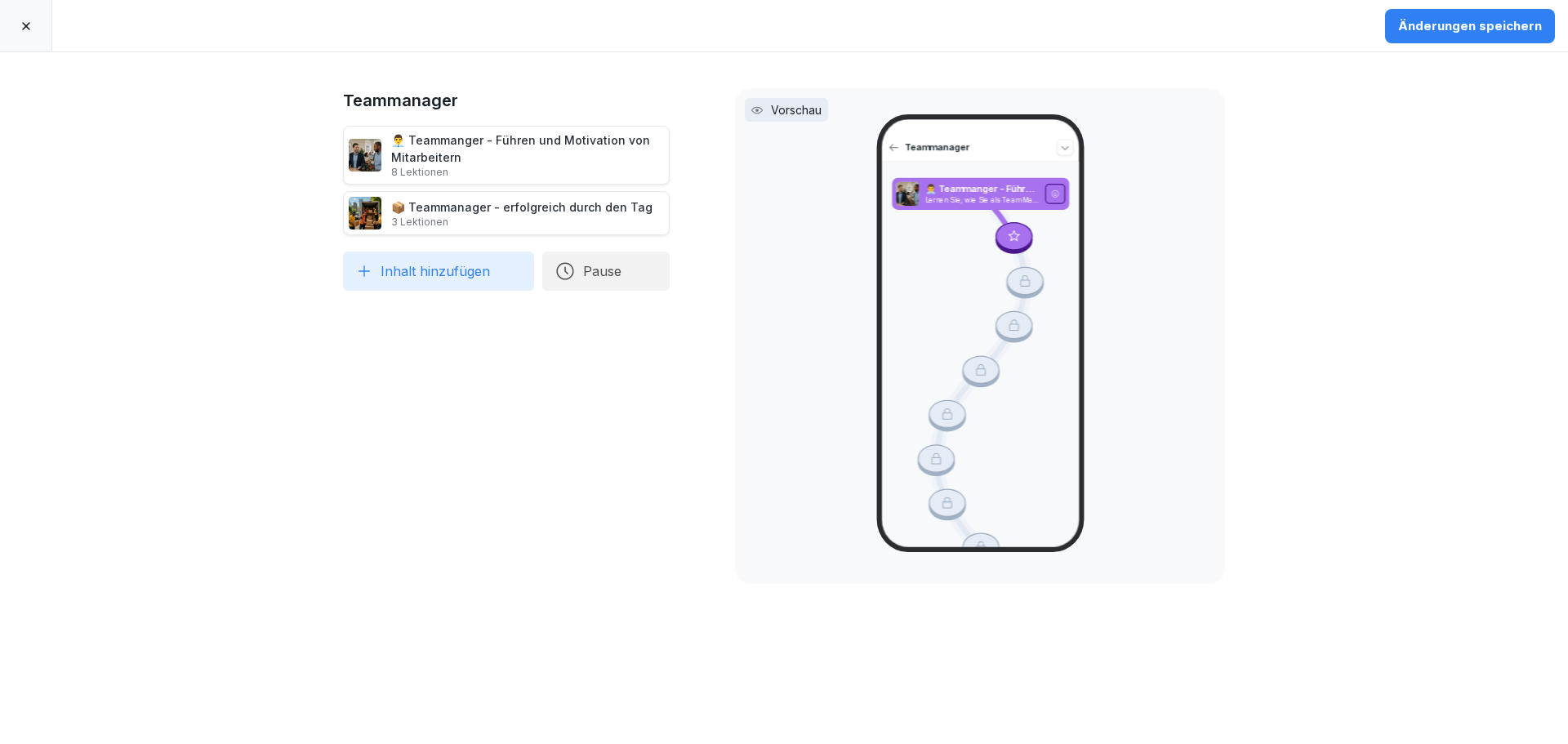
click at [452, 270] on button "Inhalt hinzufügen" at bounding box center [438, 270] width 191 height 39
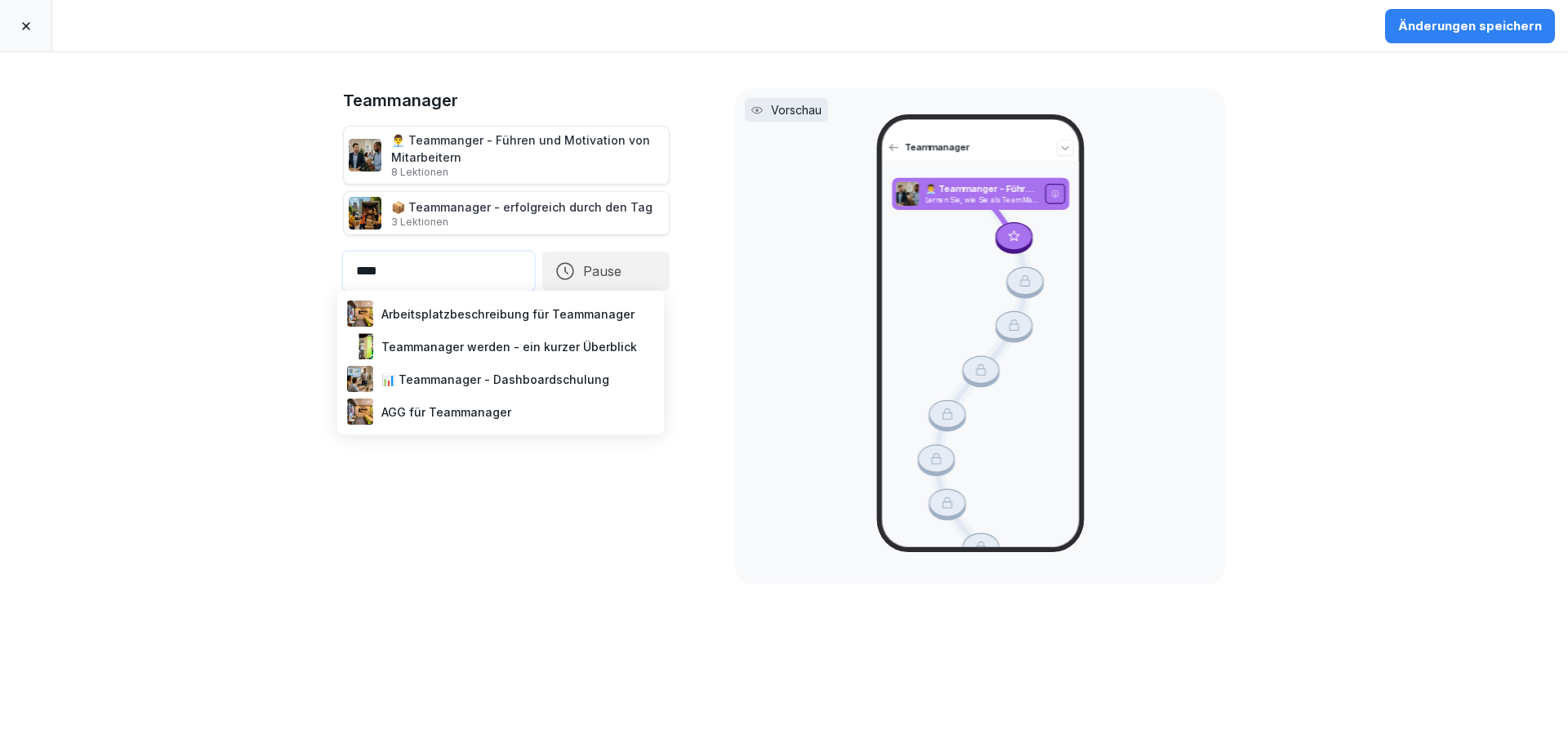
type input "****"
click at [466, 315] on div "Arbeitsplatzbeschreibung für Teammanager" at bounding box center [500, 314] width 314 height 33
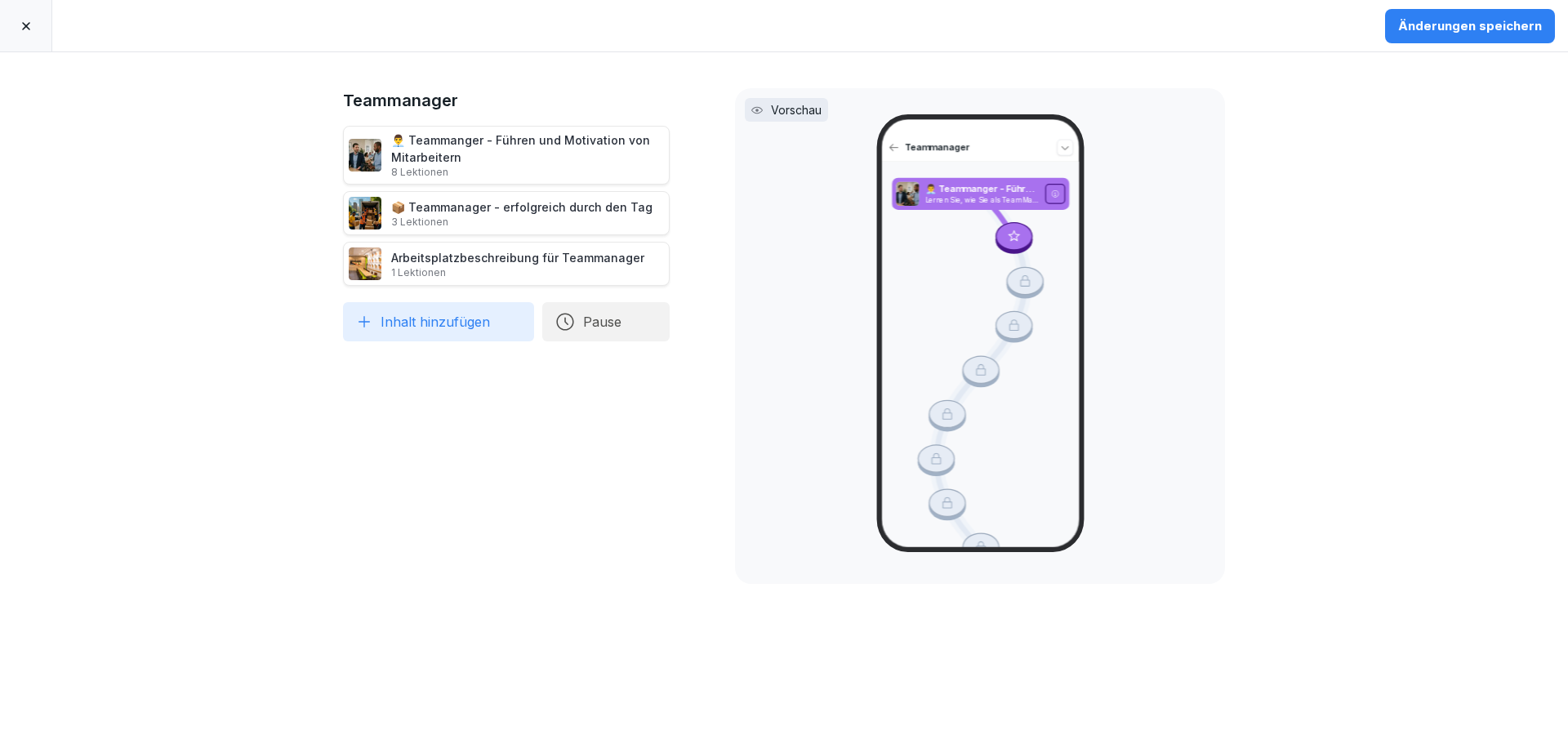
click at [447, 320] on button "Inhalt hinzufügen" at bounding box center [438, 321] width 191 height 39
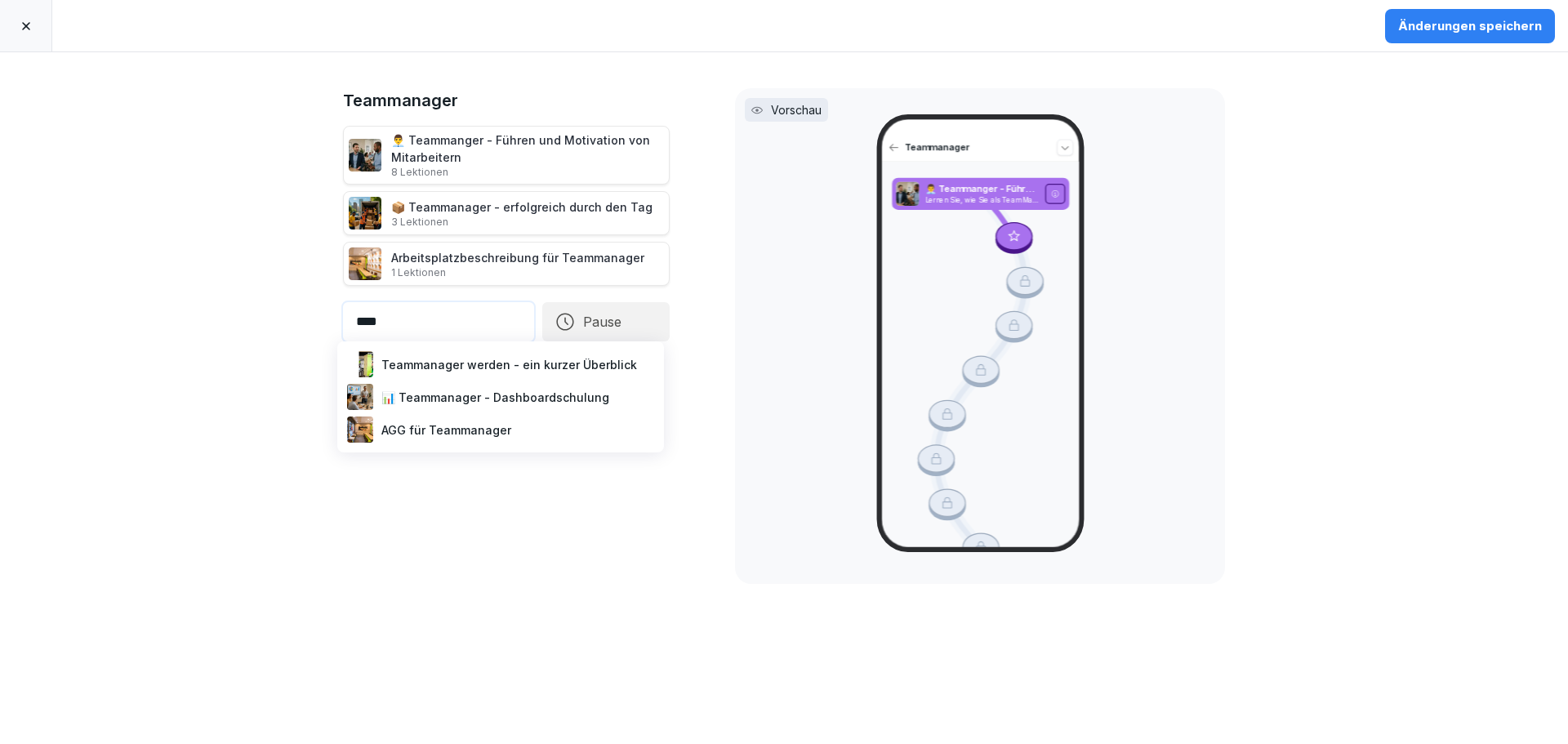
type input "****"
click at [485, 366] on div "Teammanager werden - ein kurzer Überblick" at bounding box center [500, 364] width 314 height 33
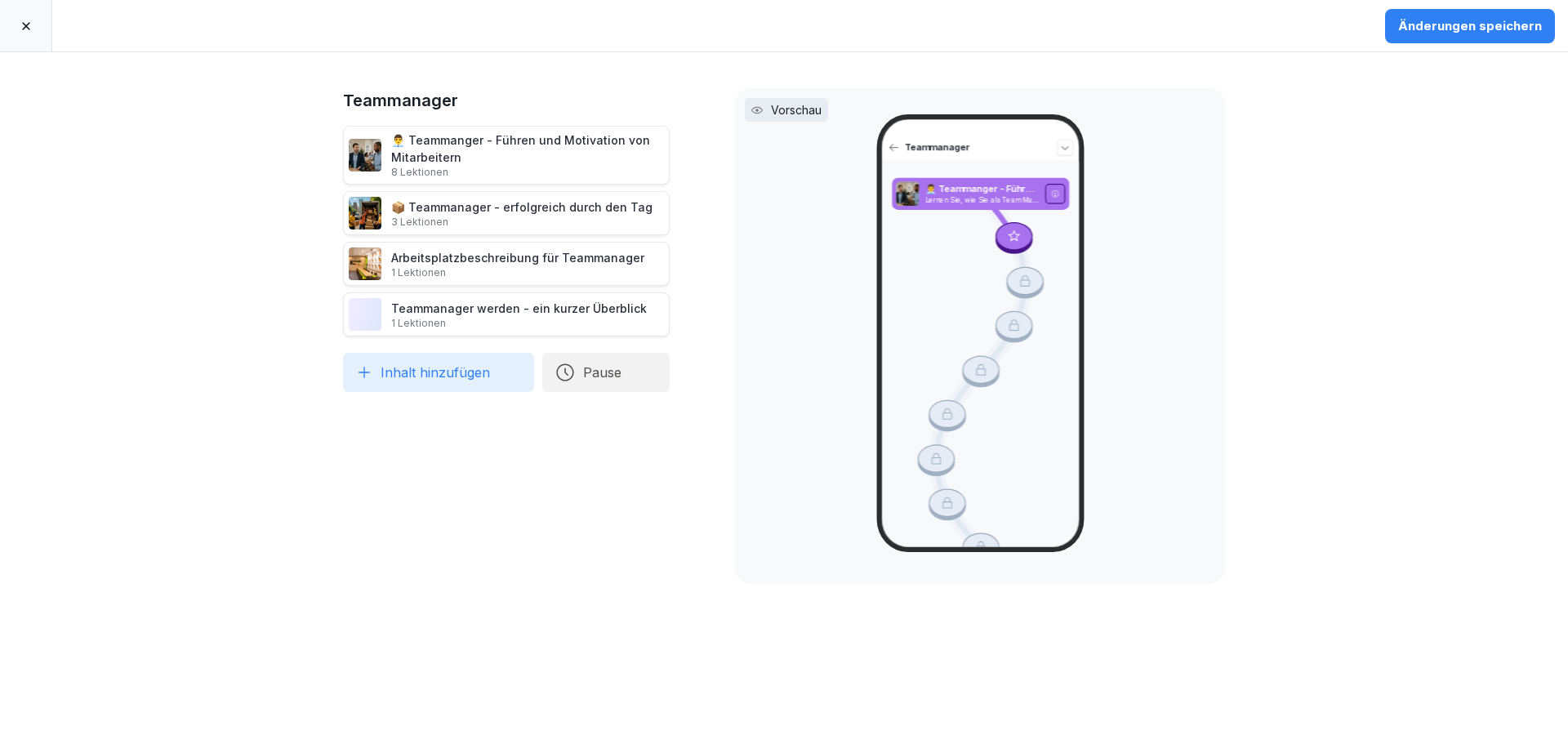
click at [432, 370] on button "Inhalt hinzufügen" at bounding box center [438, 372] width 191 height 39
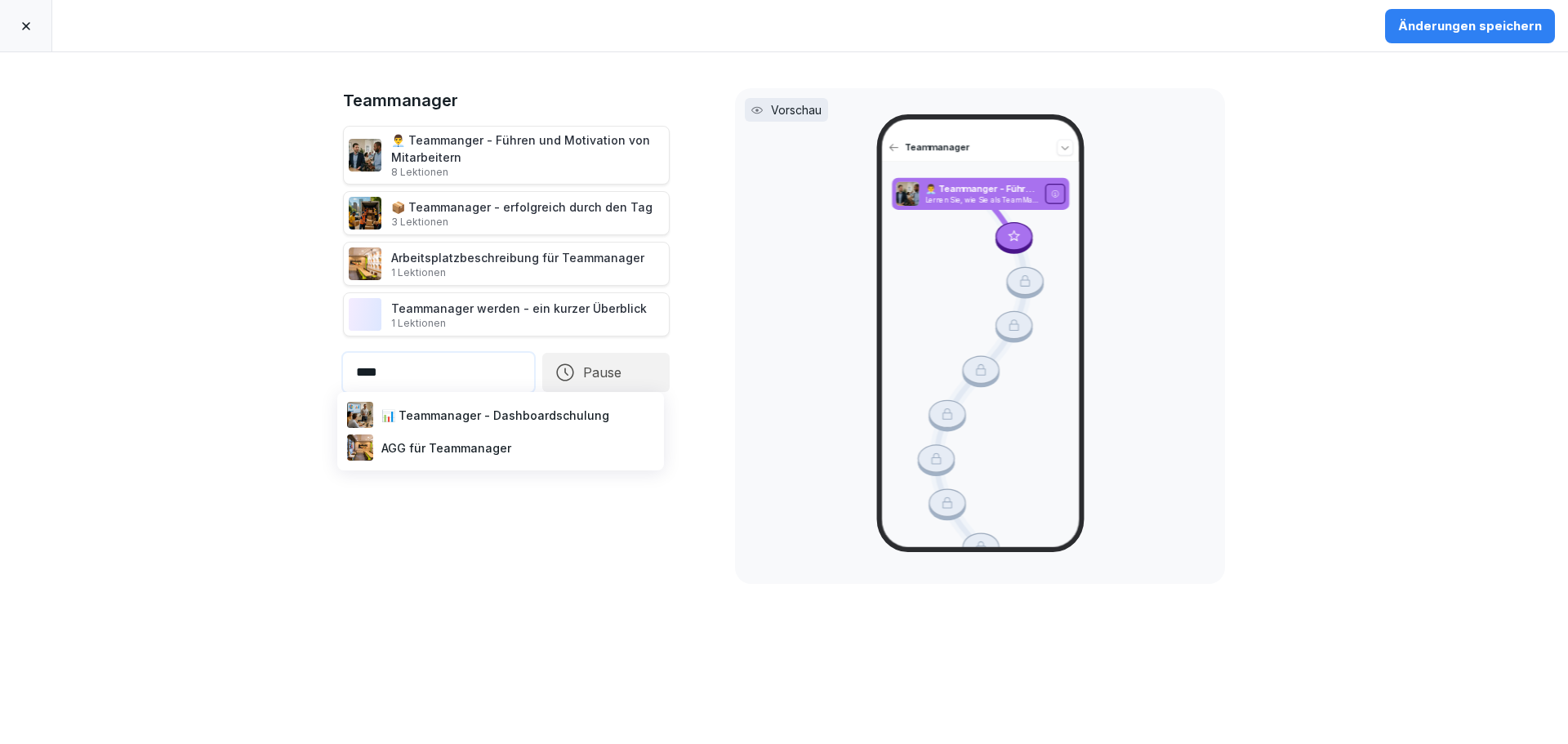
type input "****"
click at [458, 420] on div "📊 Teammanager - Dashboardschulung" at bounding box center [500, 415] width 314 height 33
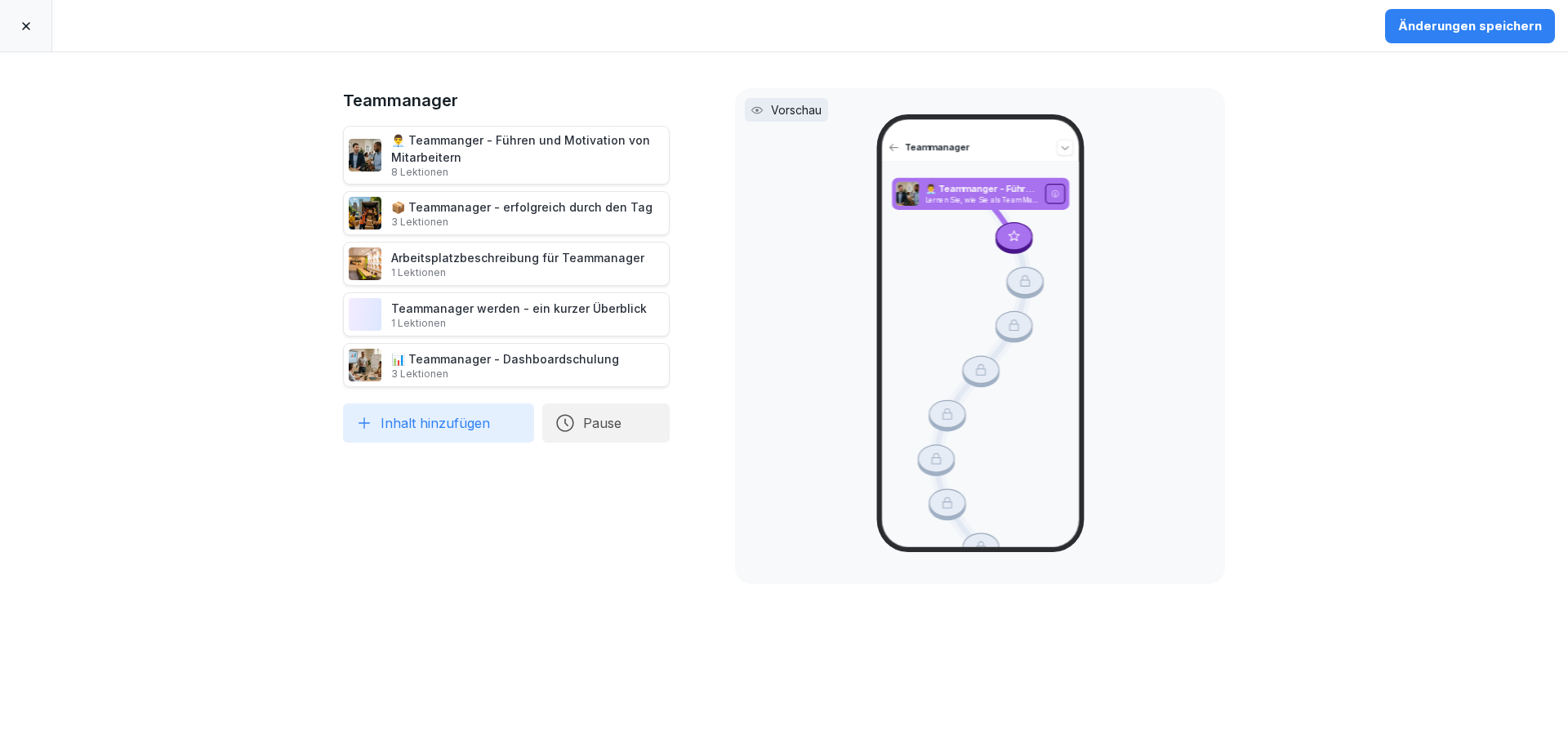
click at [418, 433] on button "Inhalt hinzufügen" at bounding box center [438, 422] width 191 height 39
type input "****"
click at [430, 470] on div "AGG für Teammanager" at bounding box center [500, 466] width 314 height 33
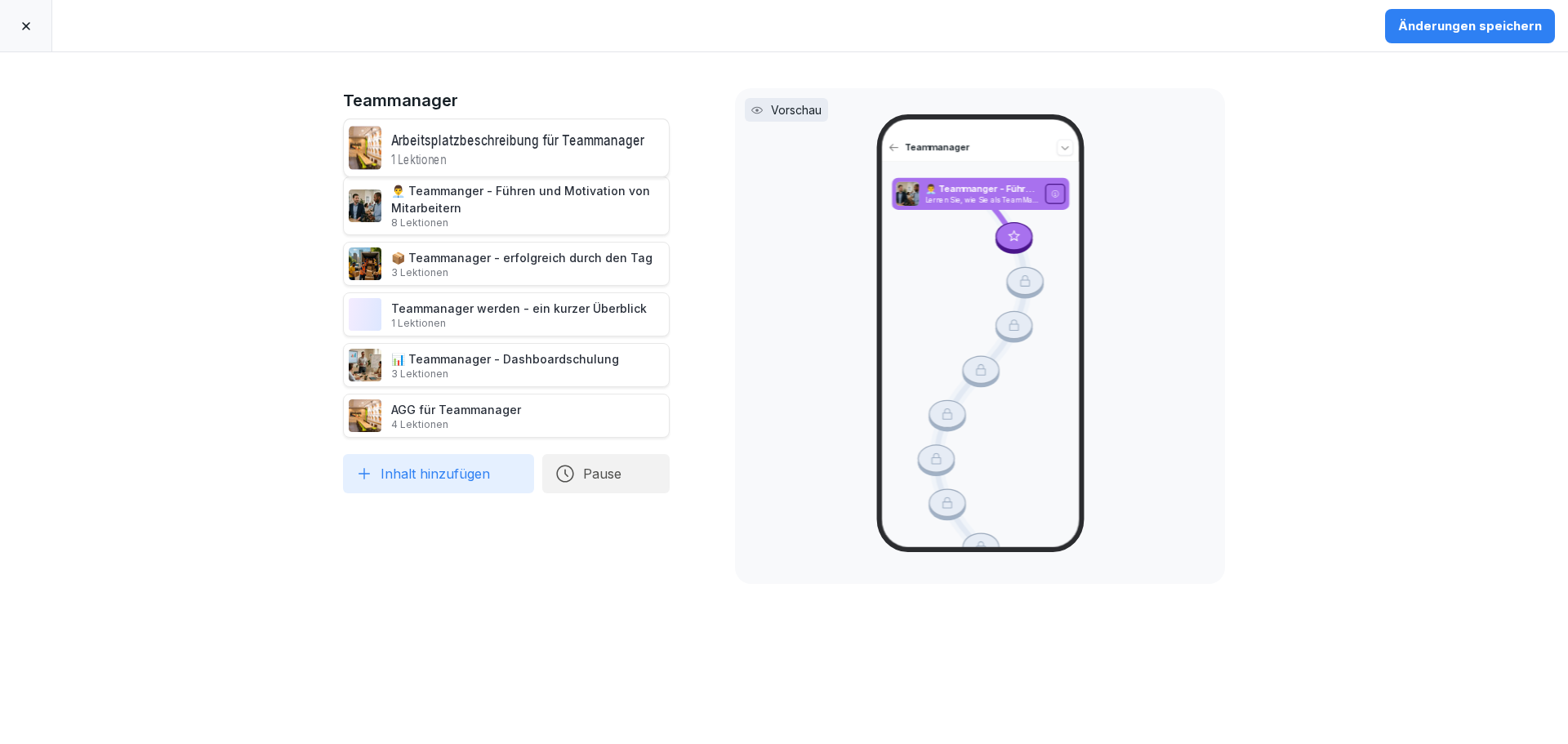
drag, startPoint x: 492, startPoint y: 262, endPoint x: 478, endPoint y: 142, distance: 120.8
click at [478, 142] on div "Arbeitsplatzbeschreibung für Teammanager 1 Lektionen" at bounding box center [517, 147] width 253 height 40
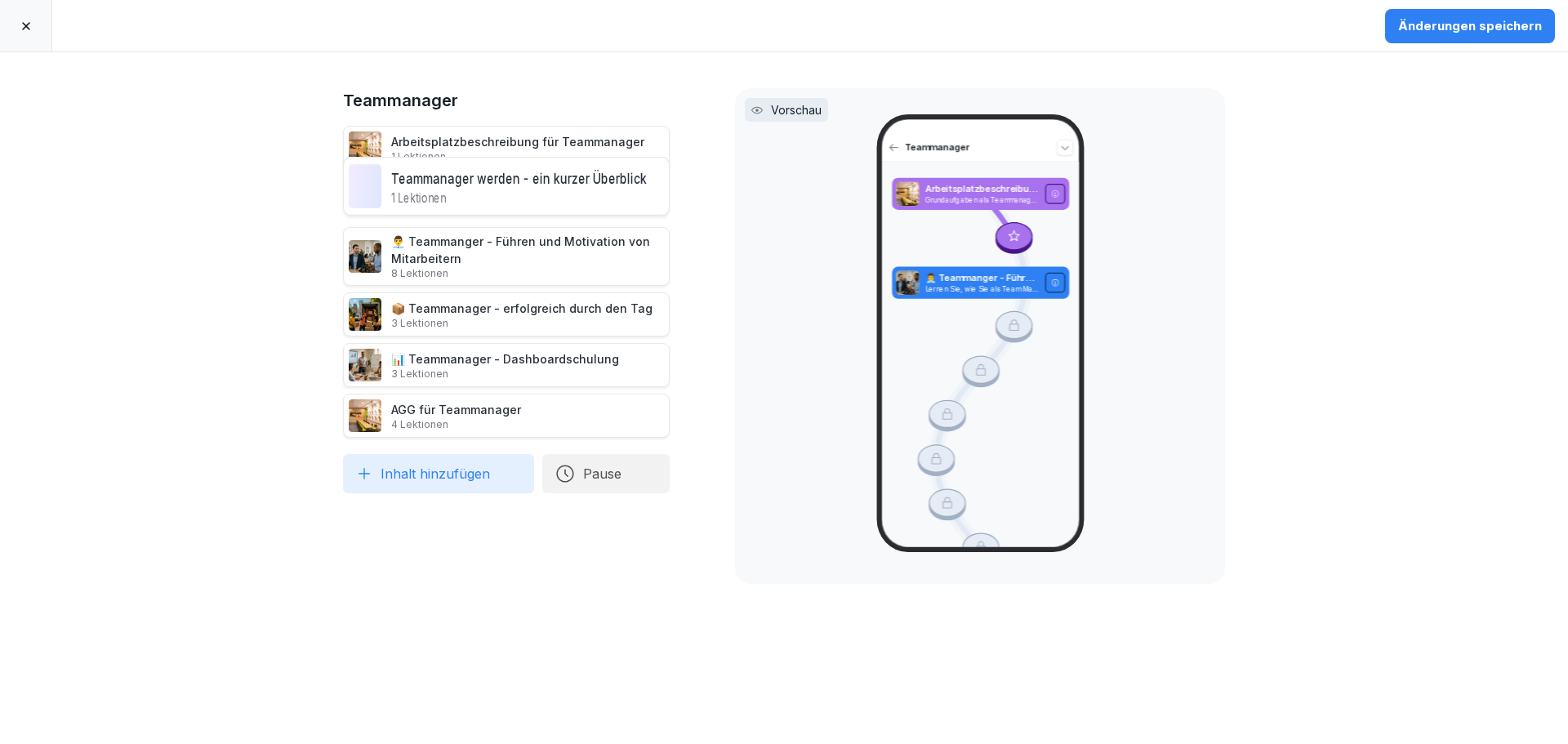
drag, startPoint x: 467, startPoint y: 315, endPoint x: 468, endPoint y: 187, distance: 128.0
click at [468, 187] on div "Teammanager werden - ein kurzer Überblick 1 Lektionen" at bounding box center [518, 185] width 256 height 40
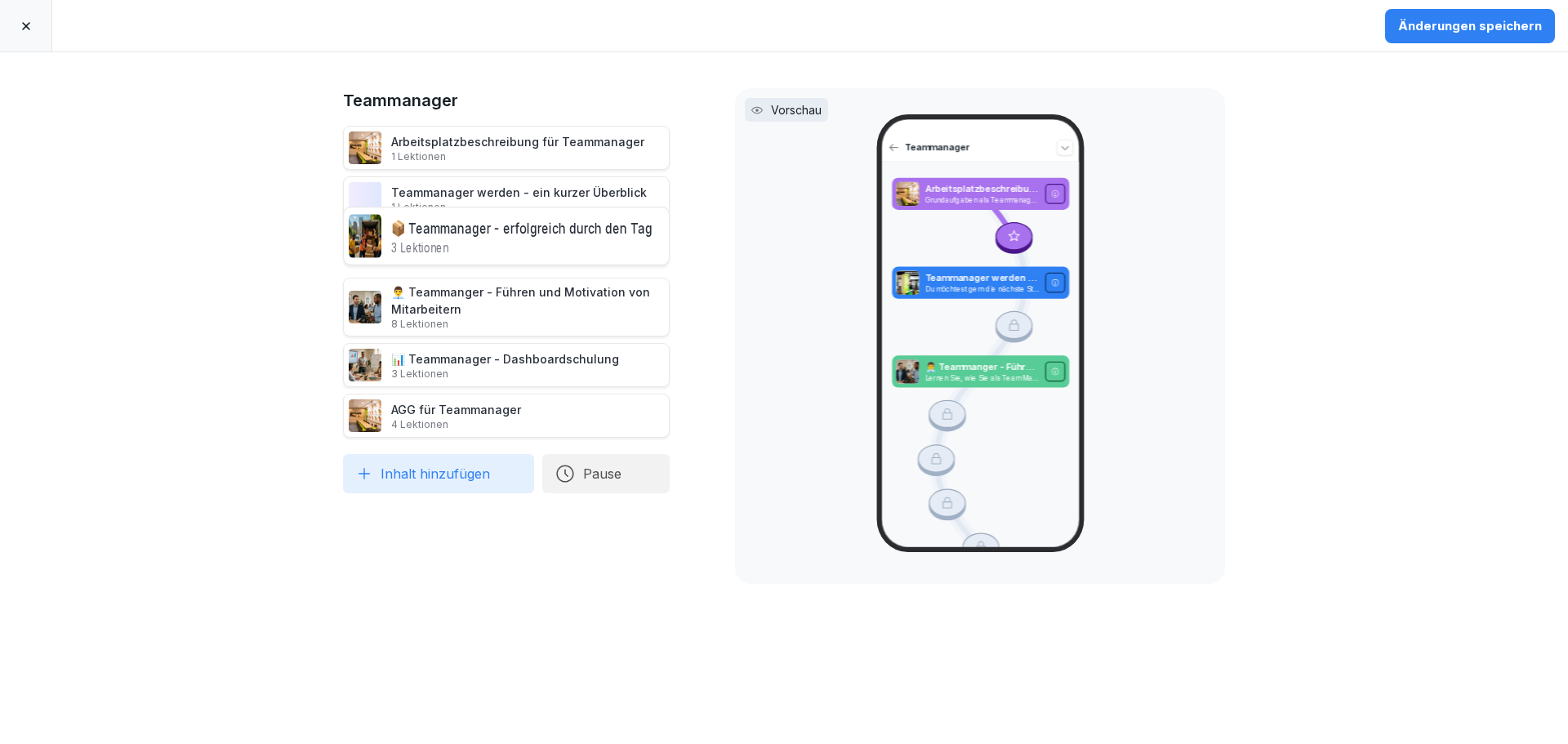
drag, startPoint x: 515, startPoint y: 315, endPoint x: 502, endPoint y: 237, distance: 79.1
click at [502, 237] on div "📦 Teammanager - erfolgreich durch den Tag 3 Lektionen" at bounding box center [521, 235] width 261 height 40
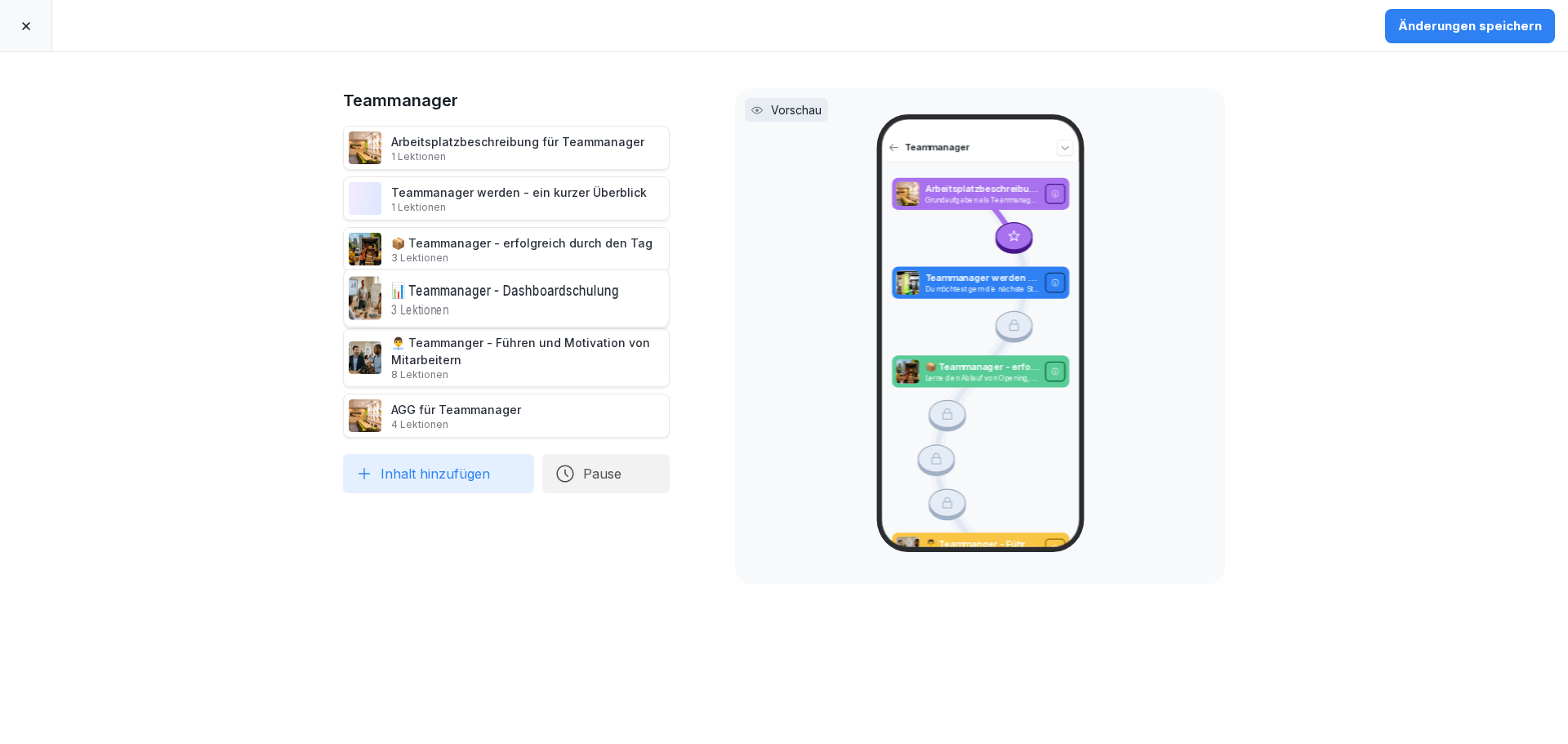
drag, startPoint x: 489, startPoint y: 320, endPoint x: 487, endPoint y: 292, distance: 28.1
click at [487, 292] on div "📊 Teammanager - Dashboardschulung 3 Lektionen" at bounding box center [505, 297] width 228 height 40
click at [1479, 26] on div "Änderungen speichern" at bounding box center [1469, 26] width 144 height 18
click at [36, 30] on div at bounding box center [26, 25] width 52 height 52
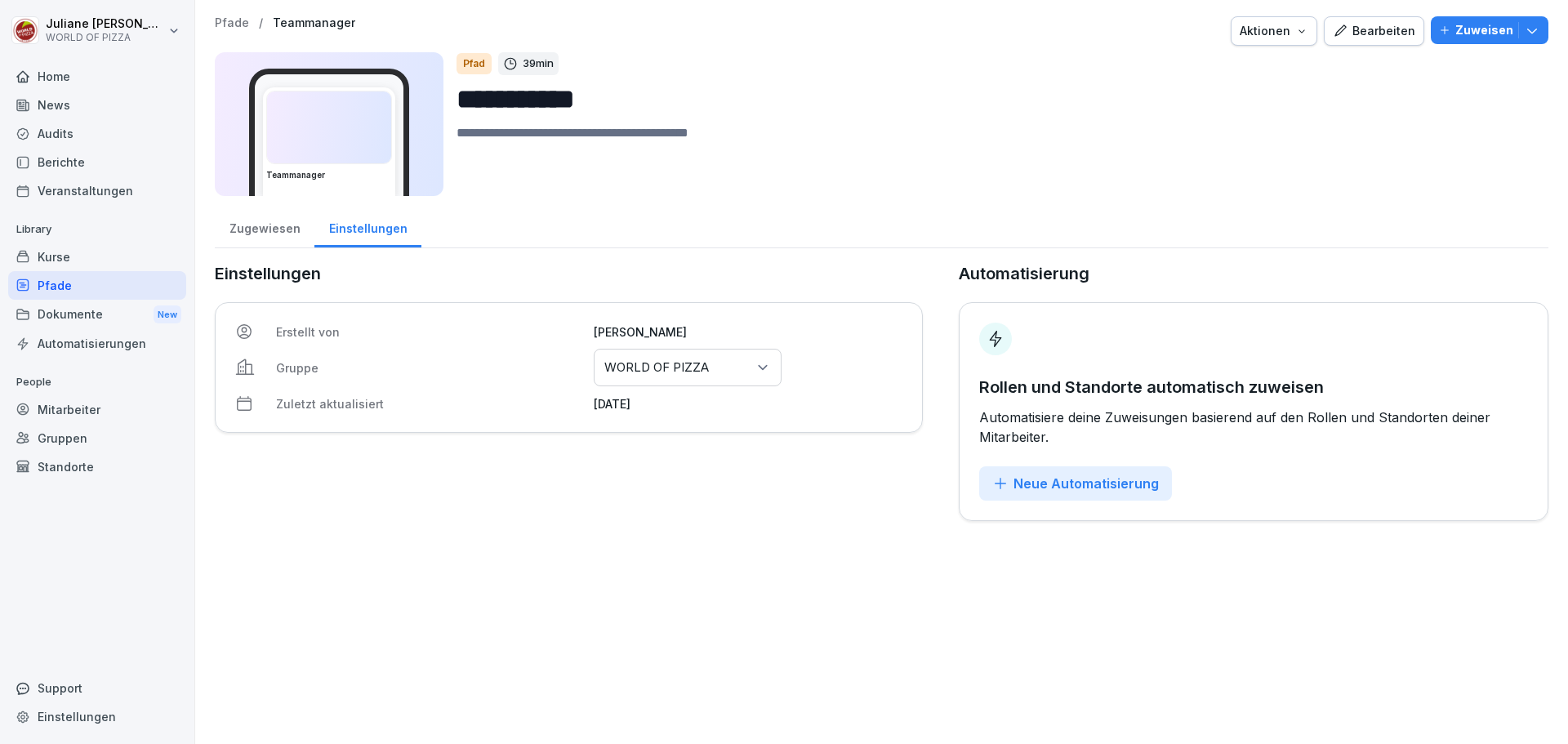
click at [1072, 483] on div "Neue Automatisierung" at bounding box center [1075, 484] width 166 height 18
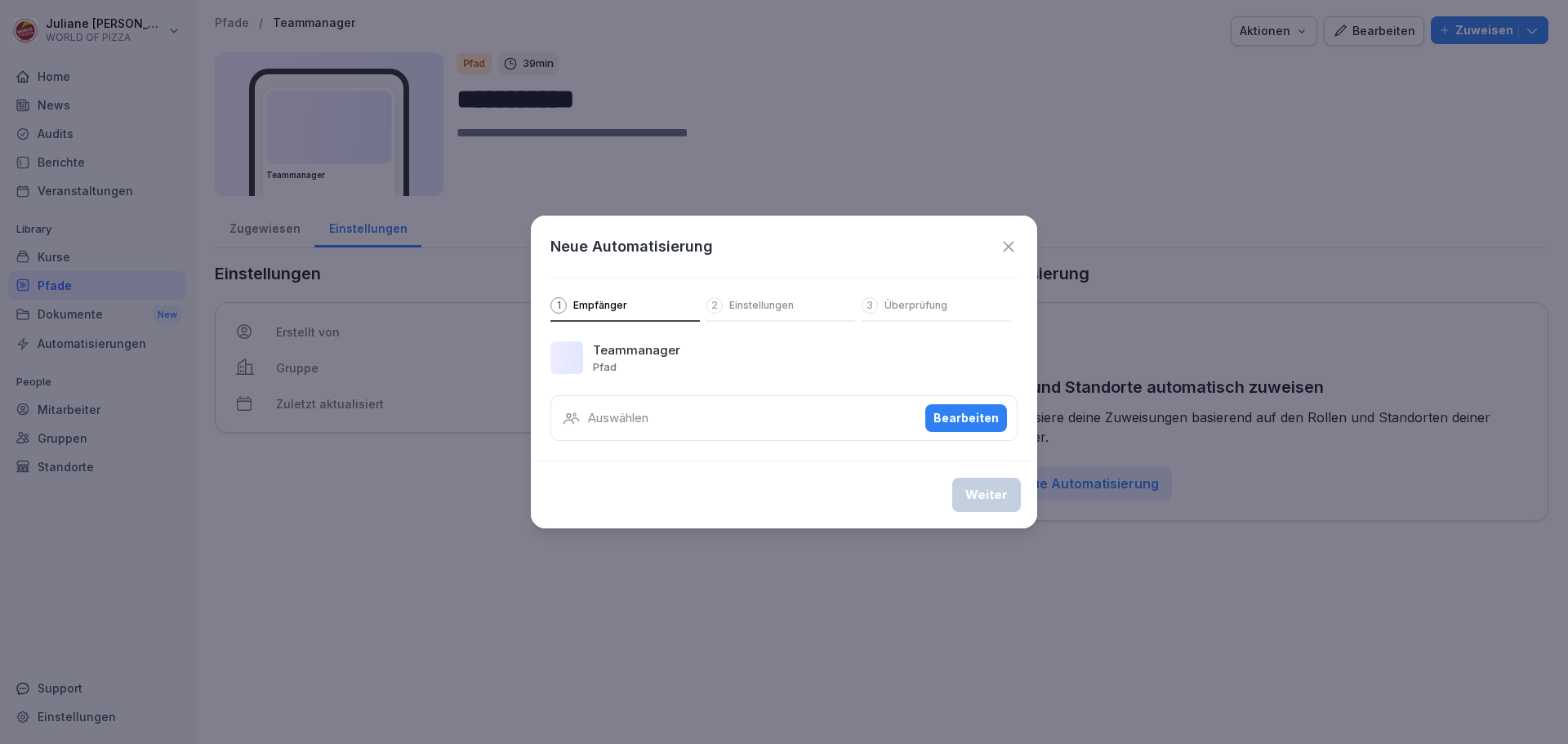
click at [948, 419] on div "Bearbeiten" at bounding box center [966, 418] width 65 height 18
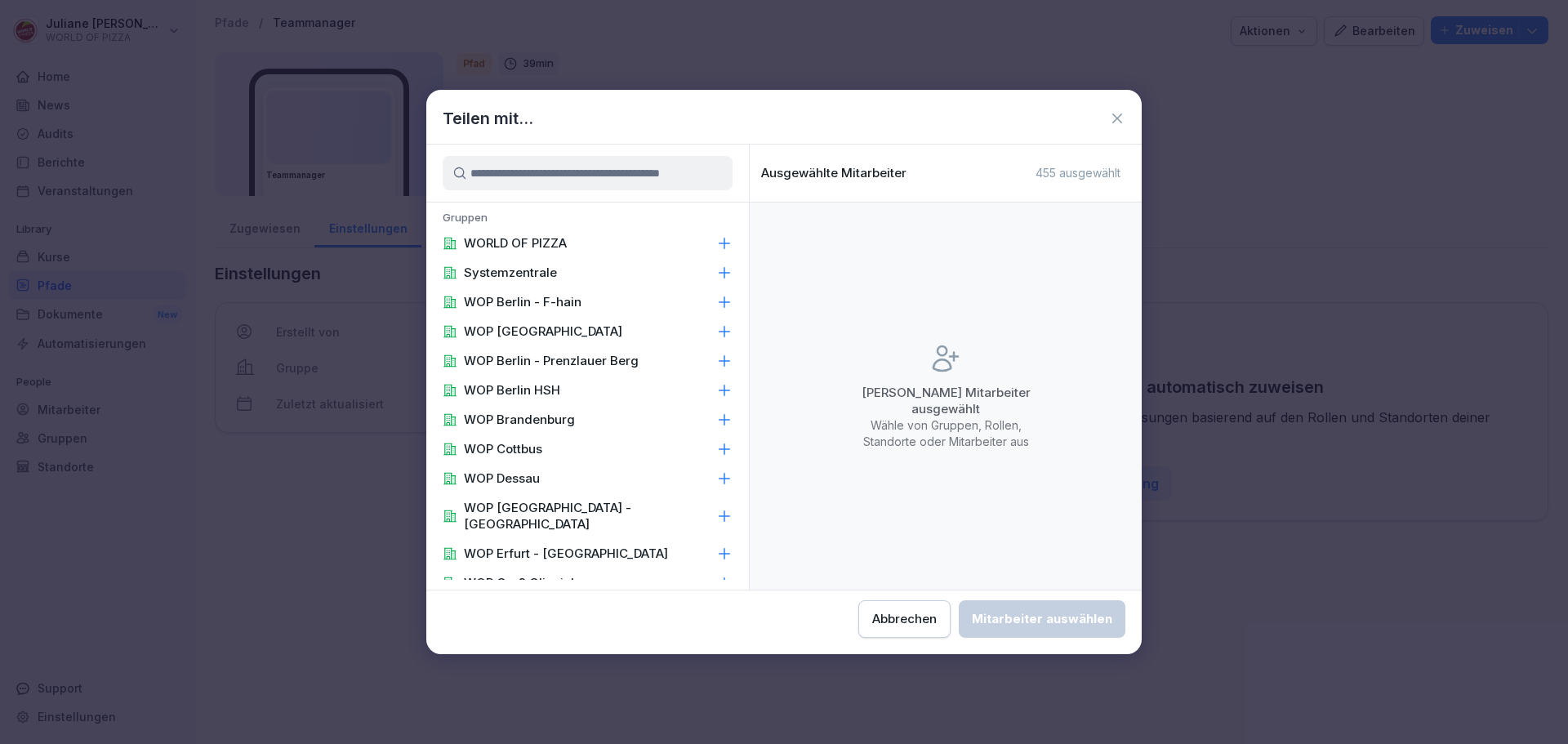
click at [524, 174] on input at bounding box center [587, 173] width 290 height 34
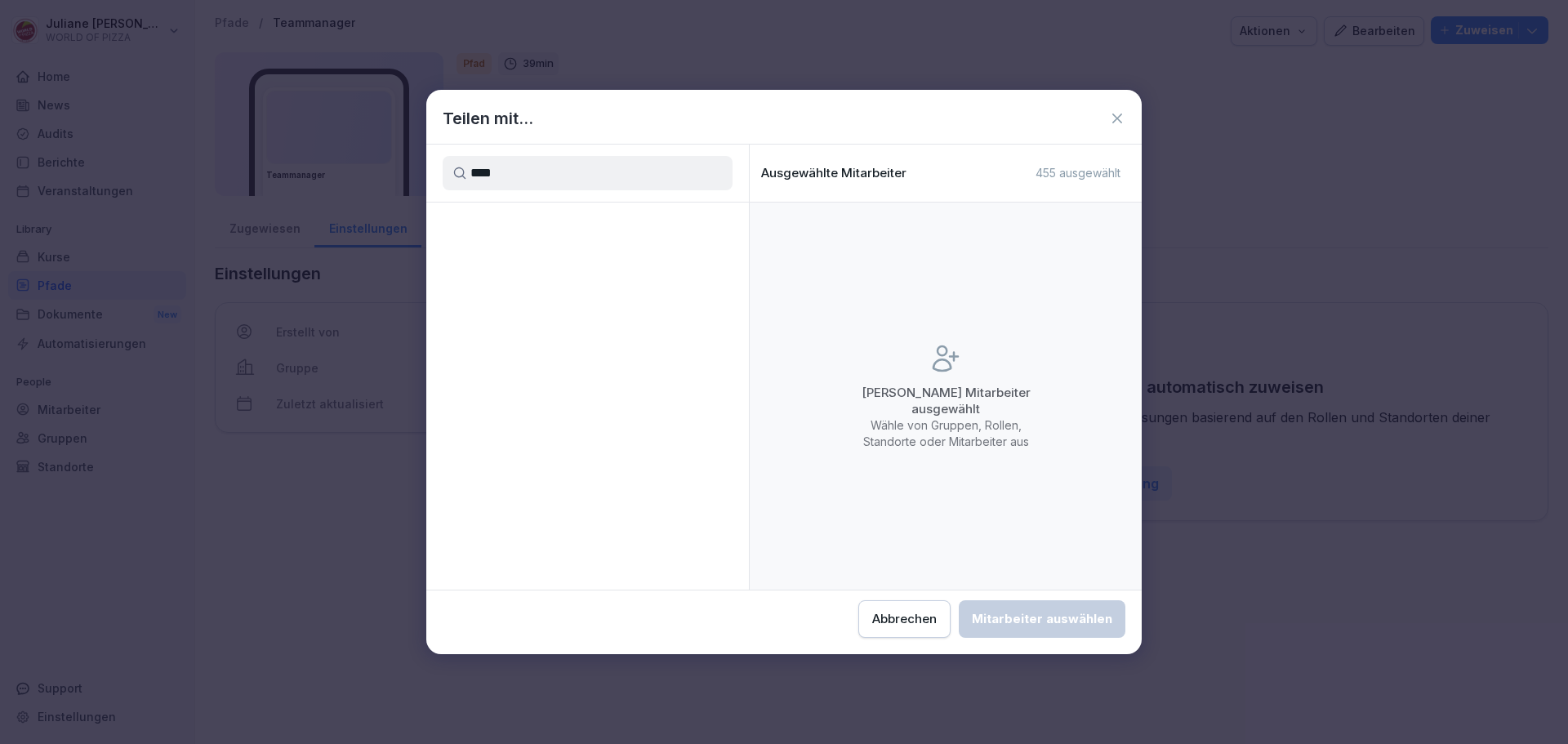
drag, startPoint x: 524, startPoint y: 174, endPoint x: 420, endPoint y: 175, distance: 104.0
click at [420, 175] on body "**********" at bounding box center [784, 372] width 1568 height 744
click at [498, 253] on div "Teamleiter" at bounding box center [587, 243] width 323 height 30
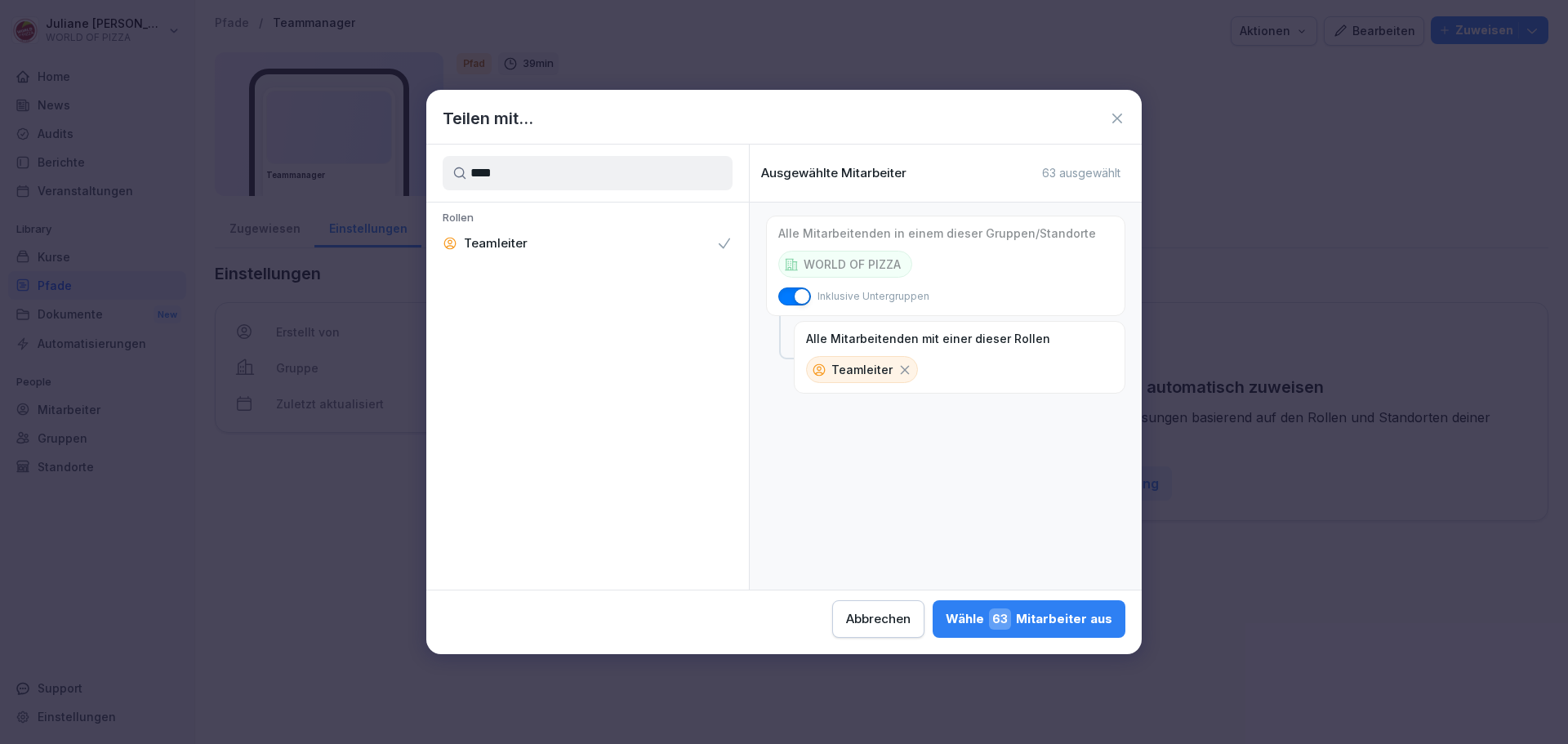
drag, startPoint x: 581, startPoint y: 181, endPoint x: 445, endPoint y: 198, distance: 137.1
click at [445, 198] on div "****" at bounding box center [587, 173] width 323 height 57
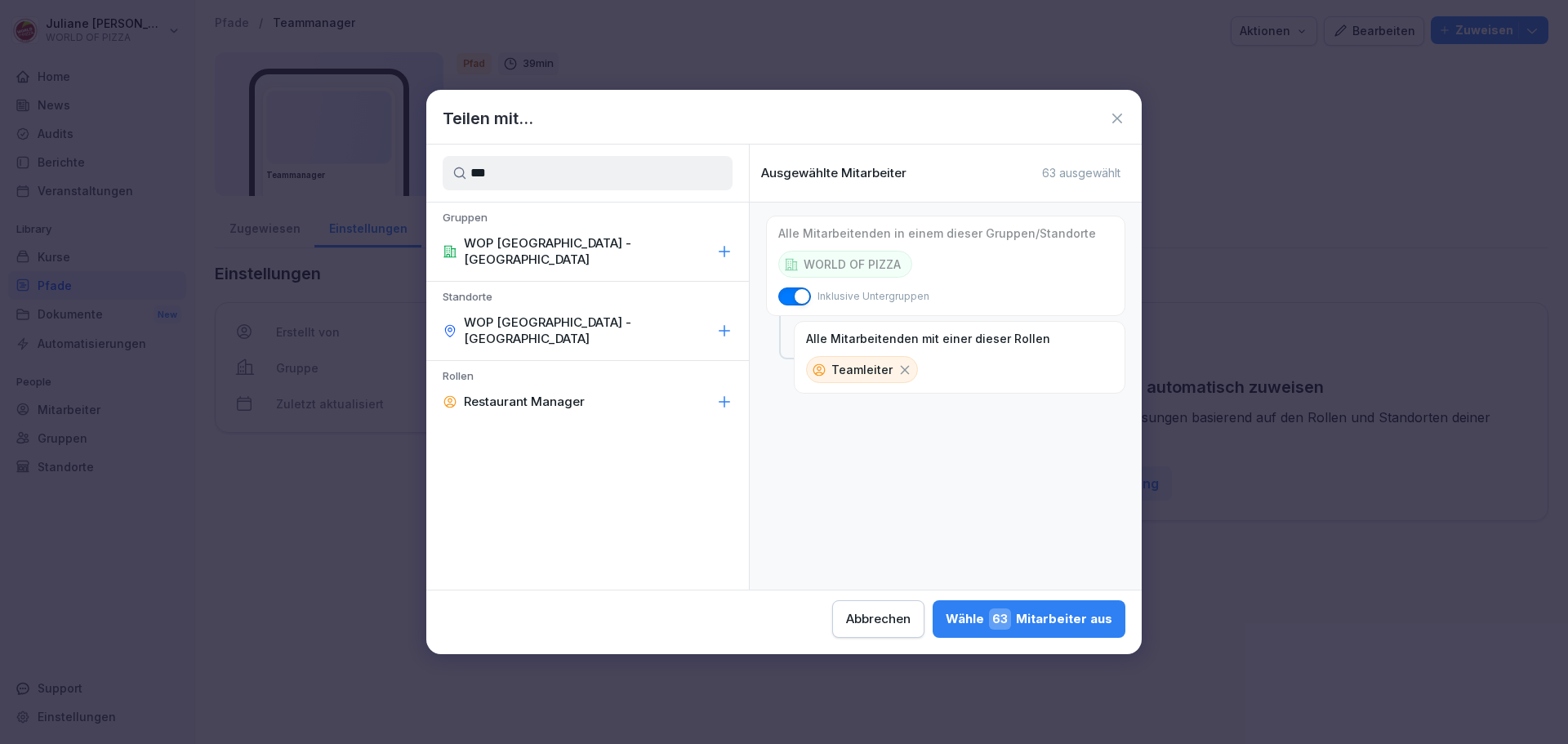
type input "***"
click at [540, 393] on p "Restaurant Manager" at bounding box center [524, 401] width 121 height 16
click at [534, 387] on div "Restaurant Manager" at bounding box center [587, 401] width 323 height 30
click at [542, 393] on p "Restaurant Manager" at bounding box center [524, 401] width 121 height 16
click at [1011, 618] on span "72" at bounding box center [999, 618] width 21 height 21
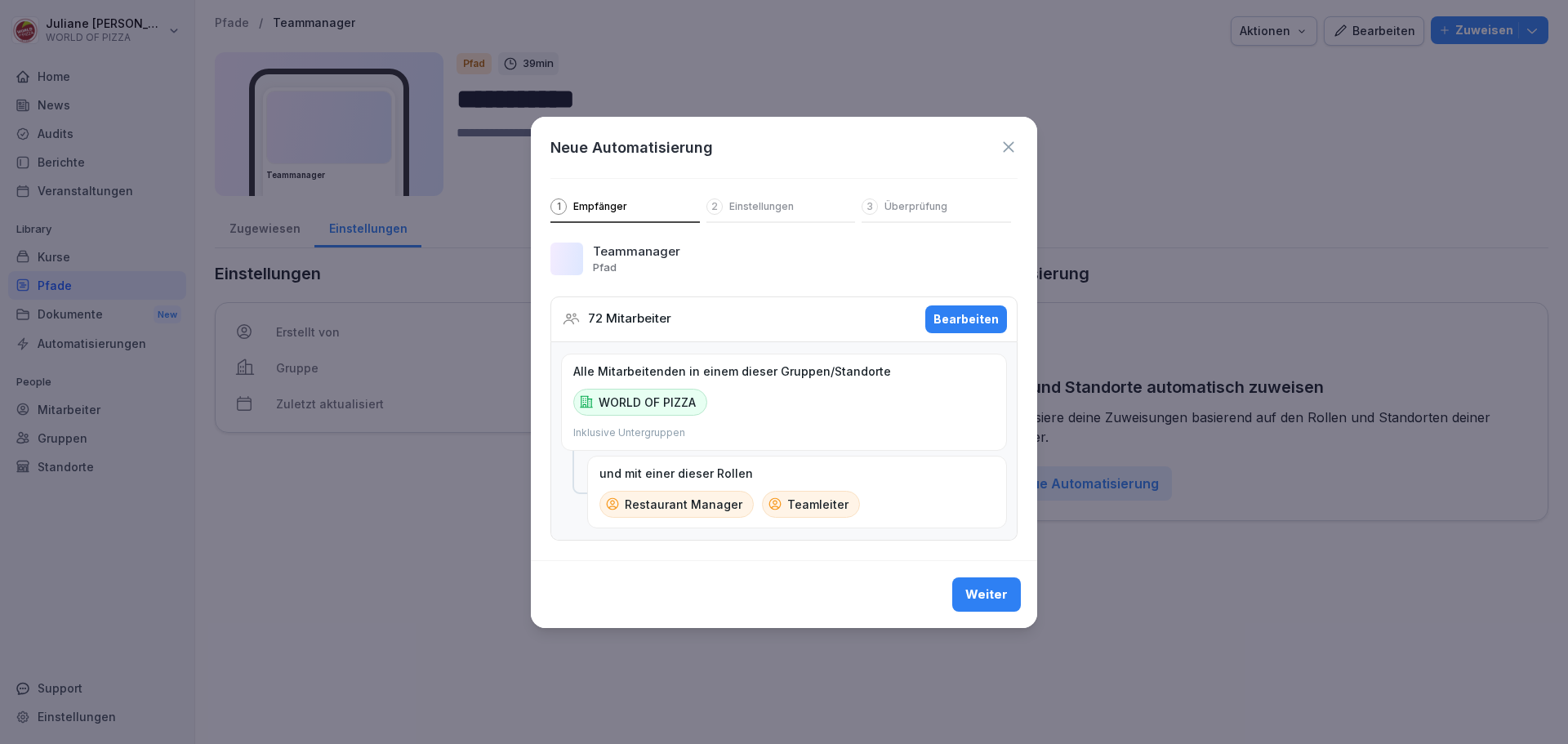
click at [991, 603] on div "Weiter" at bounding box center [986, 594] width 43 height 18
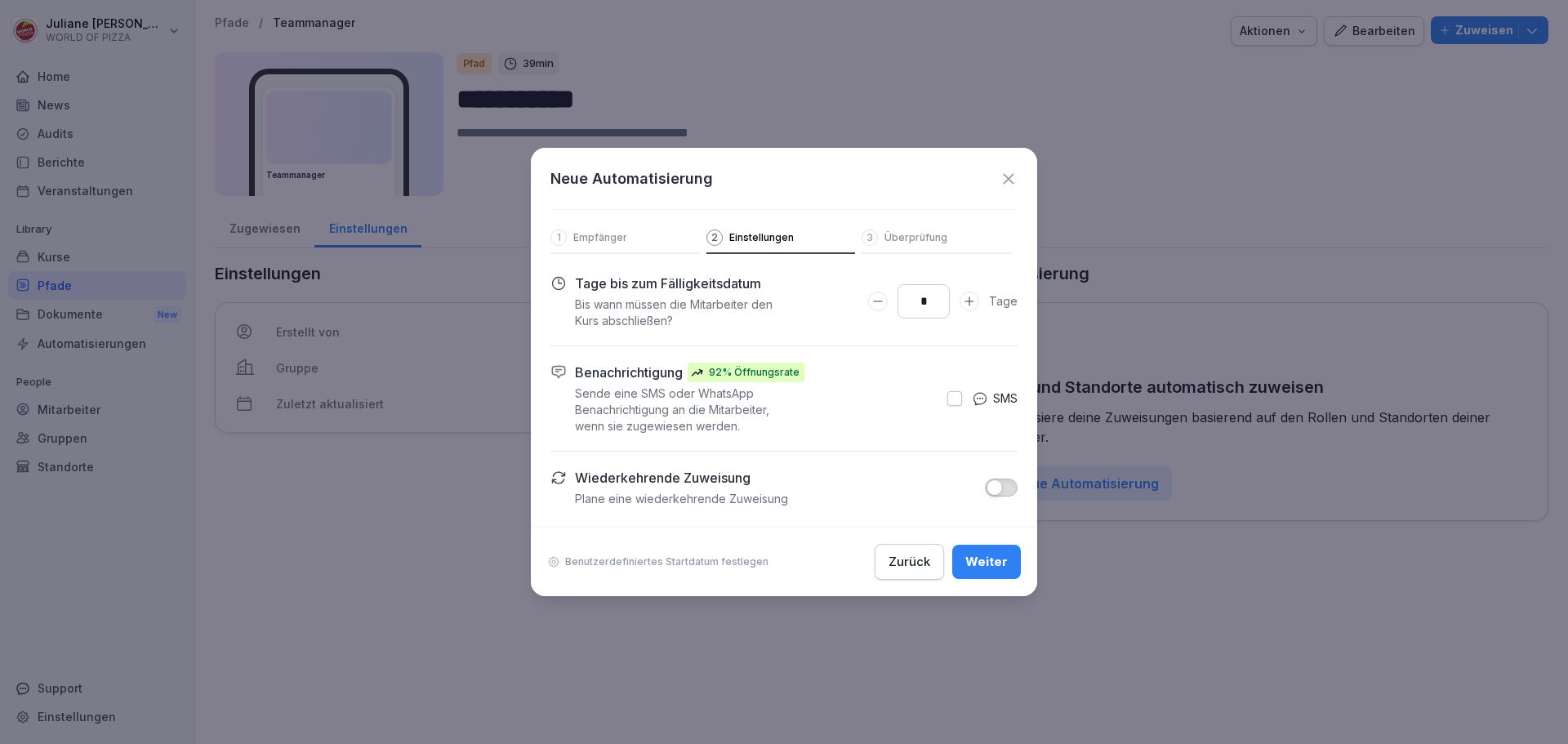
click at [997, 566] on div "Weiter" at bounding box center [986, 561] width 43 height 18
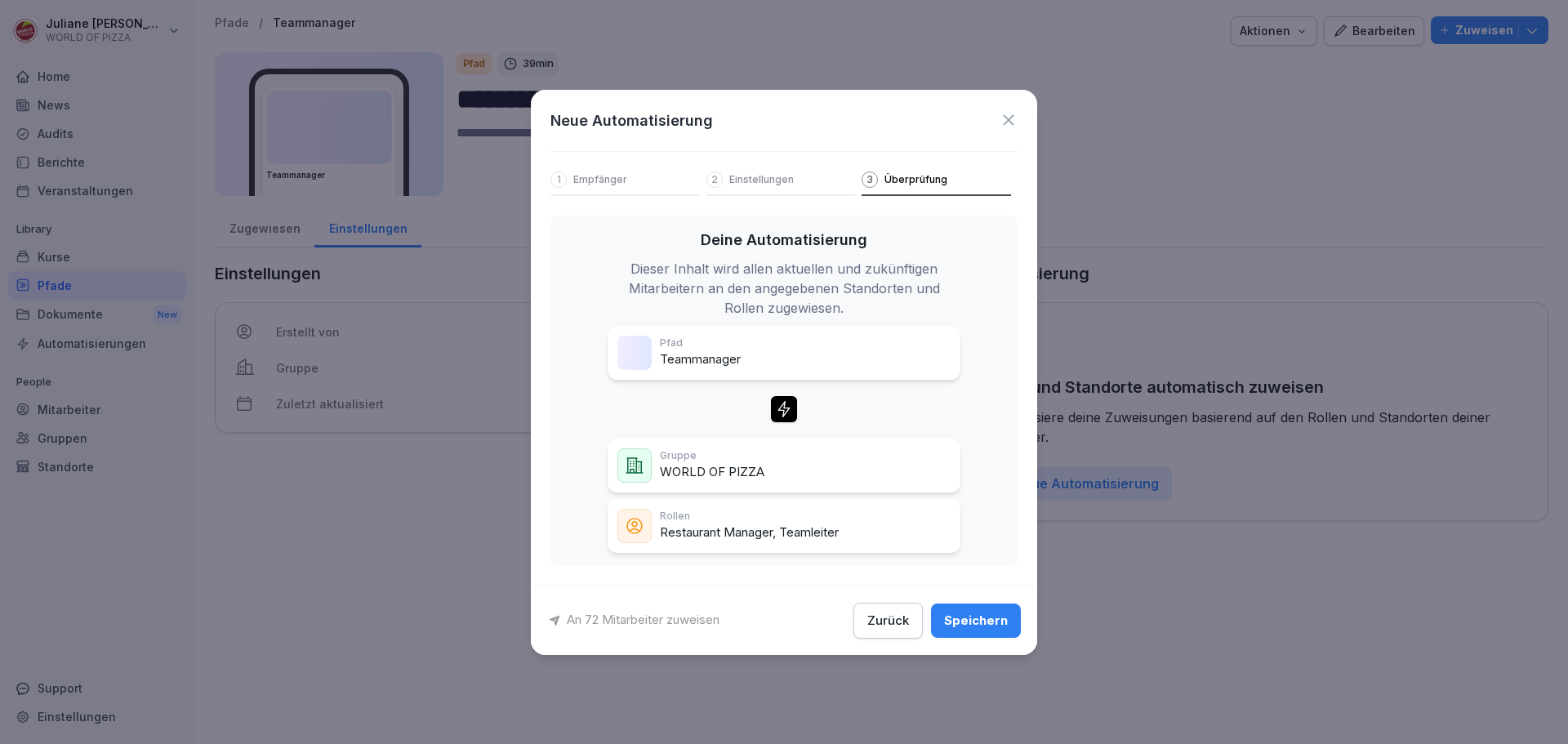
click at [988, 624] on div "Speichern" at bounding box center [976, 620] width 63 height 18
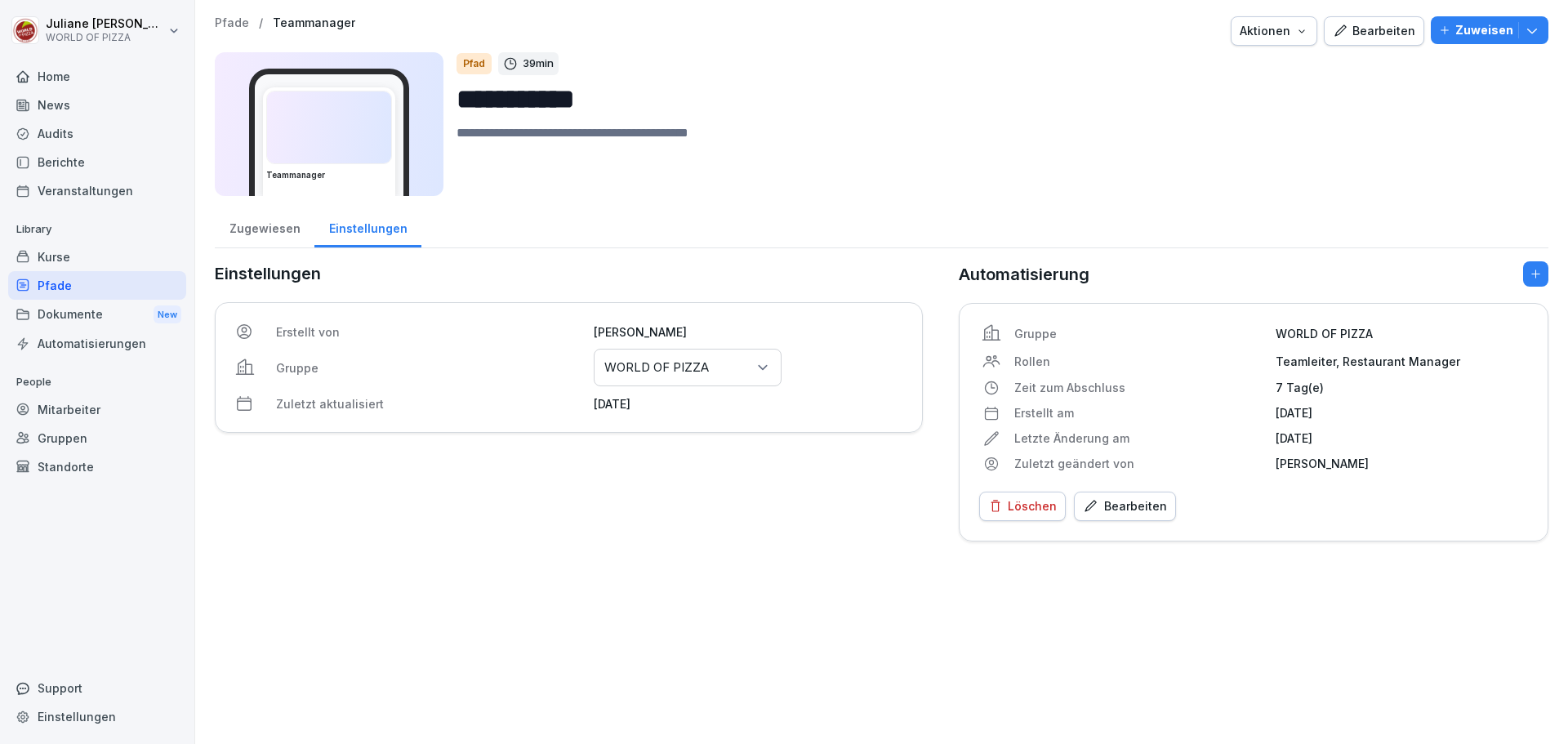
click at [1376, 33] on div "Bearbeiten" at bounding box center [1374, 31] width 82 height 18
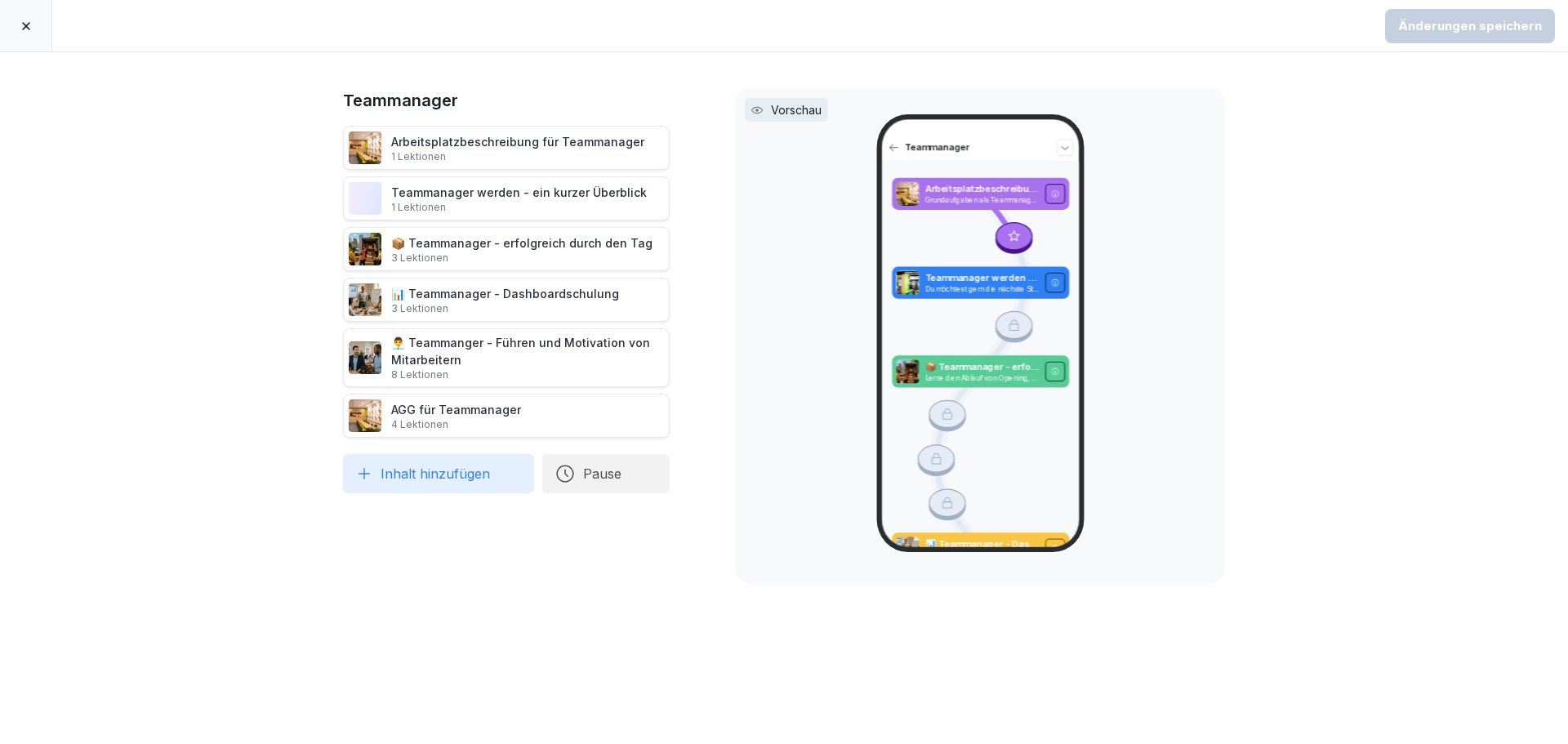
click at [440, 474] on button "Inhalt hinzufügen" at bounding box center [438, 473] width 191 height 39
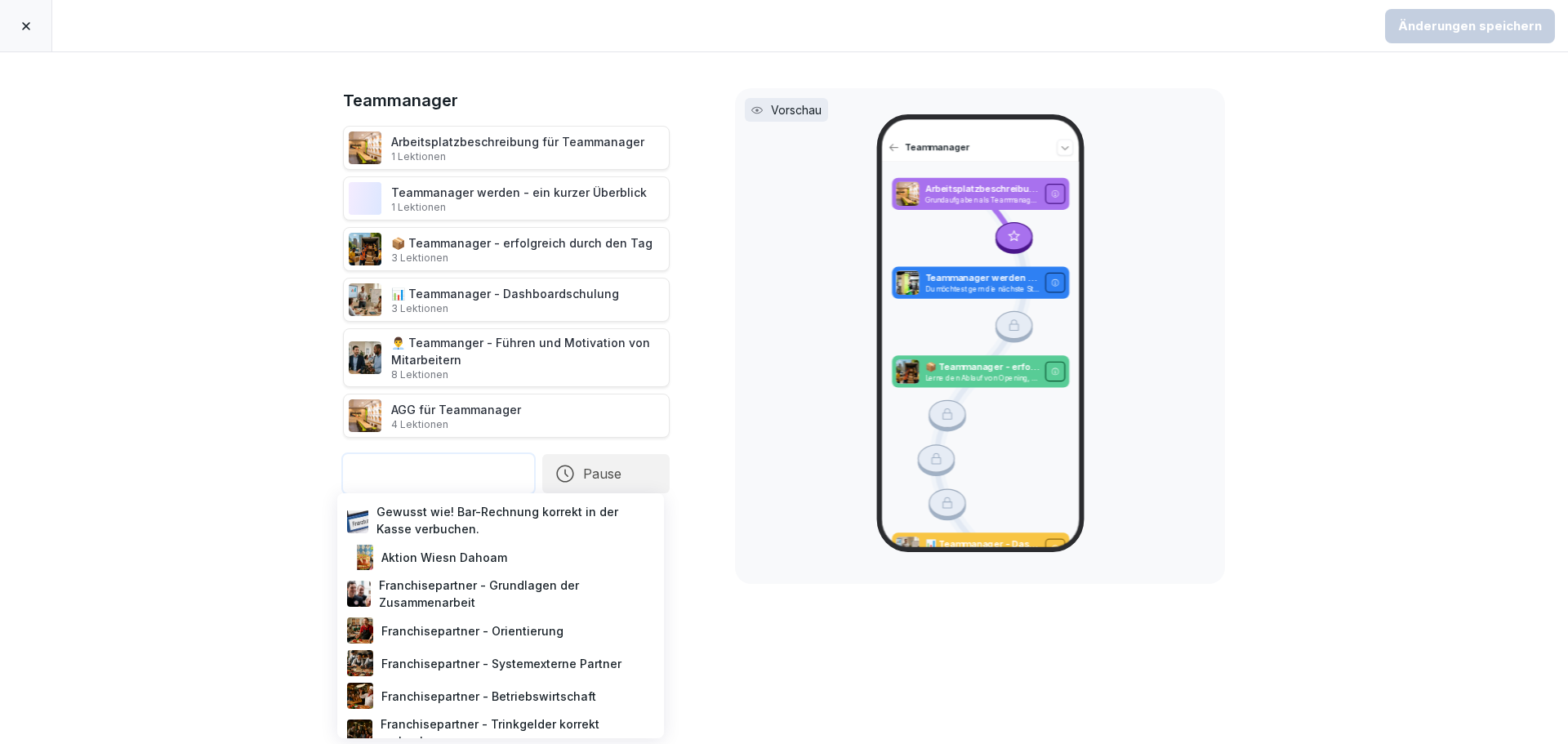
click at [441, 525] on div "Gewusst wie! Bar-Rechnung korrekt in der Kasse verbuchen." at bounding box center [500, 520] width 314 height 41
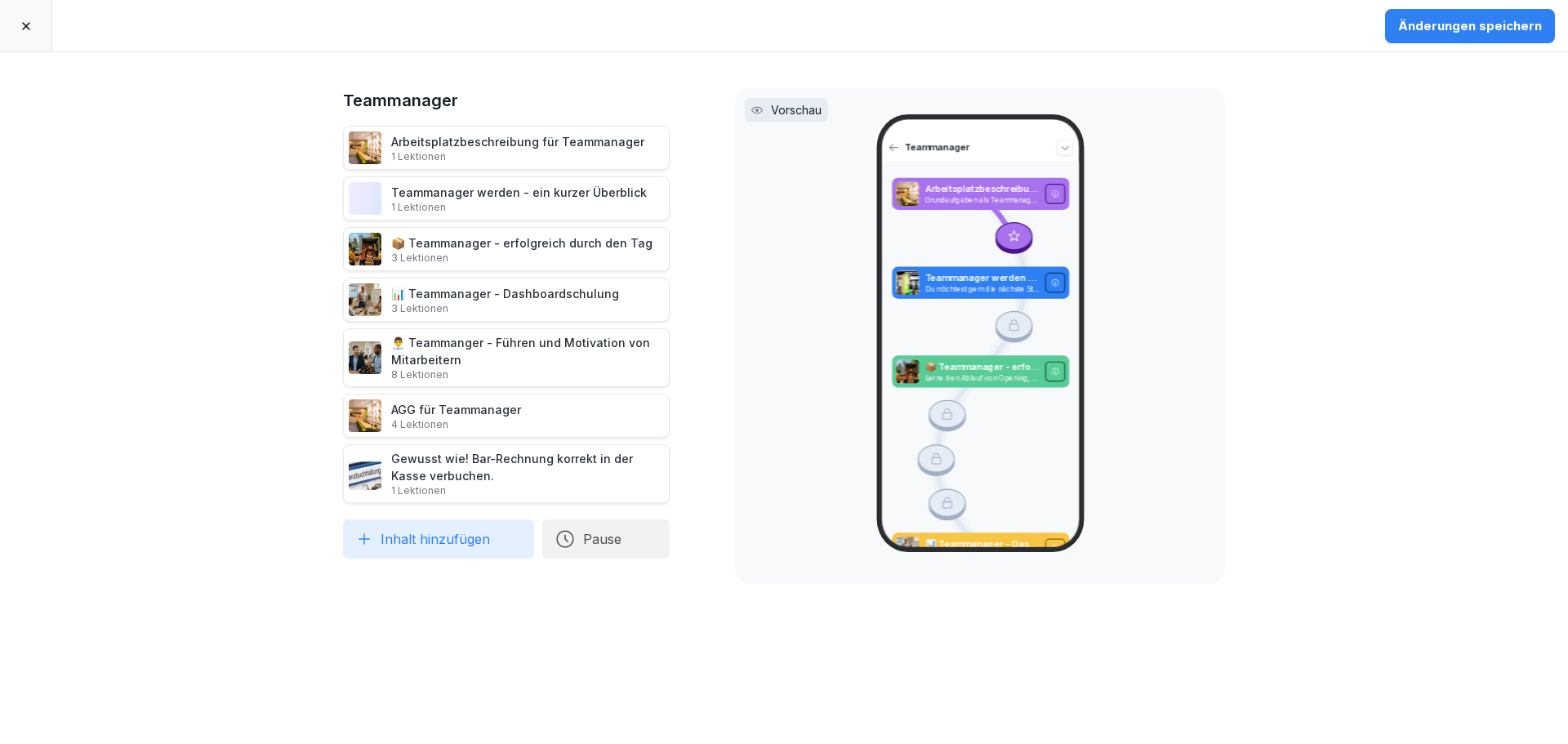
click at [1487, 29] on div "Änderungen speichern" at bounding box center [1469, 26] width 144 height 18
click at [28, 29] on icon at bounding box center [25, 25] width 8 height 8
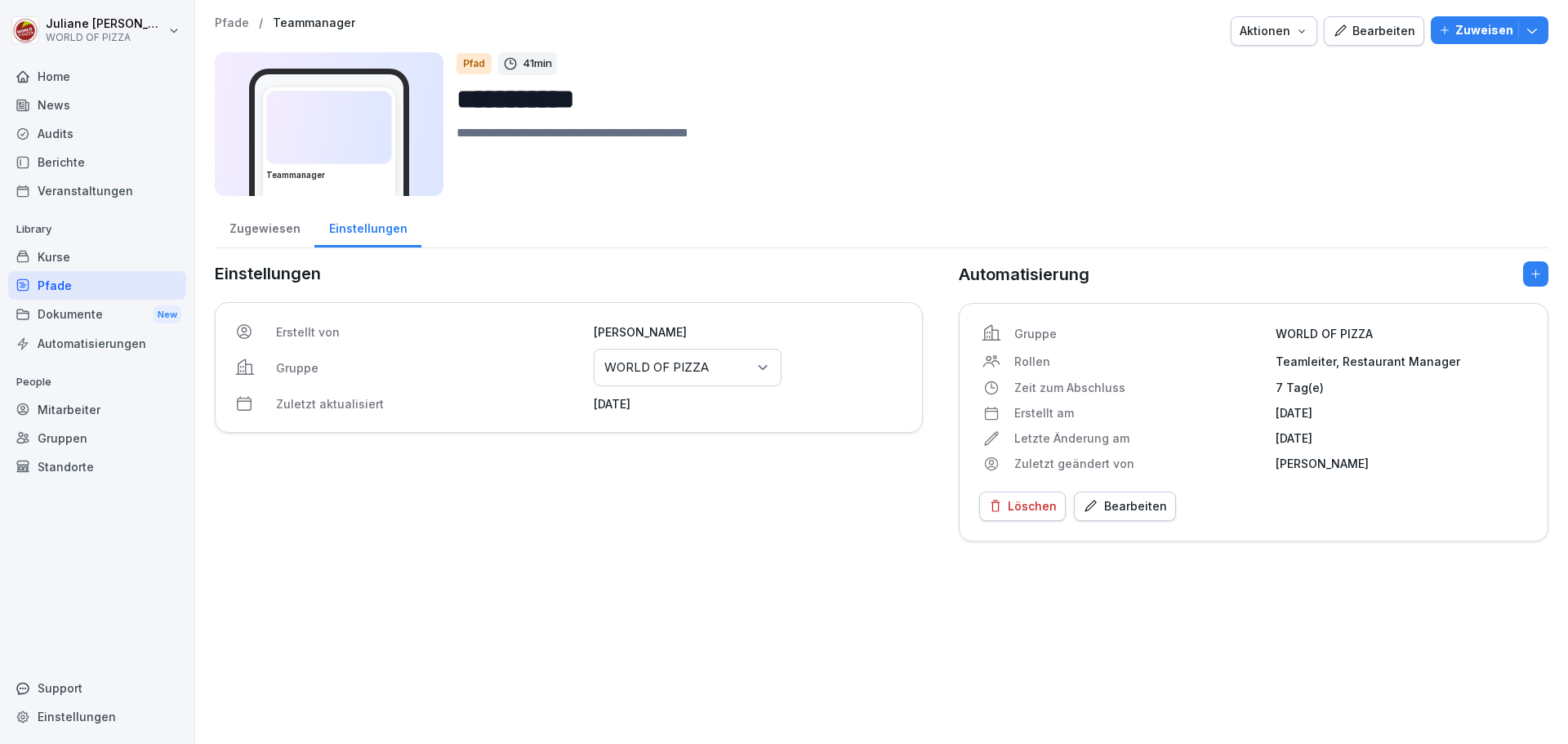
click at [71, 153] on div "Berichte" at bounding box center [97, 162] width 178 height 29
click at [71, 155] on div "Berichte" at bounding box center [97, 162] width 178 height 29
